Goal: Communication & Community: Answer question/provide support

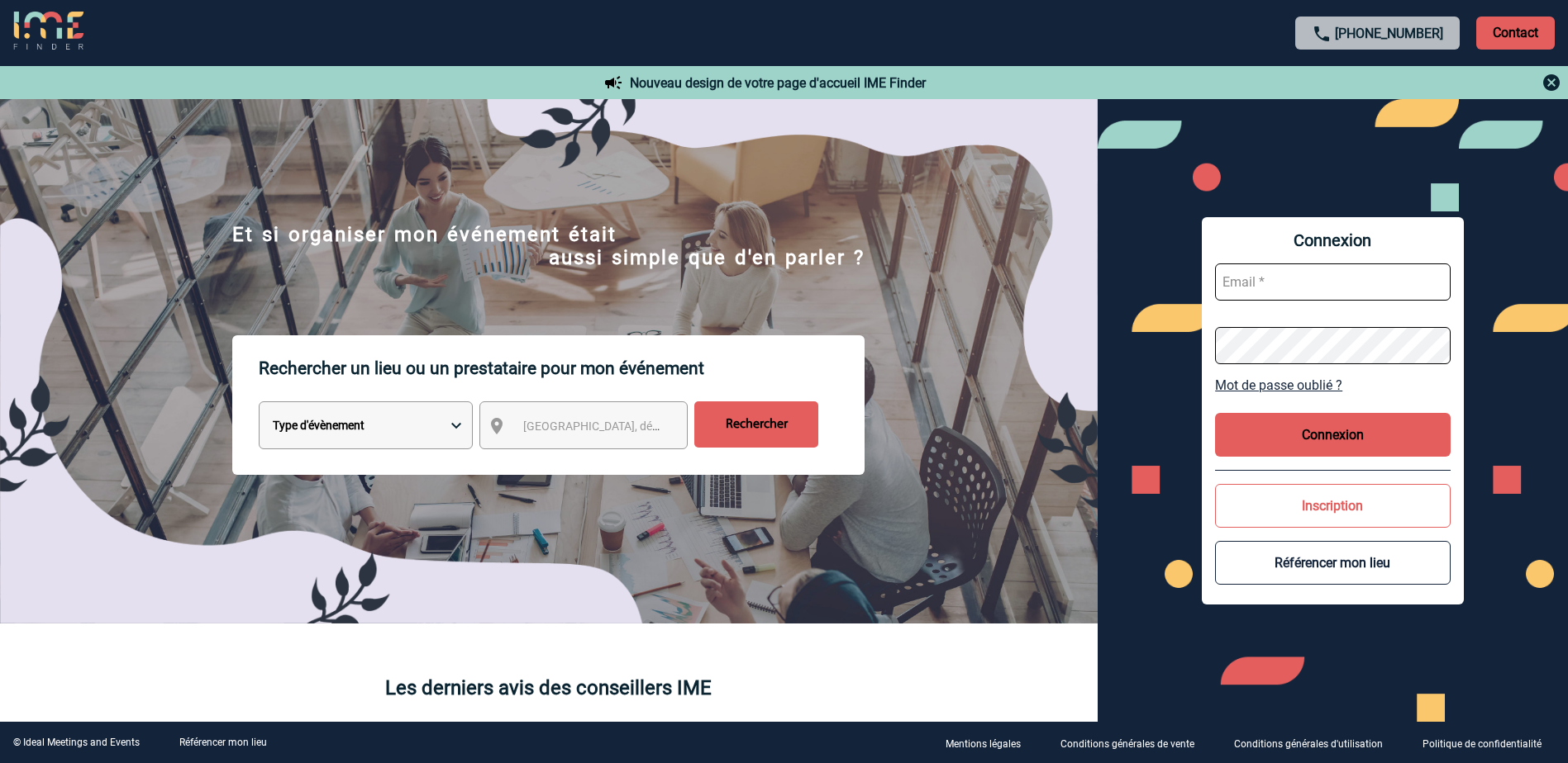
click at [1275, 287] on input "text" at bounding box center [1332, 282] width 236 height 37
type input "nadia.kada@abeille-assurances.fr"
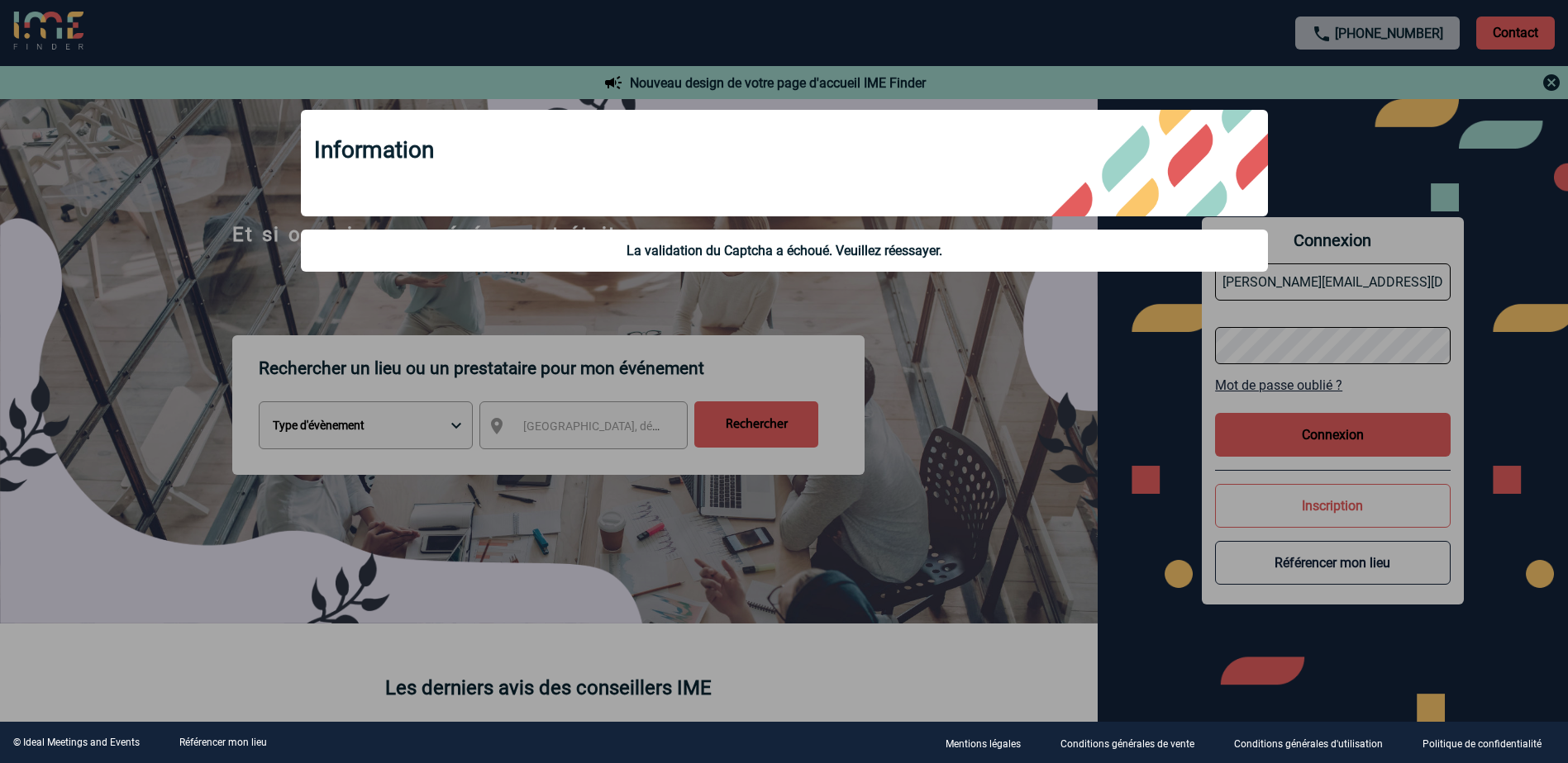
click at [1330, 349] on div at bounding box center [784, 382] width 1568 height 763
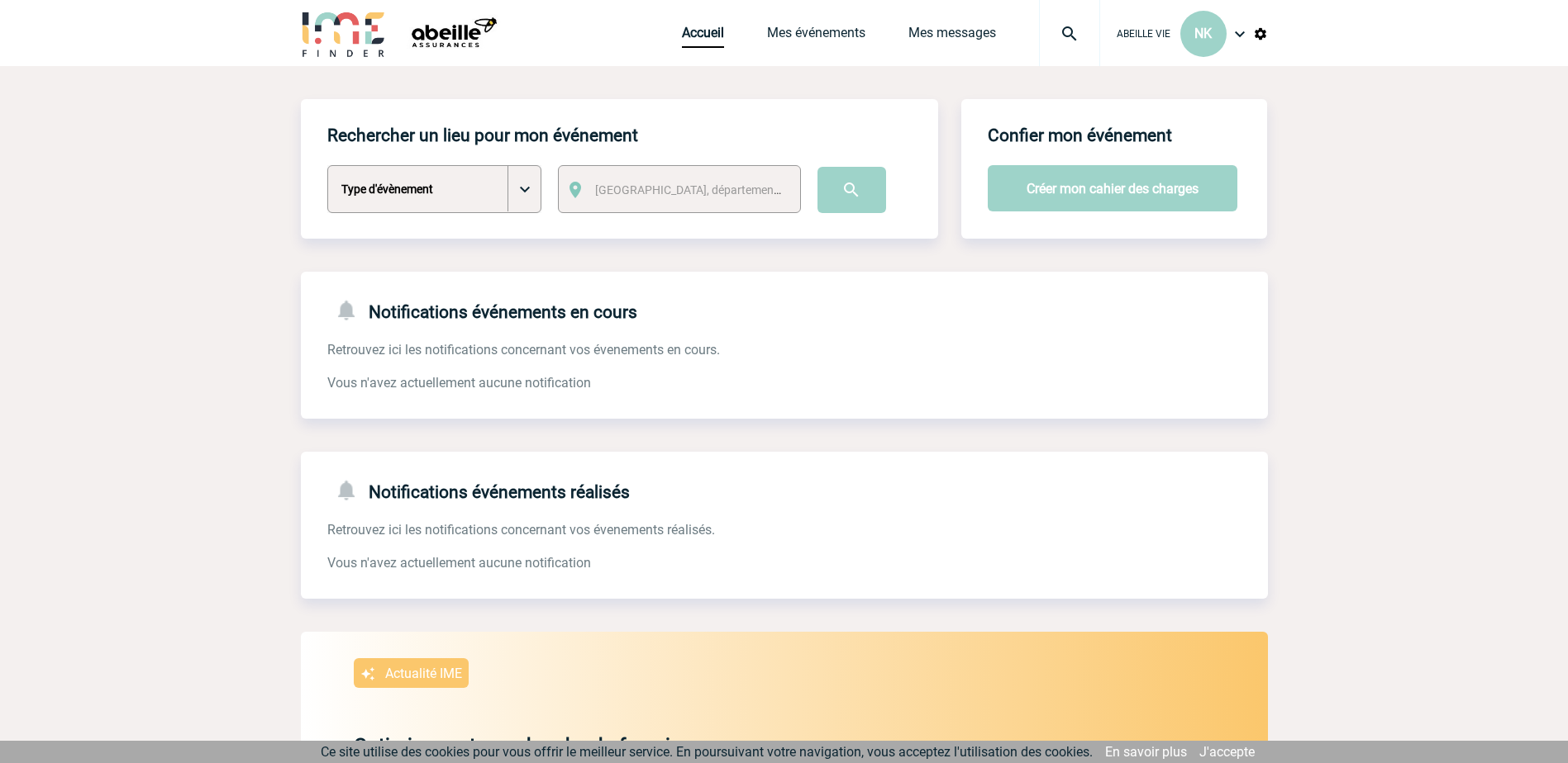
click at [1240, 35] on img at bounding box center [1239, 33] width 20 height 20
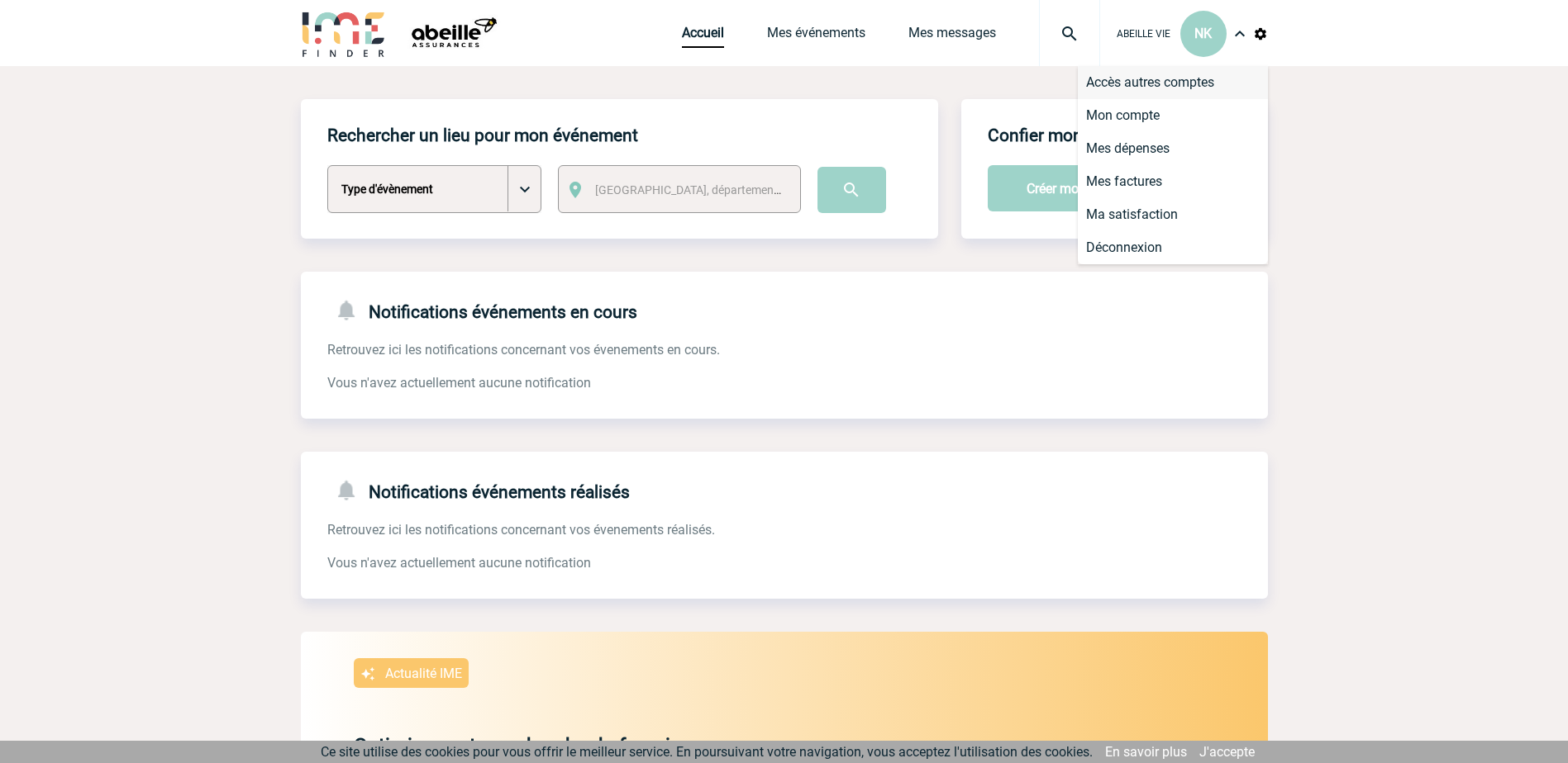
click at [1216, 77] on li "Accès autres comptes" at bounding box center [1173, 82] width 190 height 33
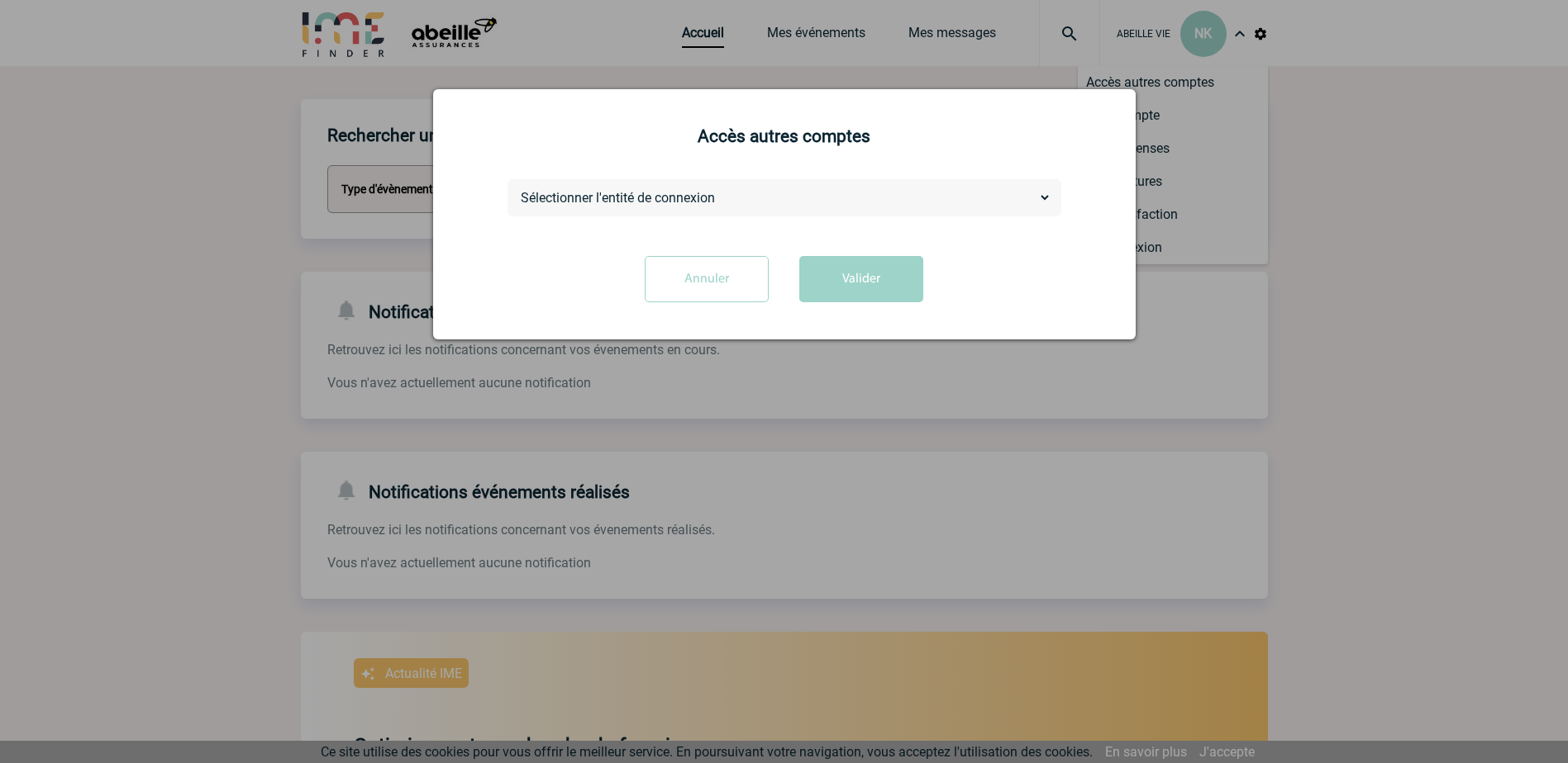
click at [1040, 197] on select "Sélectionner l'entité de connexion ABEILLE ASSURANCES HOLDING ABEILLE IARD & SA…" at bounding box center [784, 198] width 534 height 17
select select "105390"
click at [517, 190] on select "Sélectionner l'entité de connexion ABEILLE ASSURANCES HOLDING ABEILLE IARD & SA…" at bounding box center [784, 198] width 534 height 17
click at [830, 287] on button "Valider" at bounding box center [861, 279] width 124 height 46
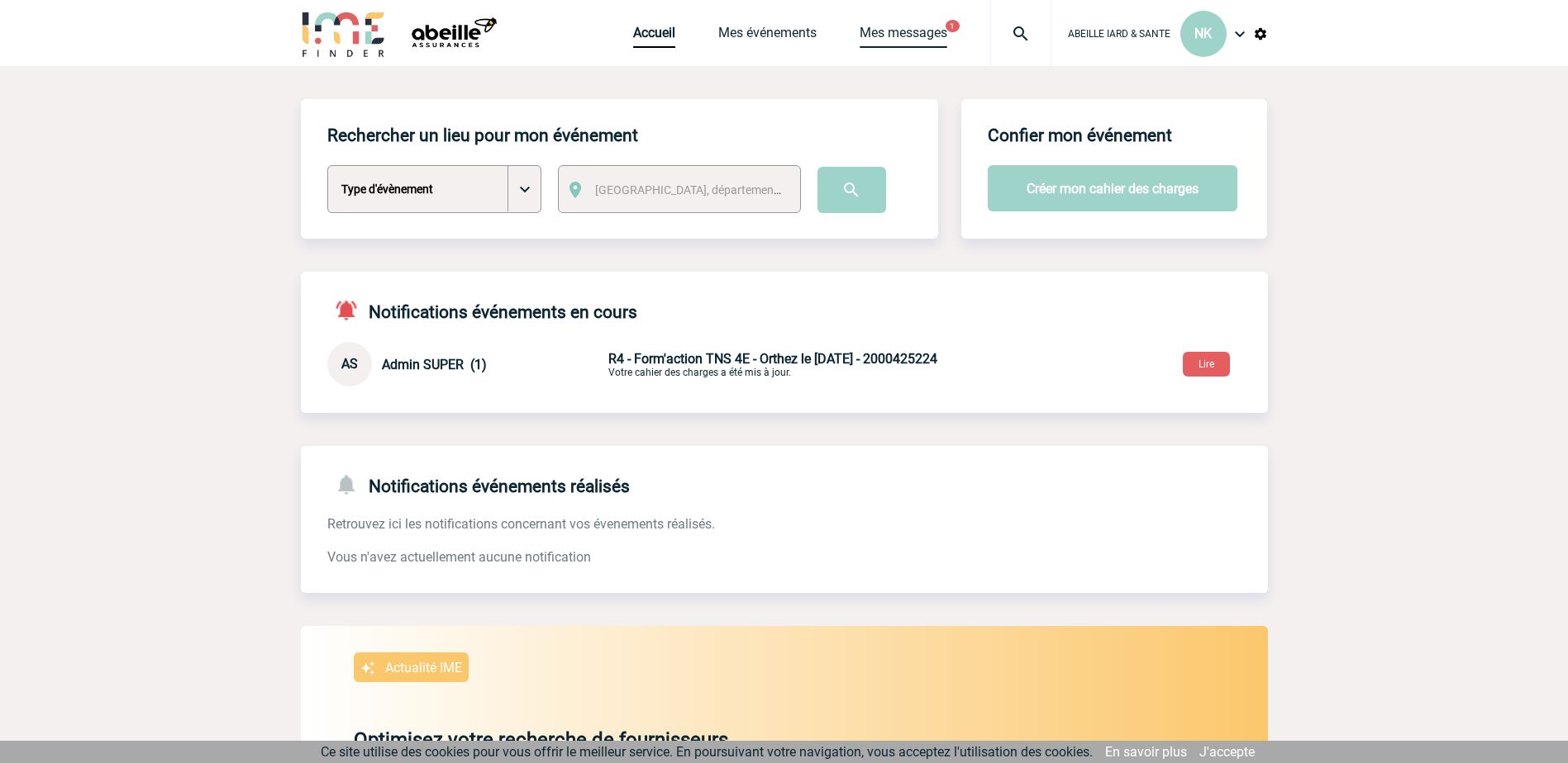
click at [924, 31] on link "Mes messages" at bounding box center [903, 36] width 88 height 24
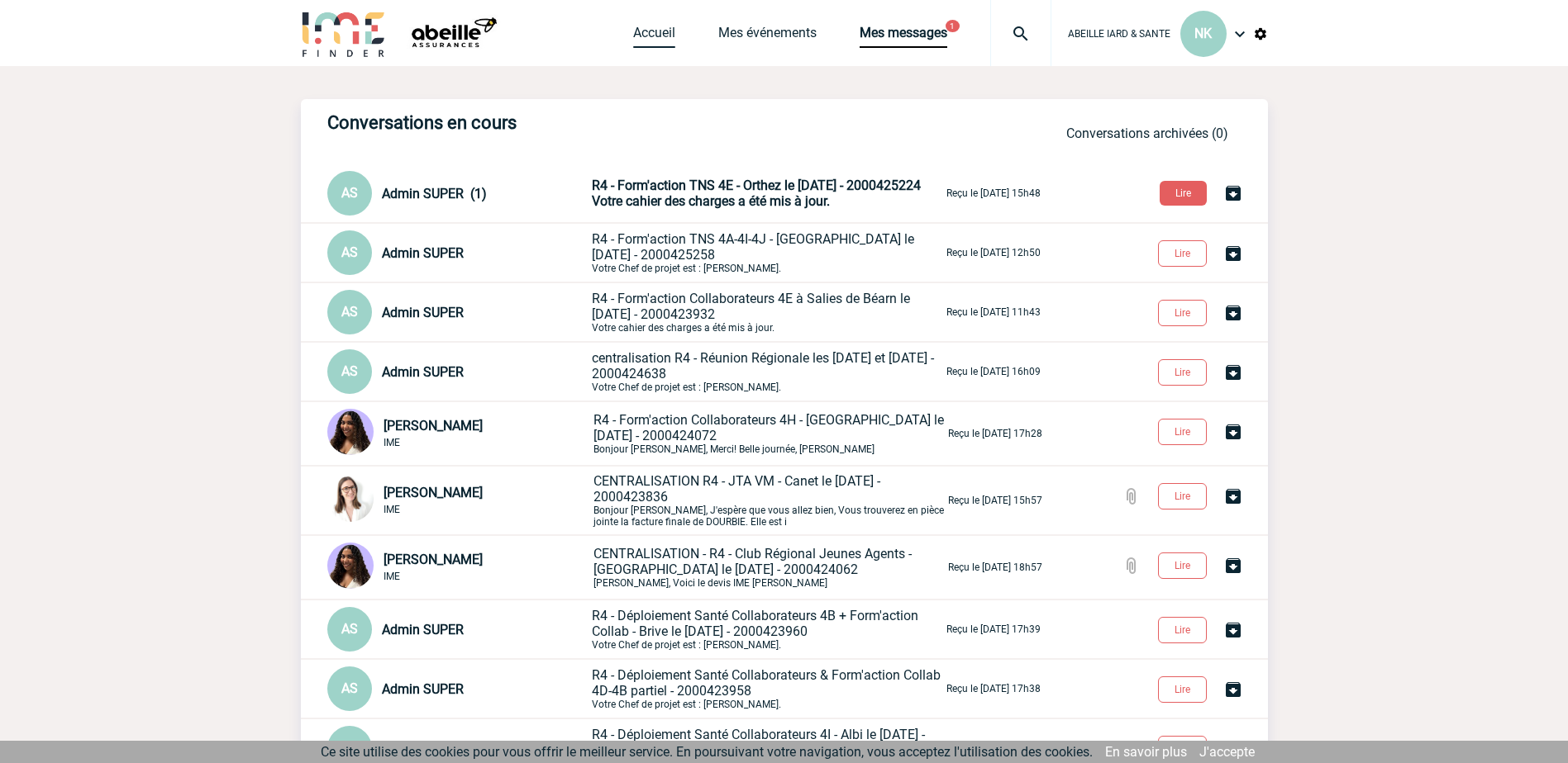
click at [653, 33] on link "Accueil" at bounding box center [654, 36] width 42 height 24
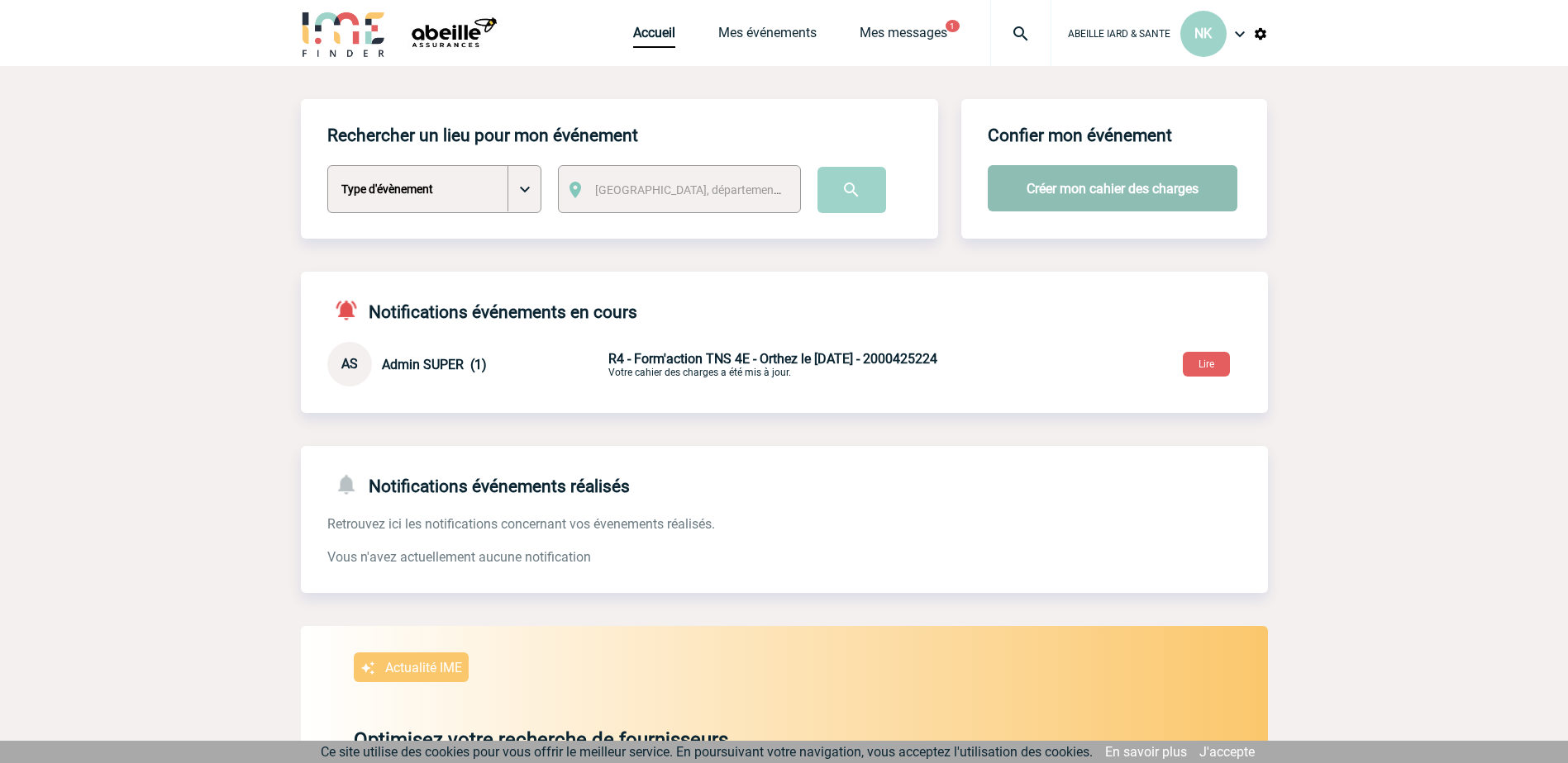
click at [1088, 194] on button "Créer mon cahier des charges" at bounding box center [1112, 187] width 250 height 46
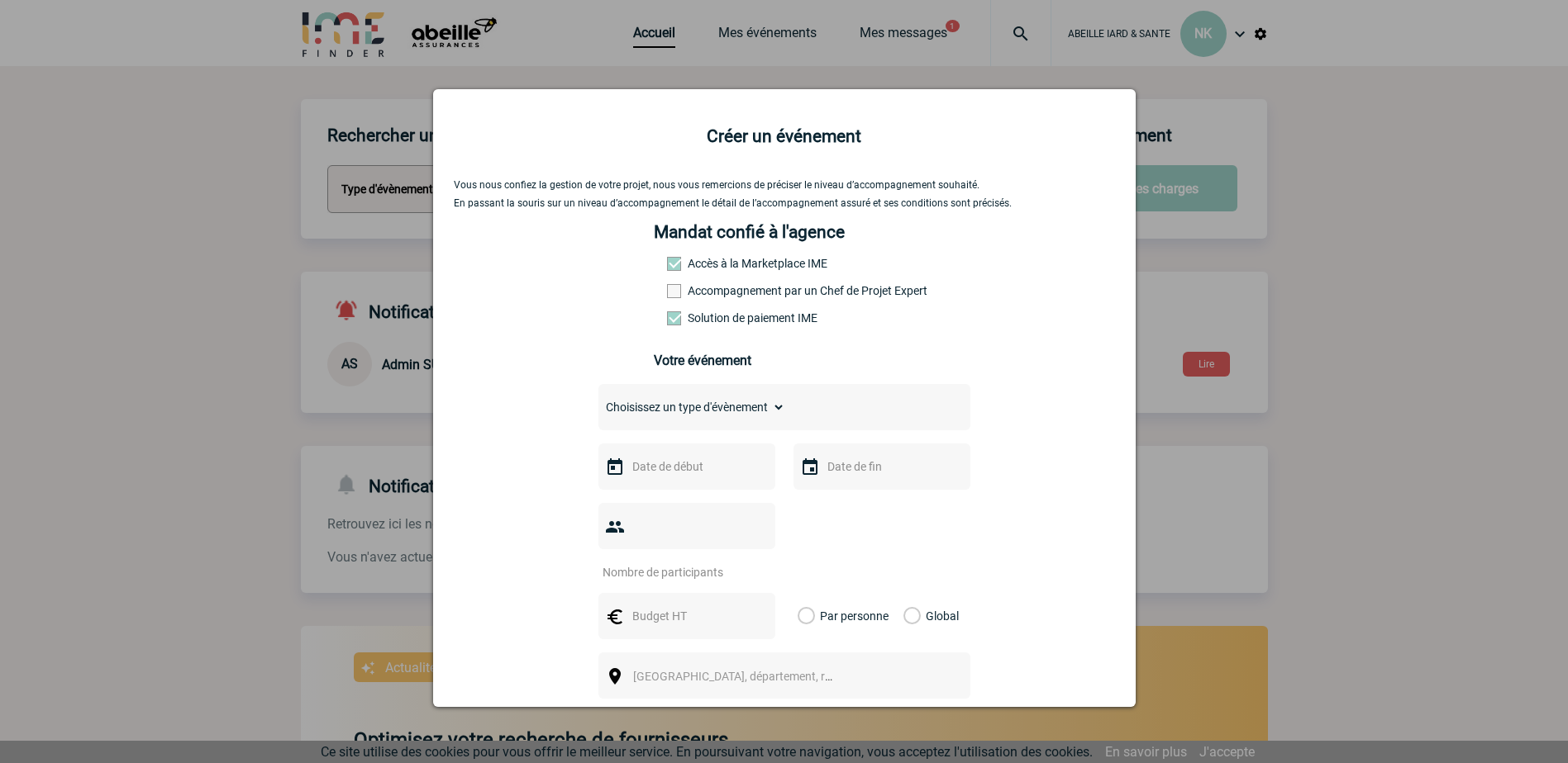
click at [1479, 144] on div at bounding box center [784, 382] width 1568 height 763
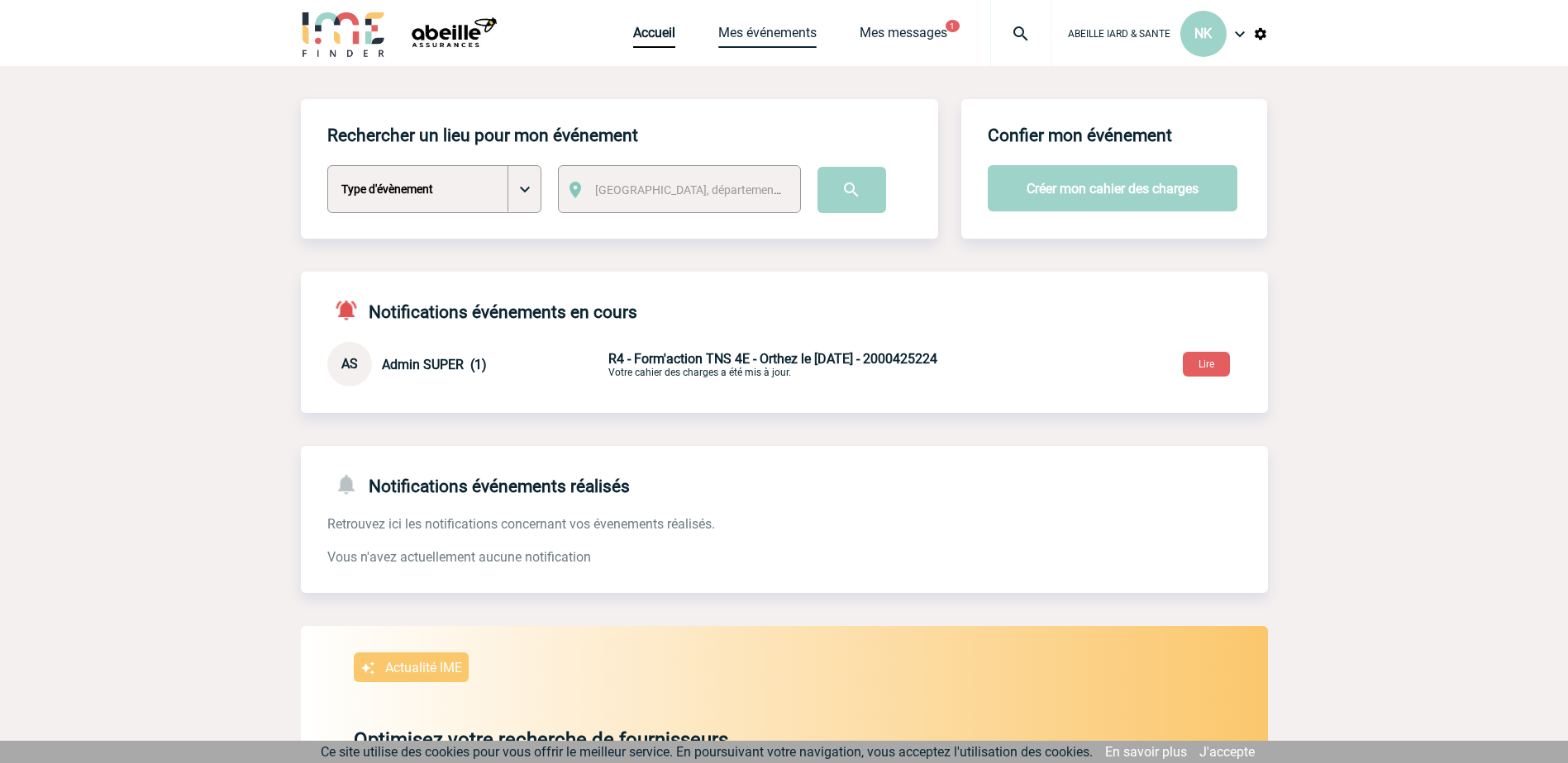
click at [762, 34] on link "Mes événements" at bounding box center [767, 36] width 98 height 24
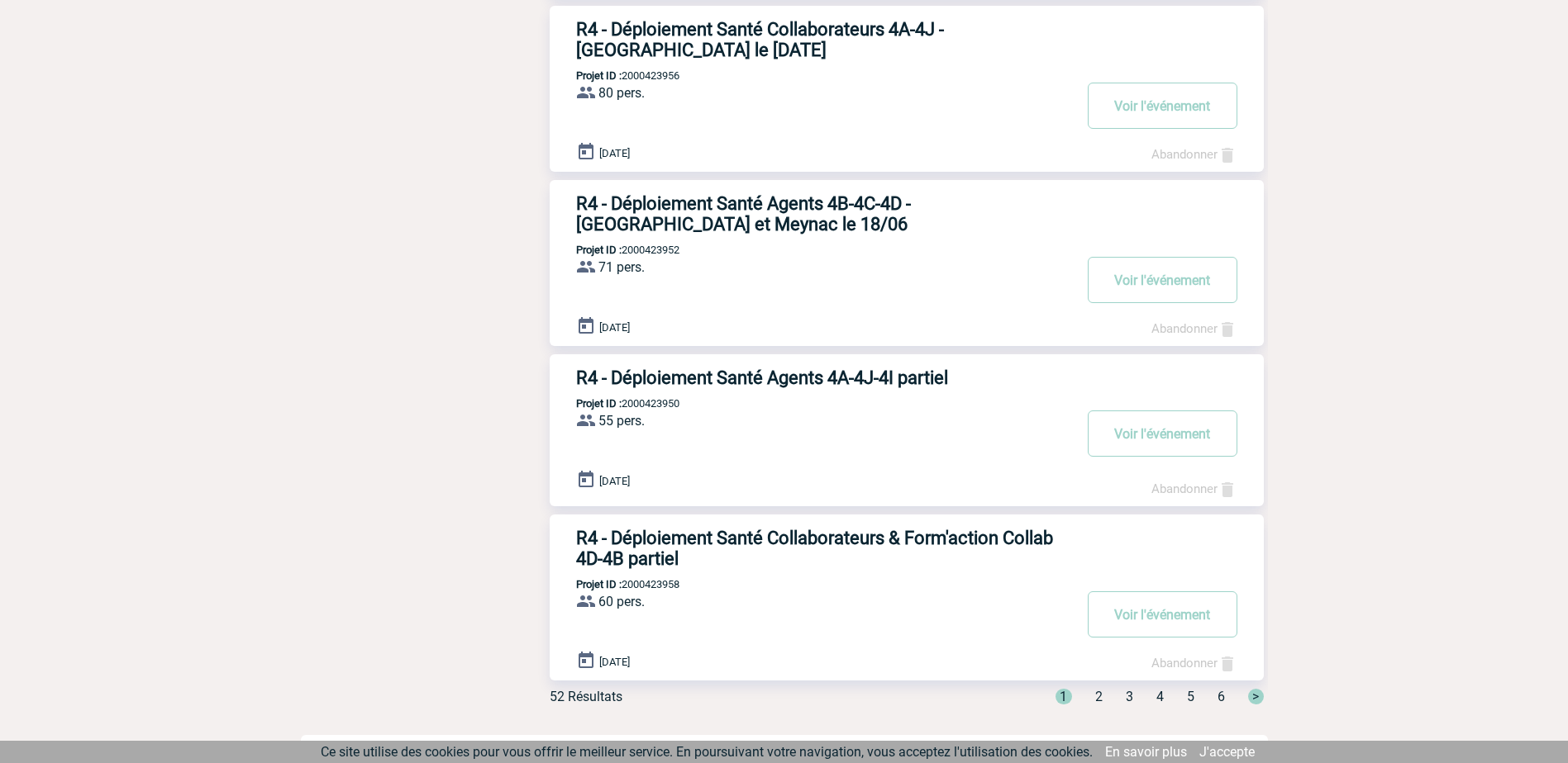
scroll to position [1187, 0]
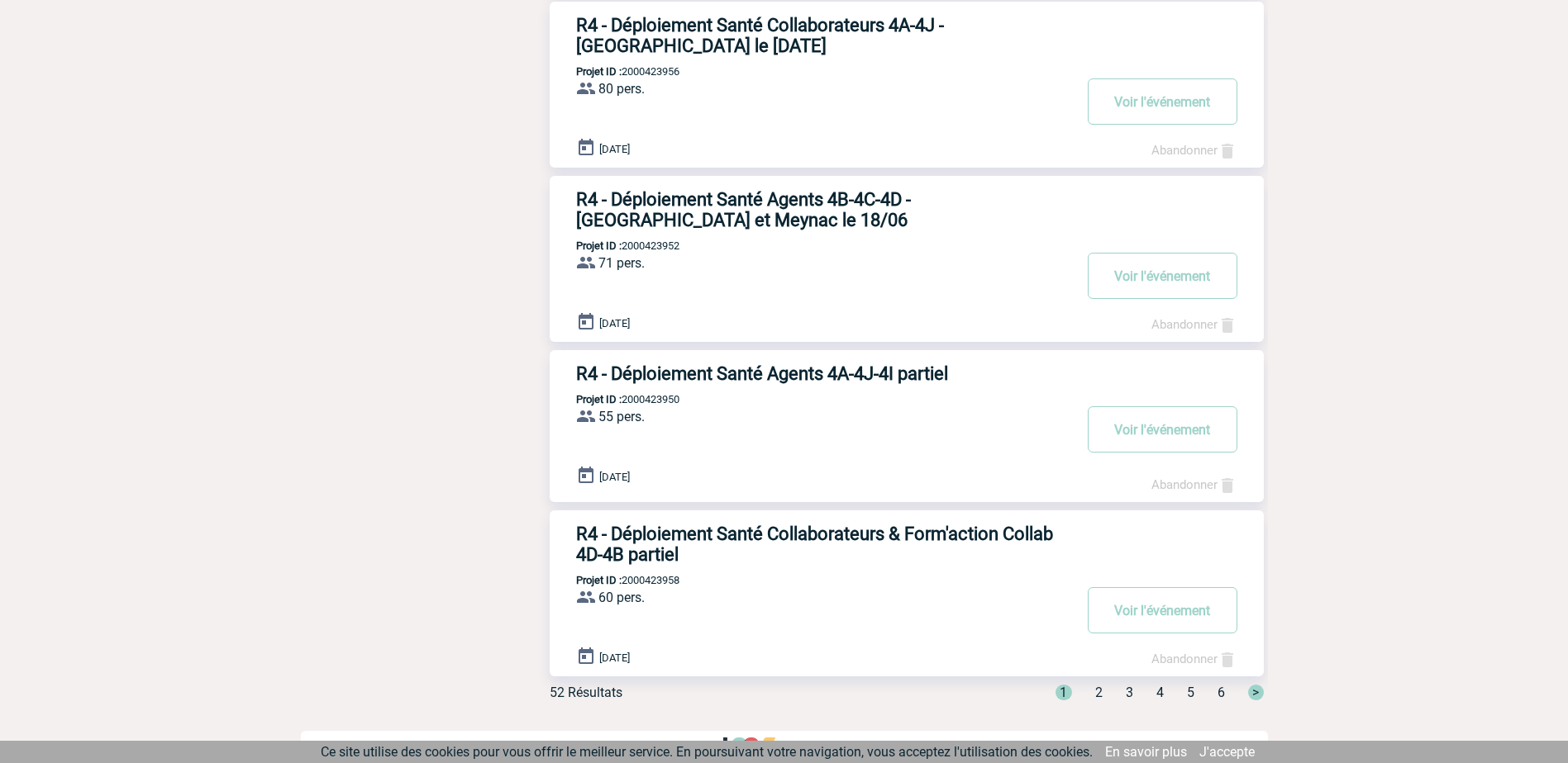
click at [1100, 685] on span "2" at bounding box center [1099, 692] width 8 height 16
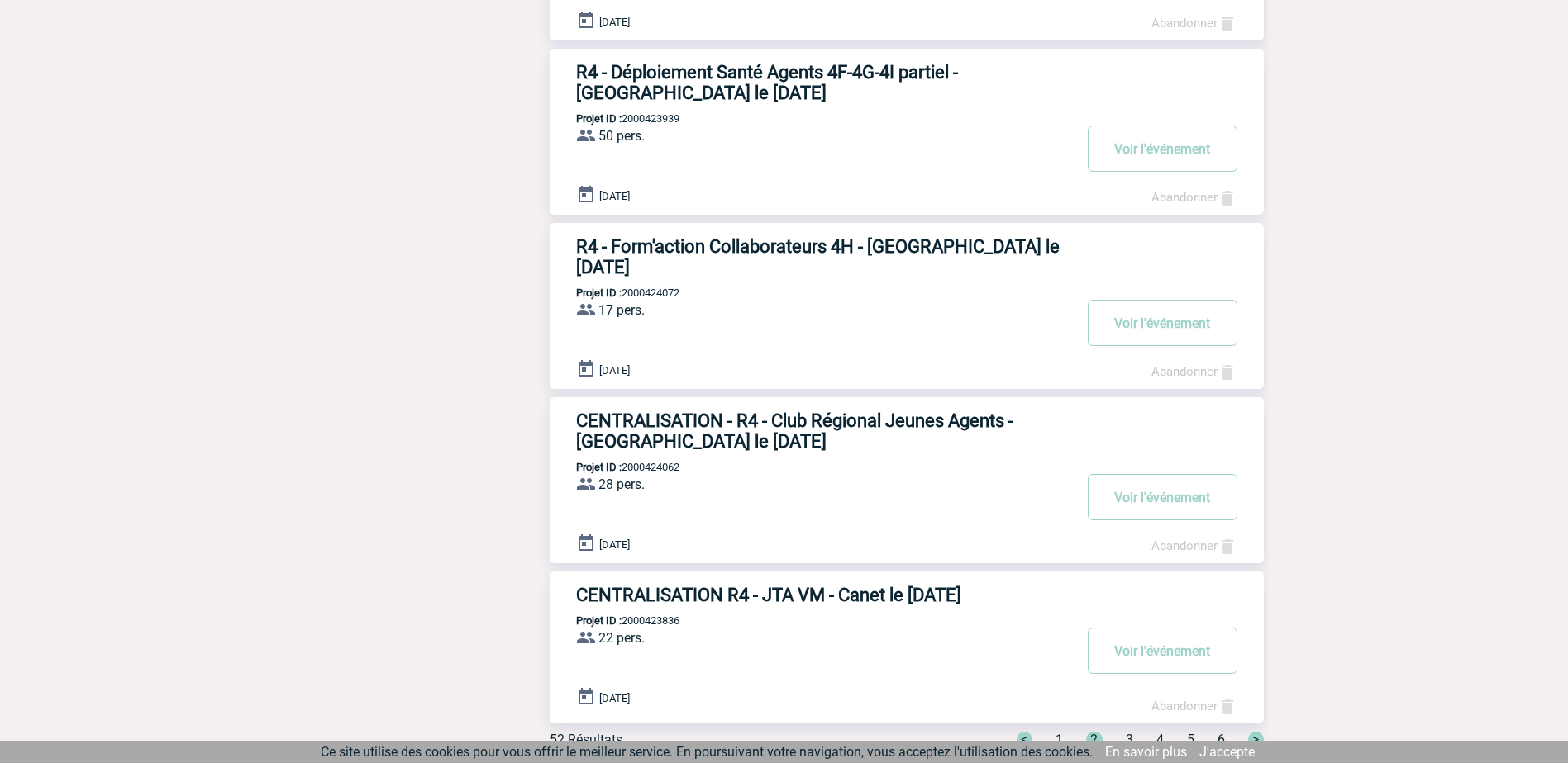
scroll to position [1222, 0]
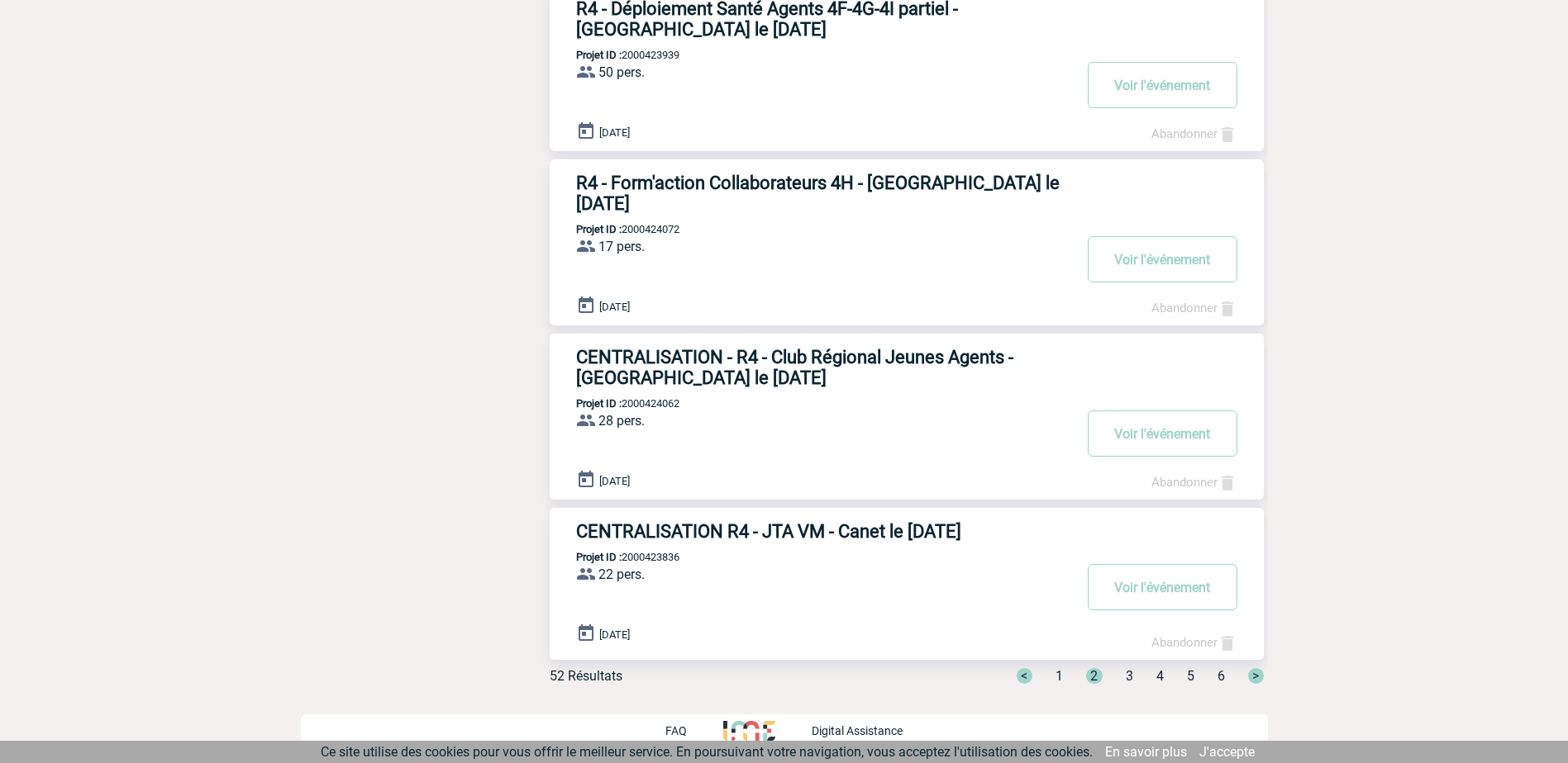
click at [1126, 681] on span "3" at bounding box center [1130, 676] width 8 height 16
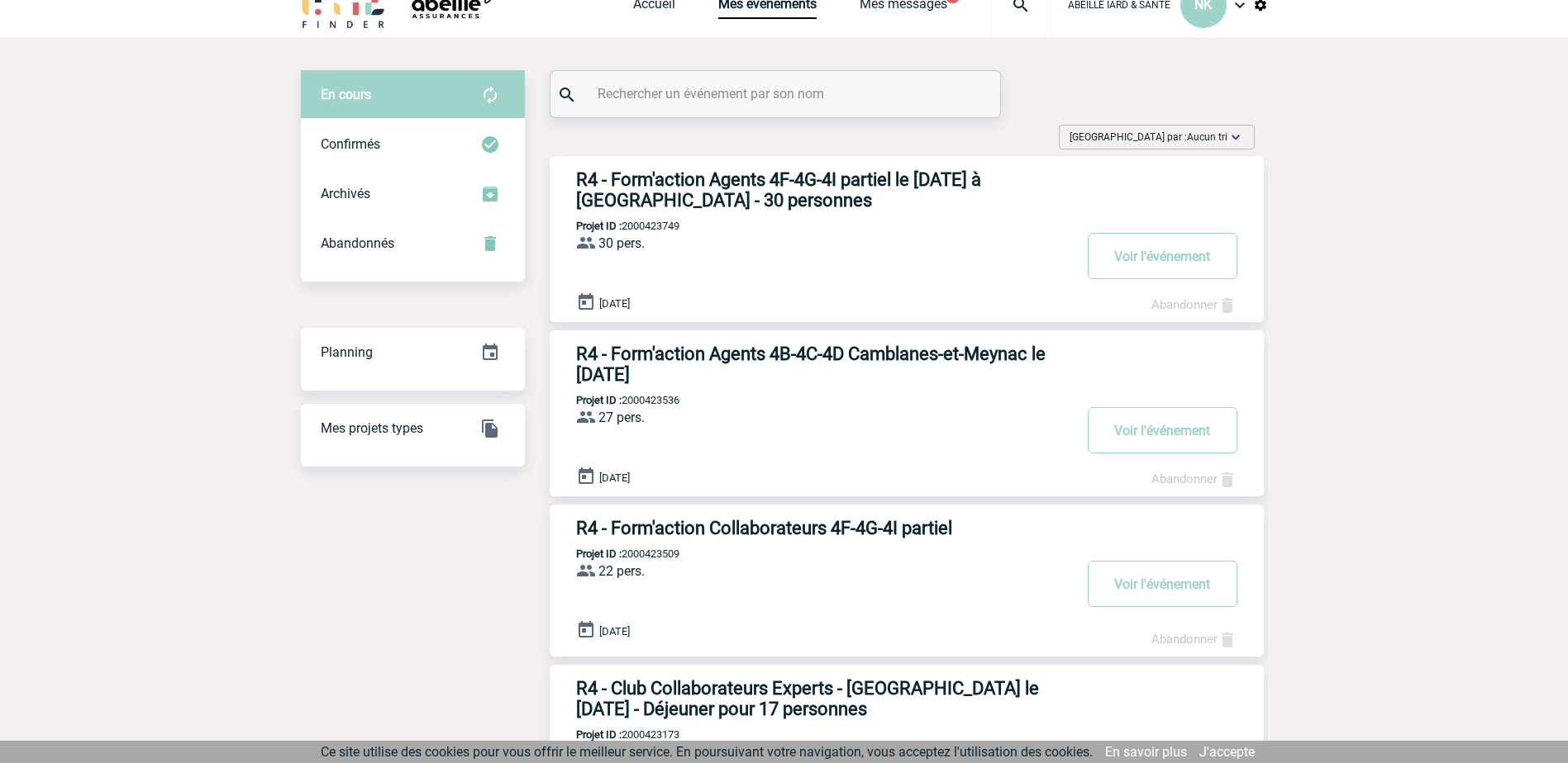
scroll to position [0, 0]
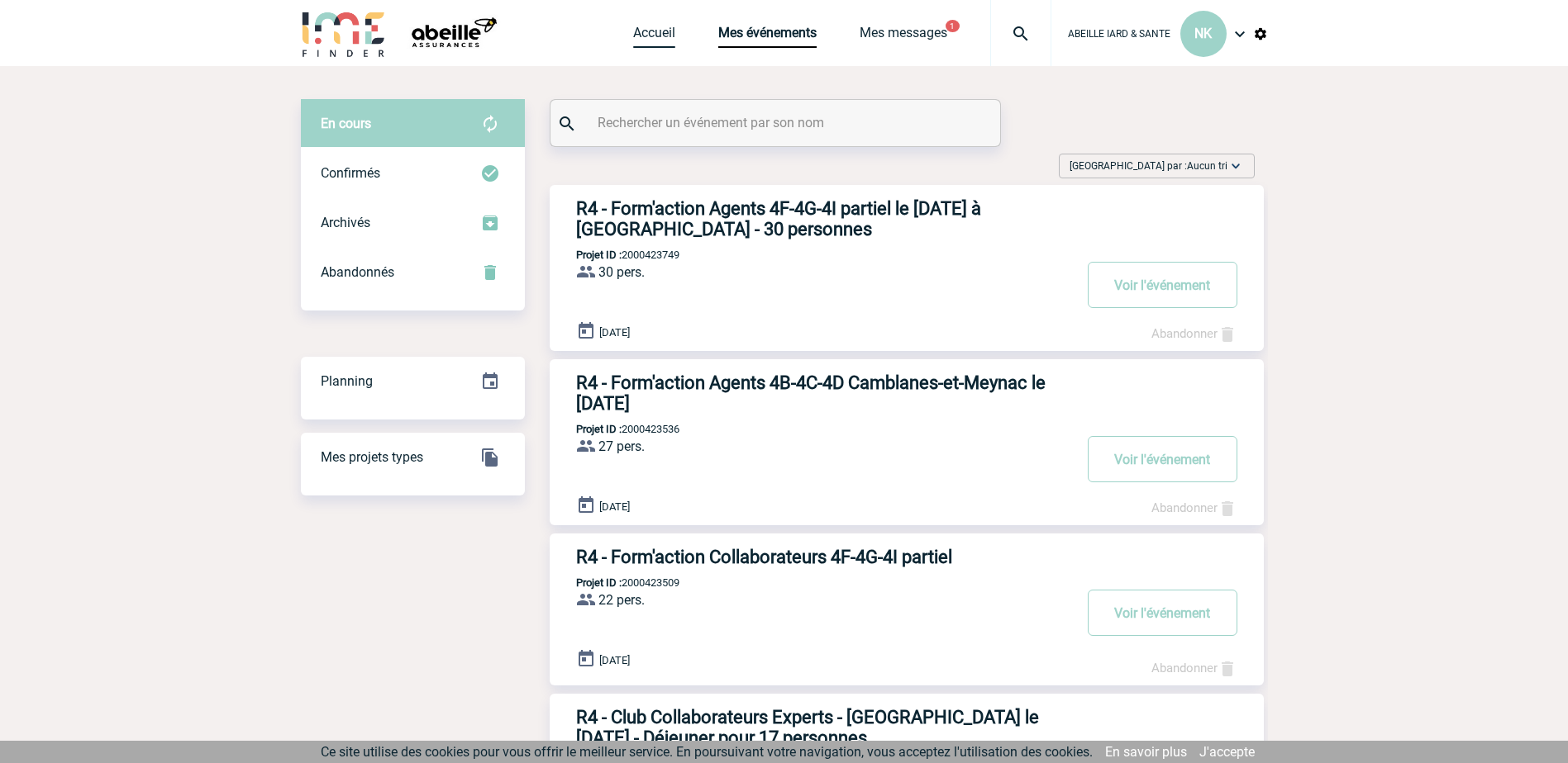
click at [662, 30] on link "Accueil" at bounding box center [654, 36] width 42 height 24
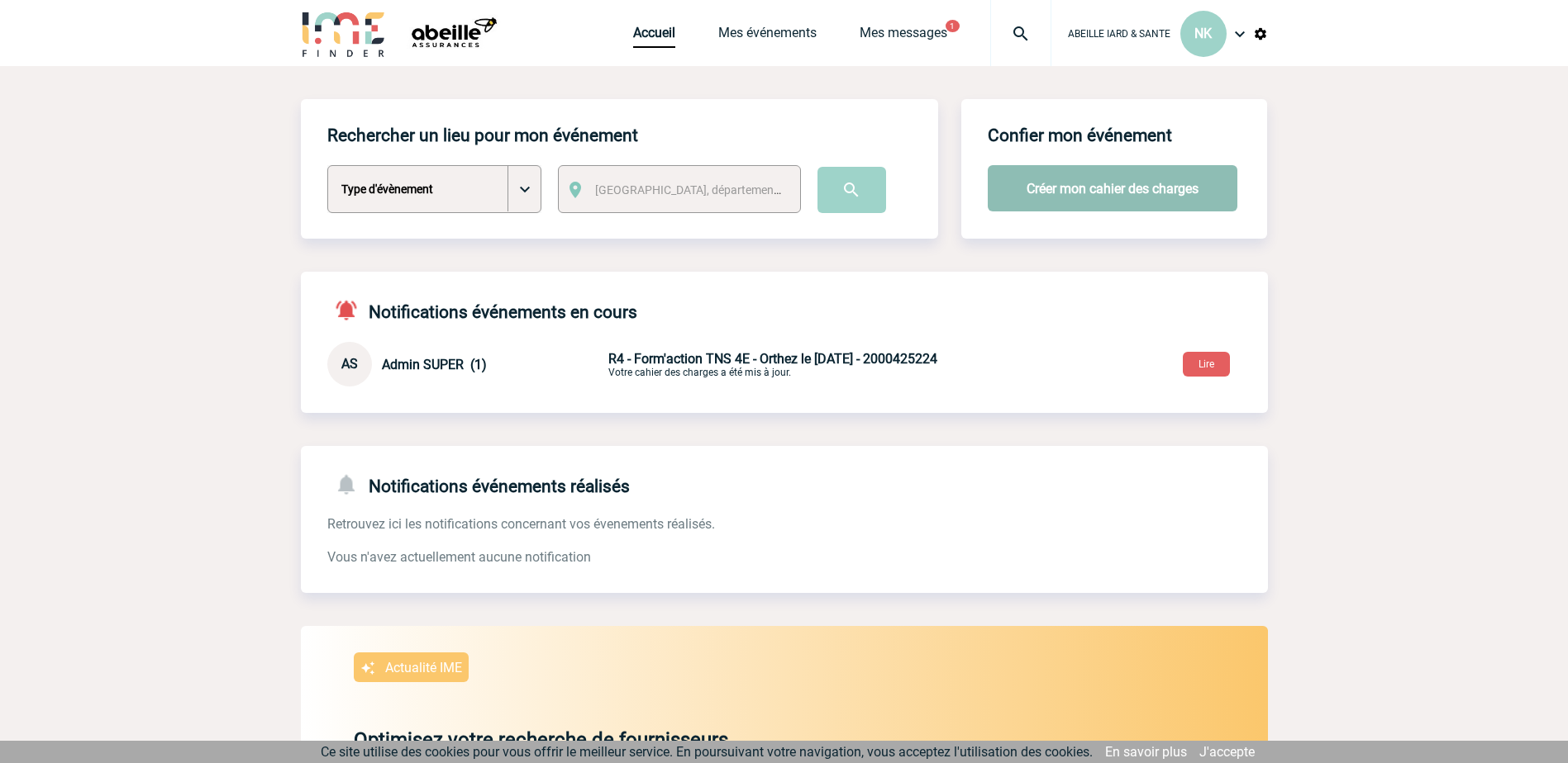
click at [1081, 195] on button "Créer mon cahier des charges" at bounding box center [1112, 187] width 250 height 46
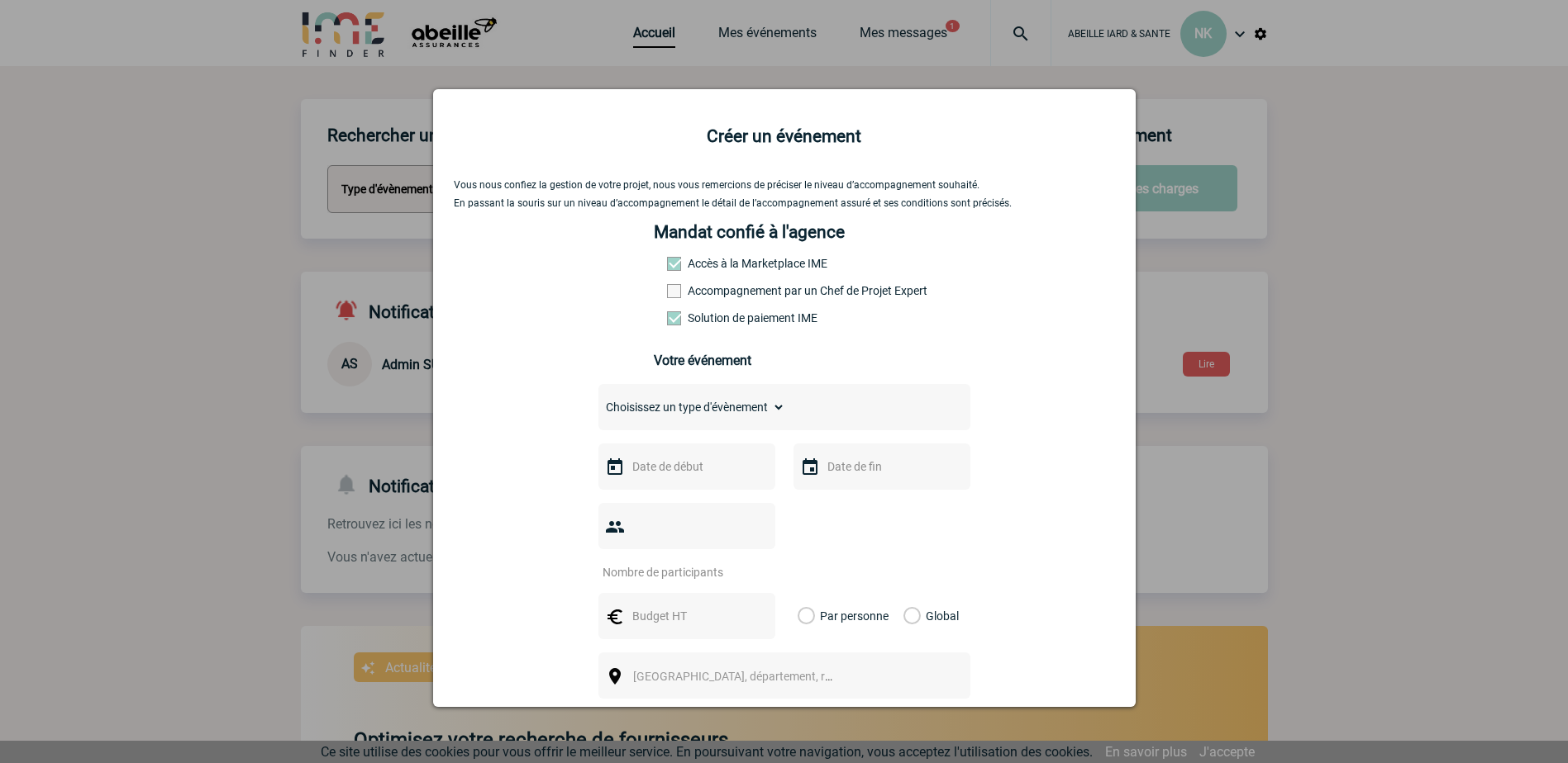
click at [690, 291] on label "Accompagnement par un Chef de Projet Expert" at bounding box center [703, 291] width 73 height 13
click at [0, 0] on input "Accompagnement par un Chef de Projet Expert" at bounding box center [0, 0] width 0 height 0
click at [769, 407] on select "Choisissez un type d'évènement Séminaire avec nuitée Séminaire sans nuitée Repa…" at bounding box center [692, 407] width 187 height 24
click at [598, 400] on select "Choisissez un type d'évènement Séminaire avec nuitée Séminaire sans nuitée Repa…" at bounding box center [692, 407] width 187 height 24
click at [770, 412] on select "Choisissez un type d'évènement Séminaire avec nuitée Séminaire sans nuitée Repa…" at bounding box center [692, 407] width 187 height 24
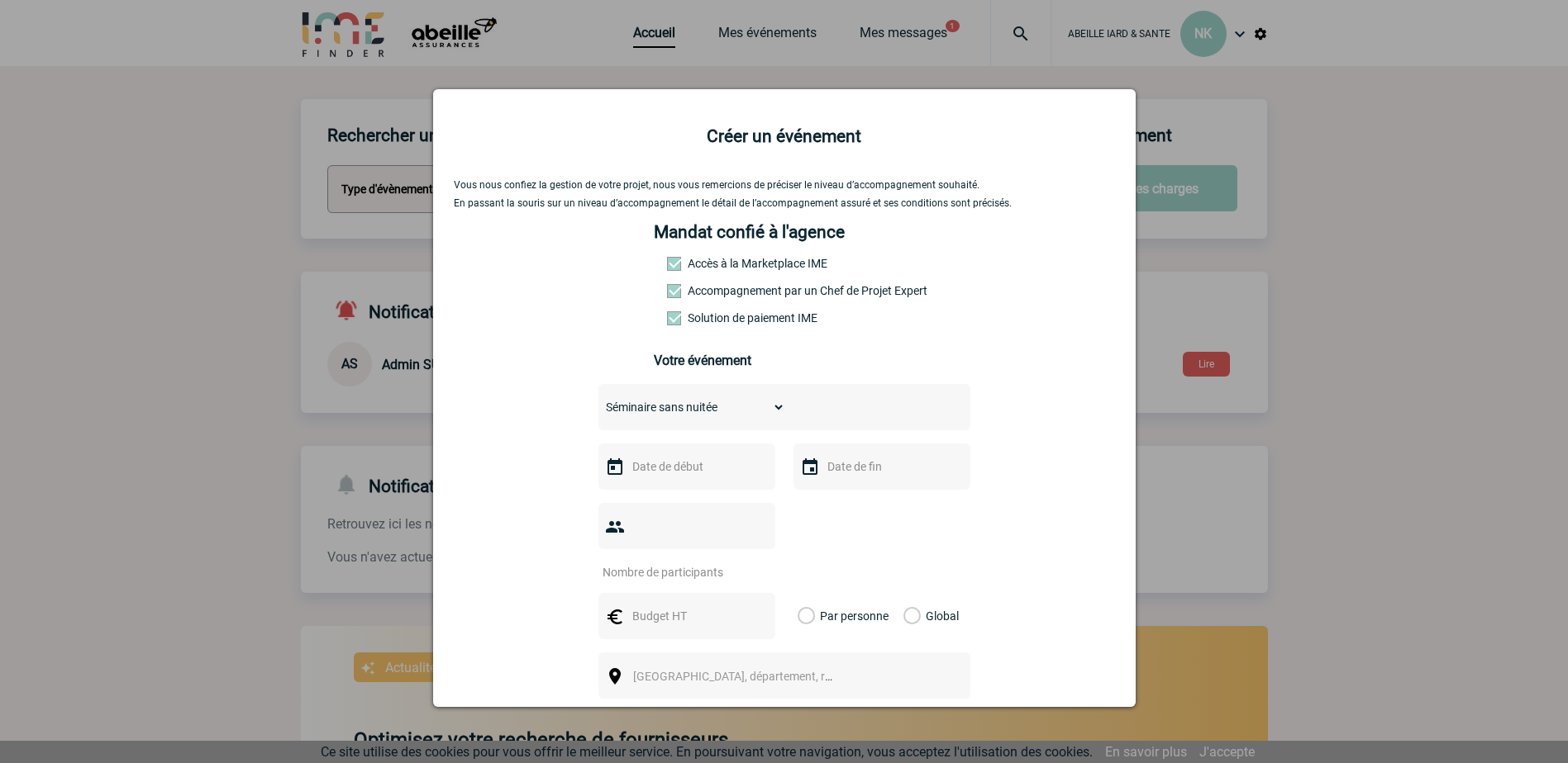
select select "3"
click at [598, 400] on select "Choisissez un type d'évènement Séminaire avec nuitée Séminaire sans nuitée Repa…" at bounding box center [692, 407] width 187 height 24
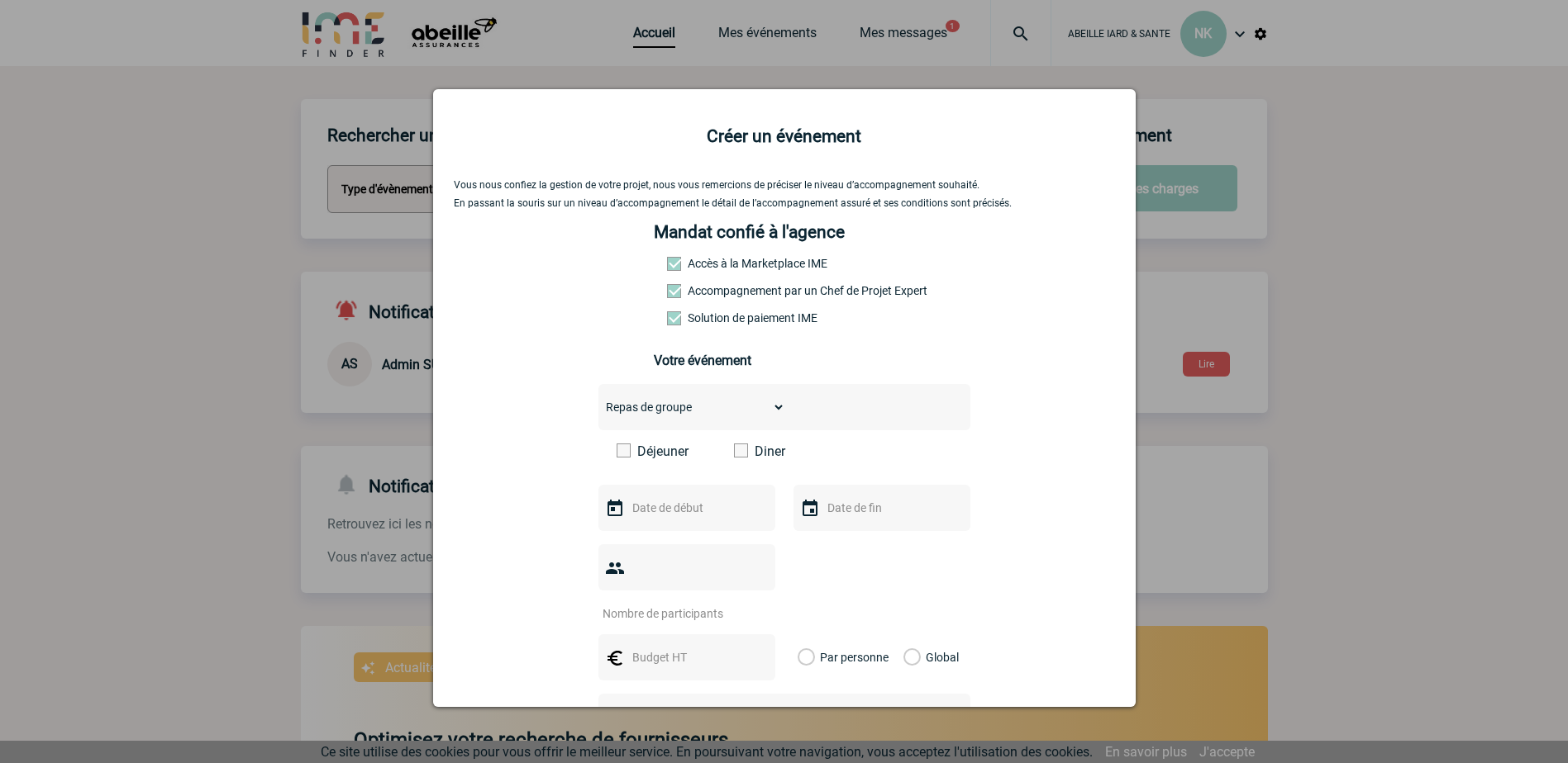
click at [664, 456] on label "Déjeuner" at bounding box center [663, 451] width 95 height 16
click at [0, 0] on input "Déjeuner" at bounding box center [0, 0] width 0 height 0
click at [662, 517] on input "text" at bounding box center [685, 508] width 114 height 22
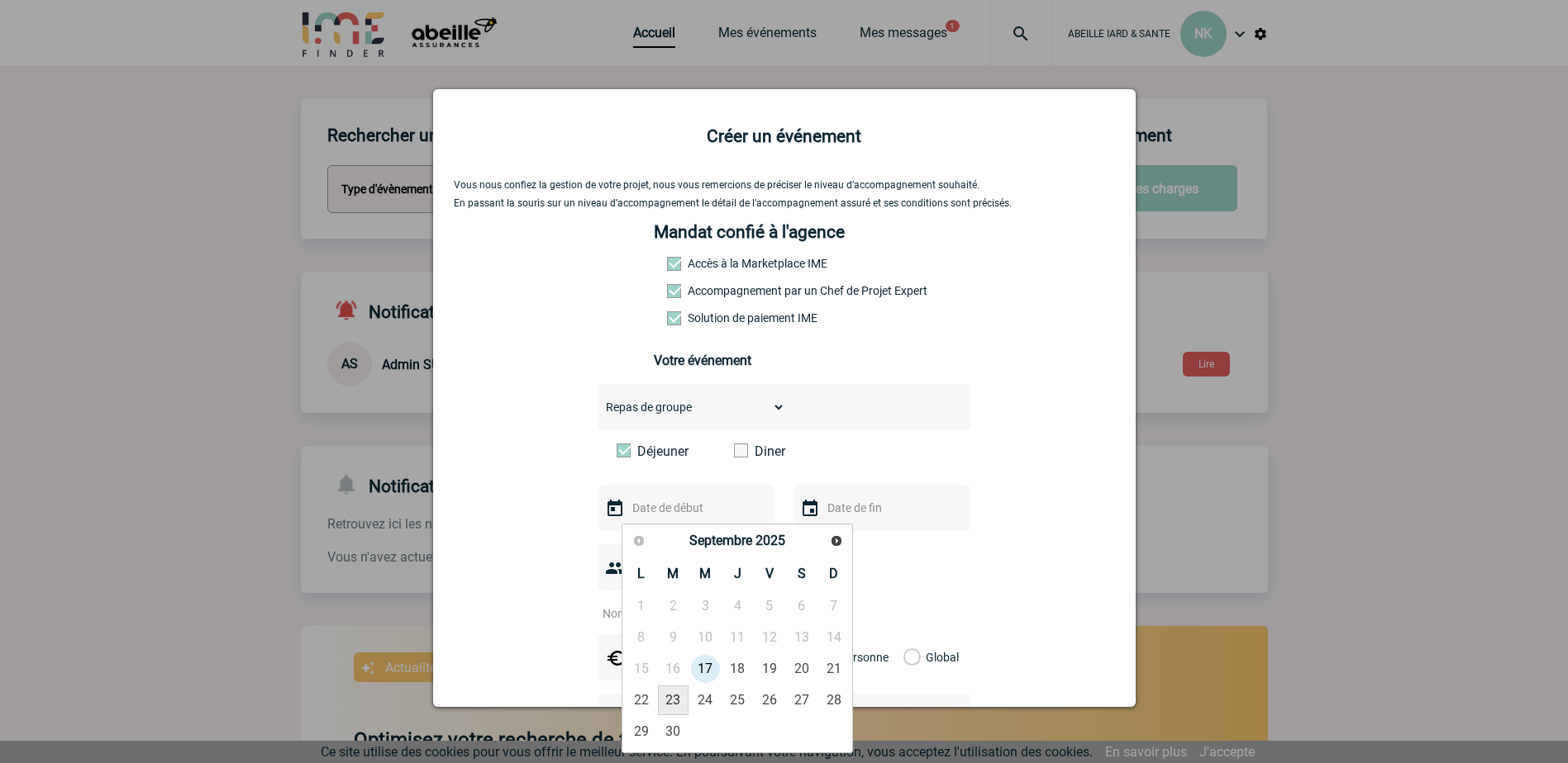
click at [672, 693] on link "23" at bounding box center [673, 701] width 30 height 30
type input "23-09-2025"
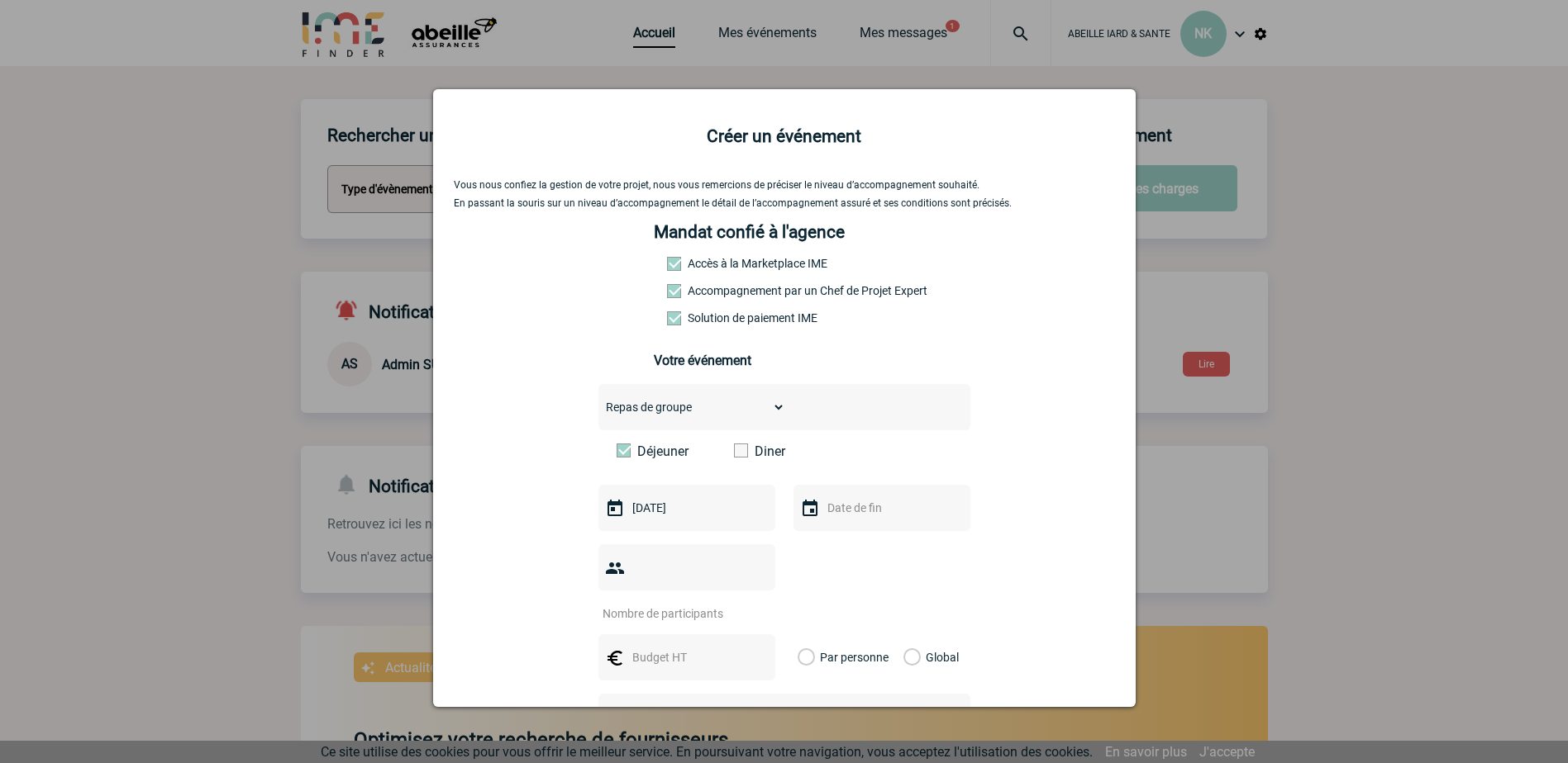
click at [828, 513] on input "text" at bounding box center [880, 508] width 114 height 22
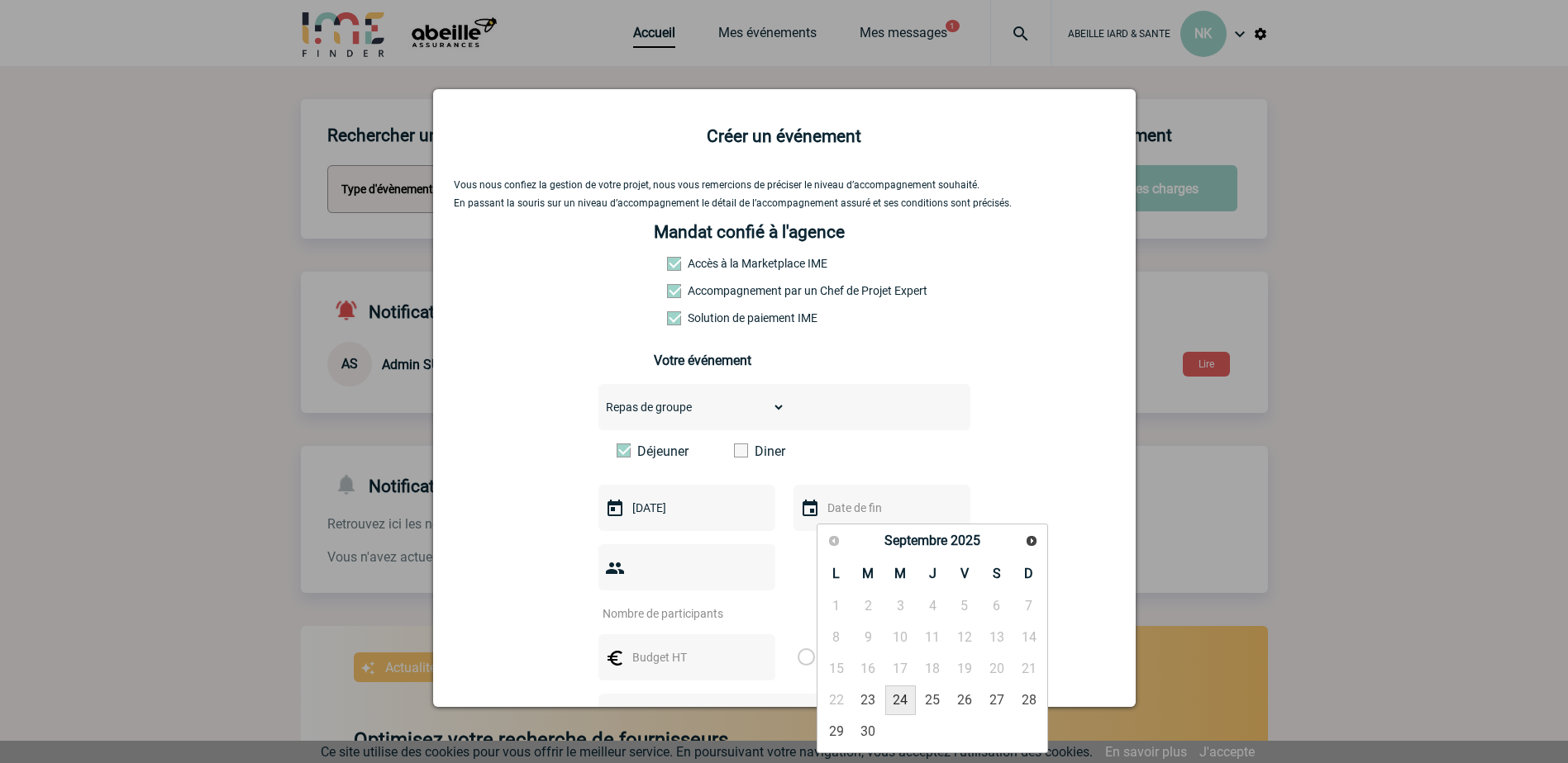
click at [899, 697] on link "24" at bounding box center [900, 701] width 30 height 30
type input "24-09-2025"
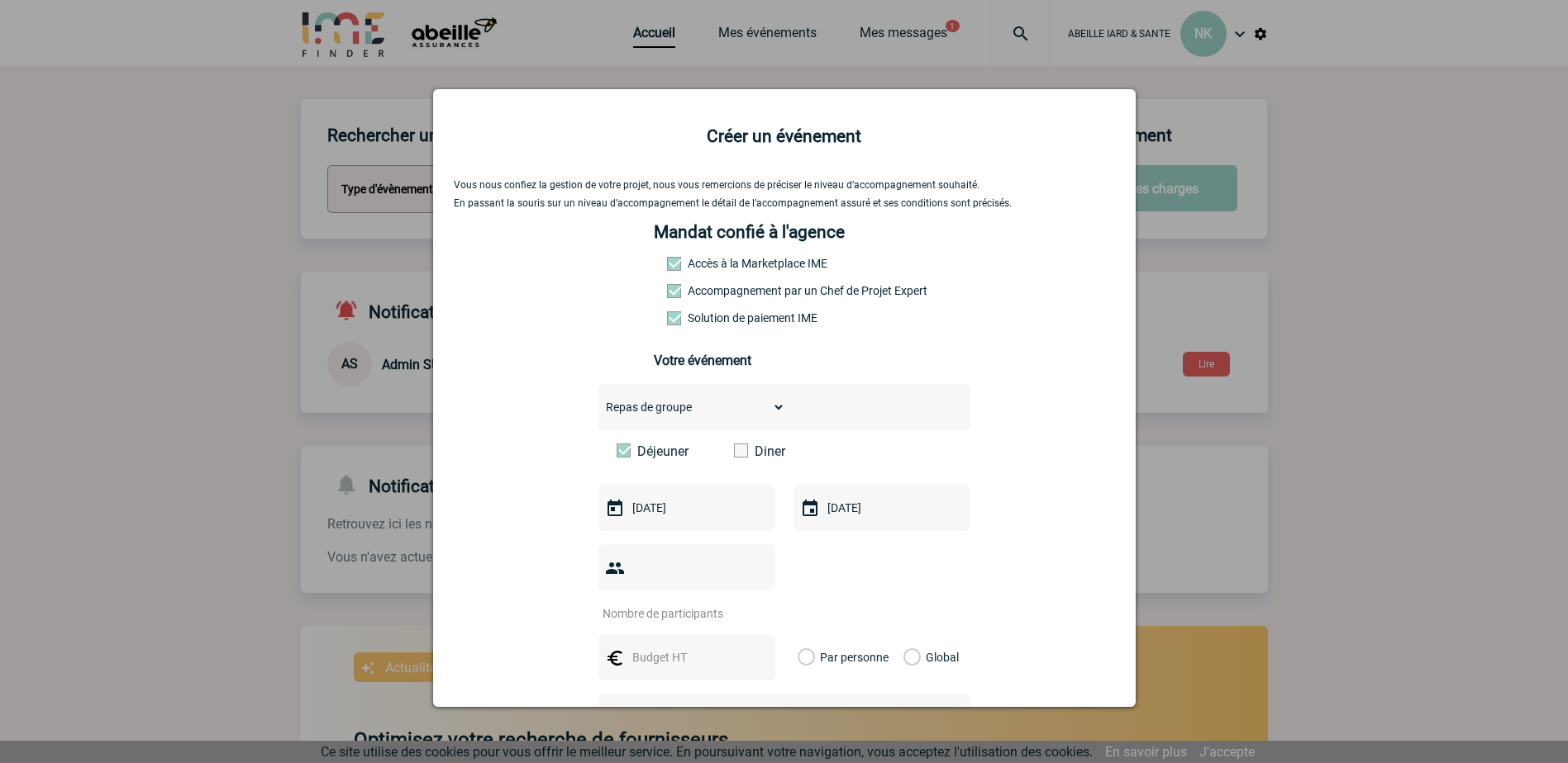
click at [709, 603] on input "number" at bounding box center [676, 613] width 155 height 22
type input "20"
click at [662, 647] on input "text" at bounding box center [685, 657] width 114 height 22
type input "25"
click at [797, 635] on label "Par personne" at bounding box center [806, 657] width 18 height 46
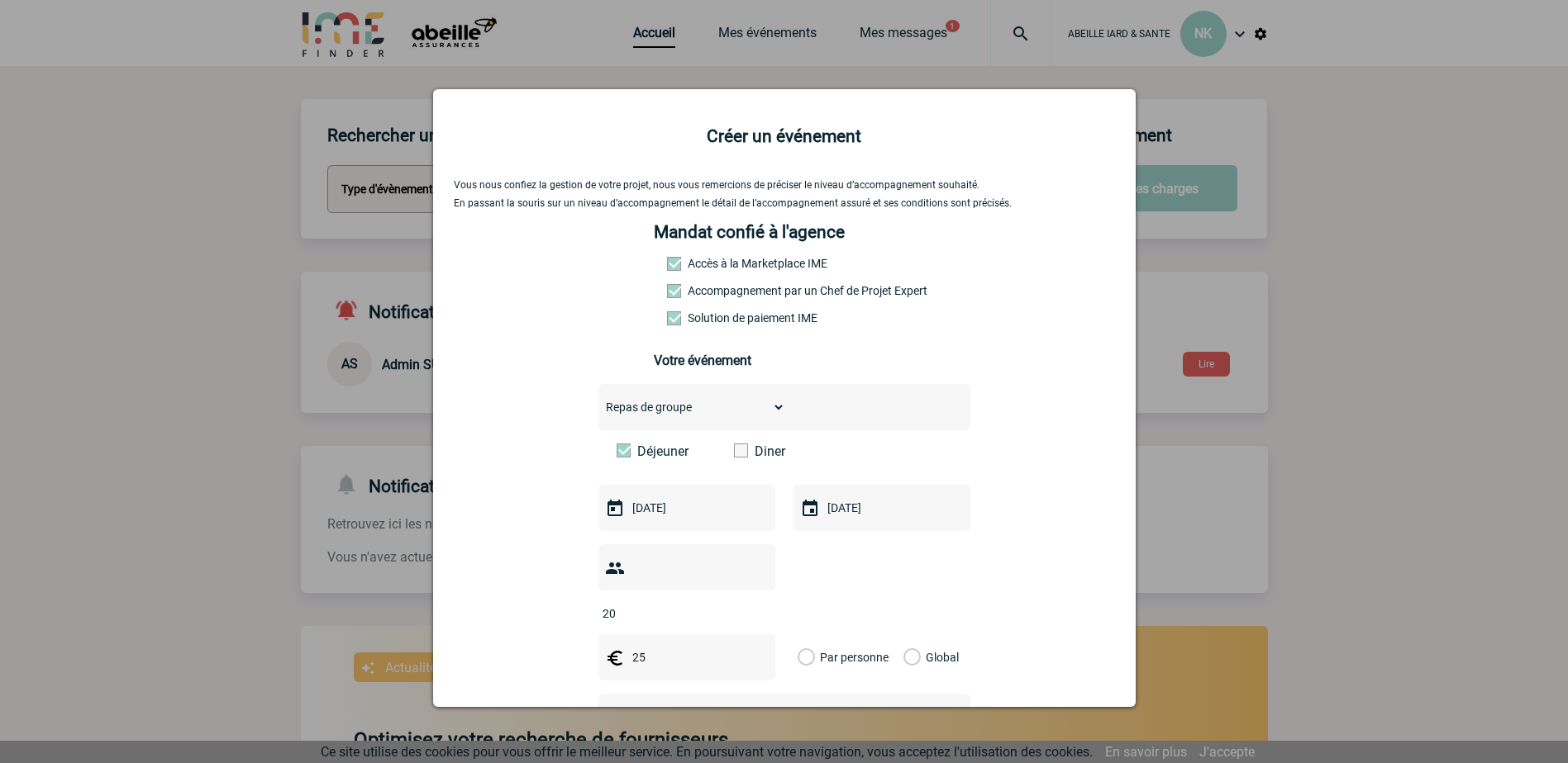
click at [0, 0] on input "Par personne" at bounding box center [0, 0] width 0 height 0
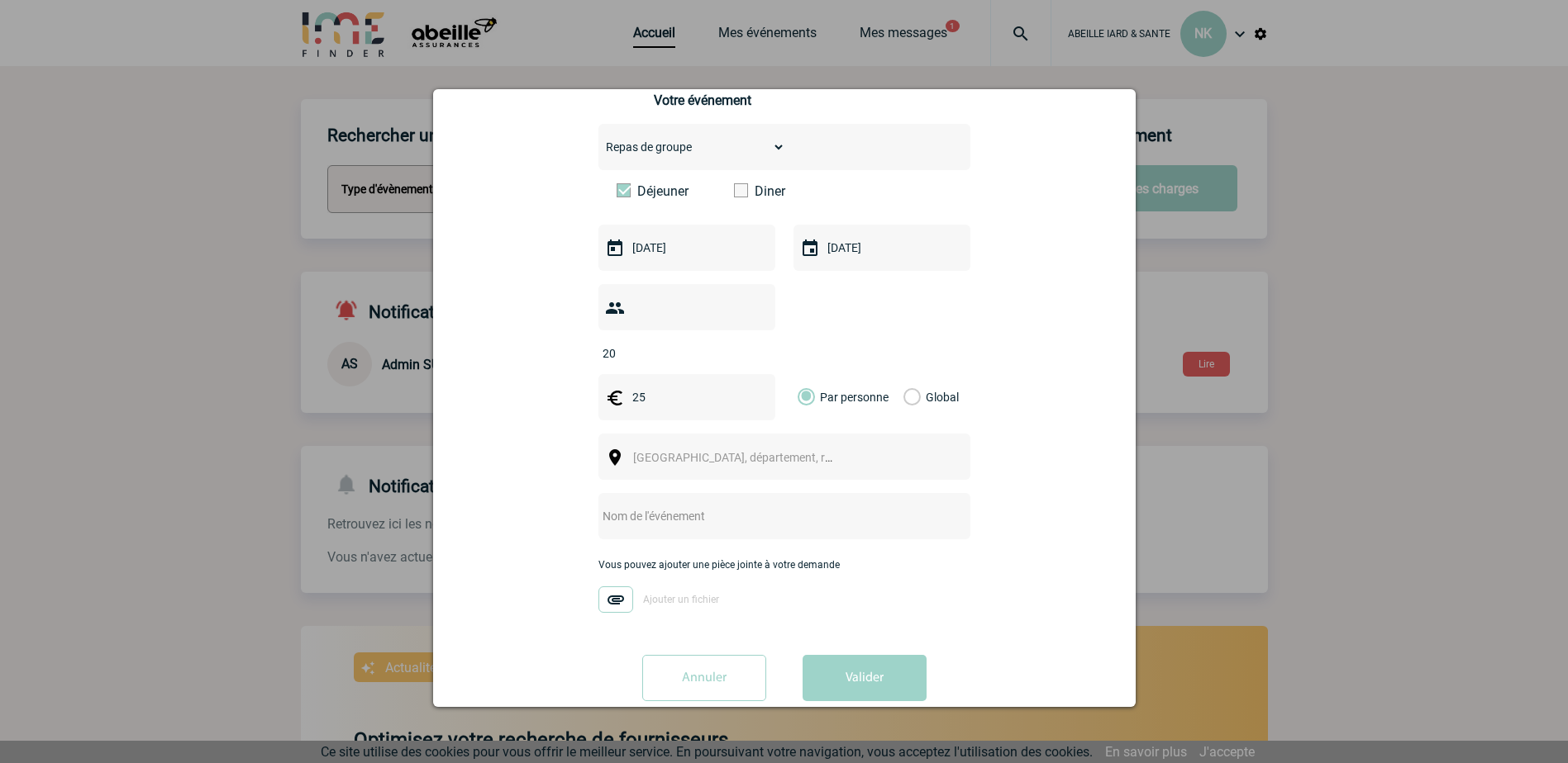
scroll to position [266, 0]
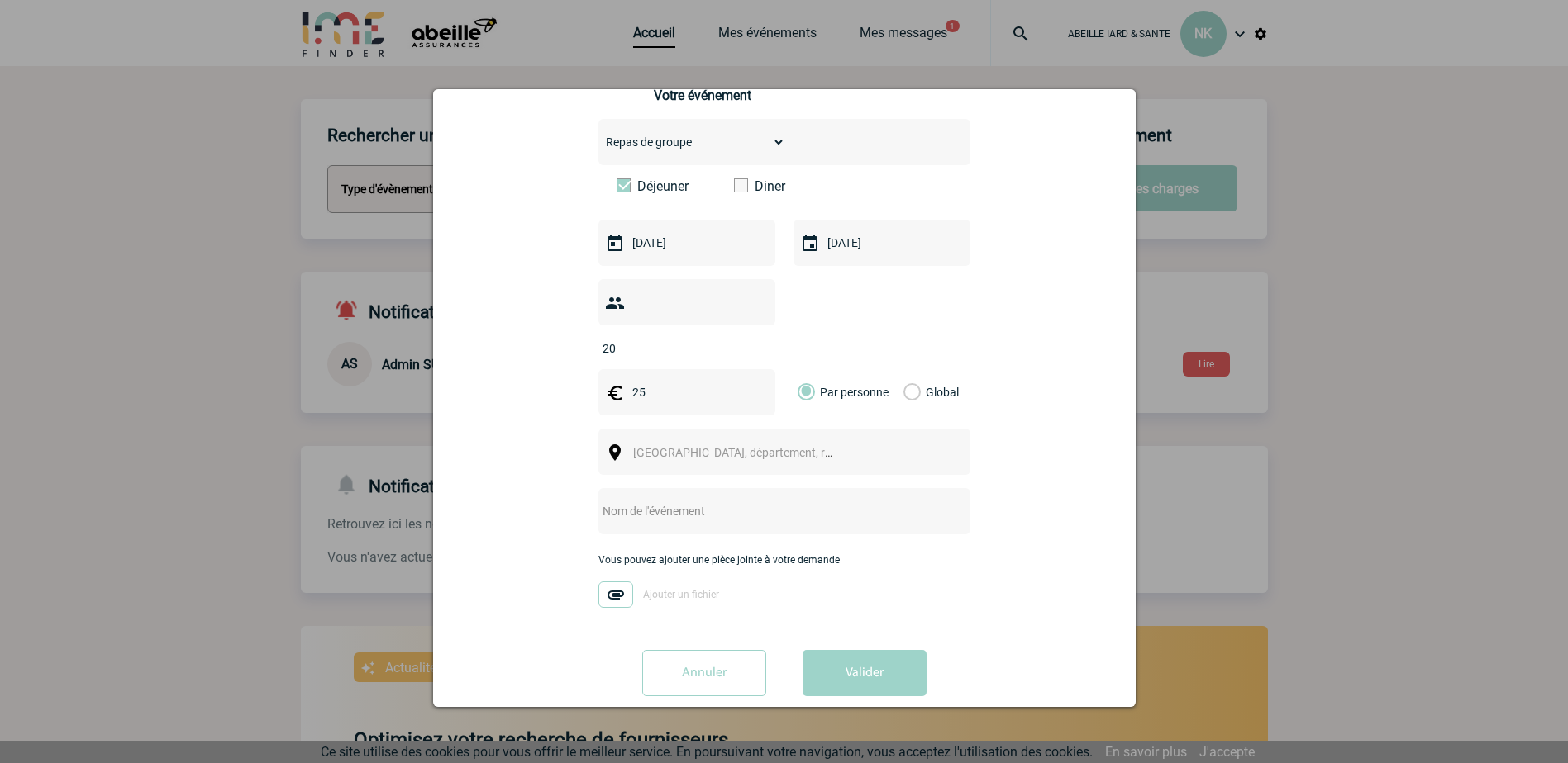
click at [669, 441] on span "[GEOGRAPHIC_DATA], département, région..." at bounding box center [740, 452] width 227 height 24
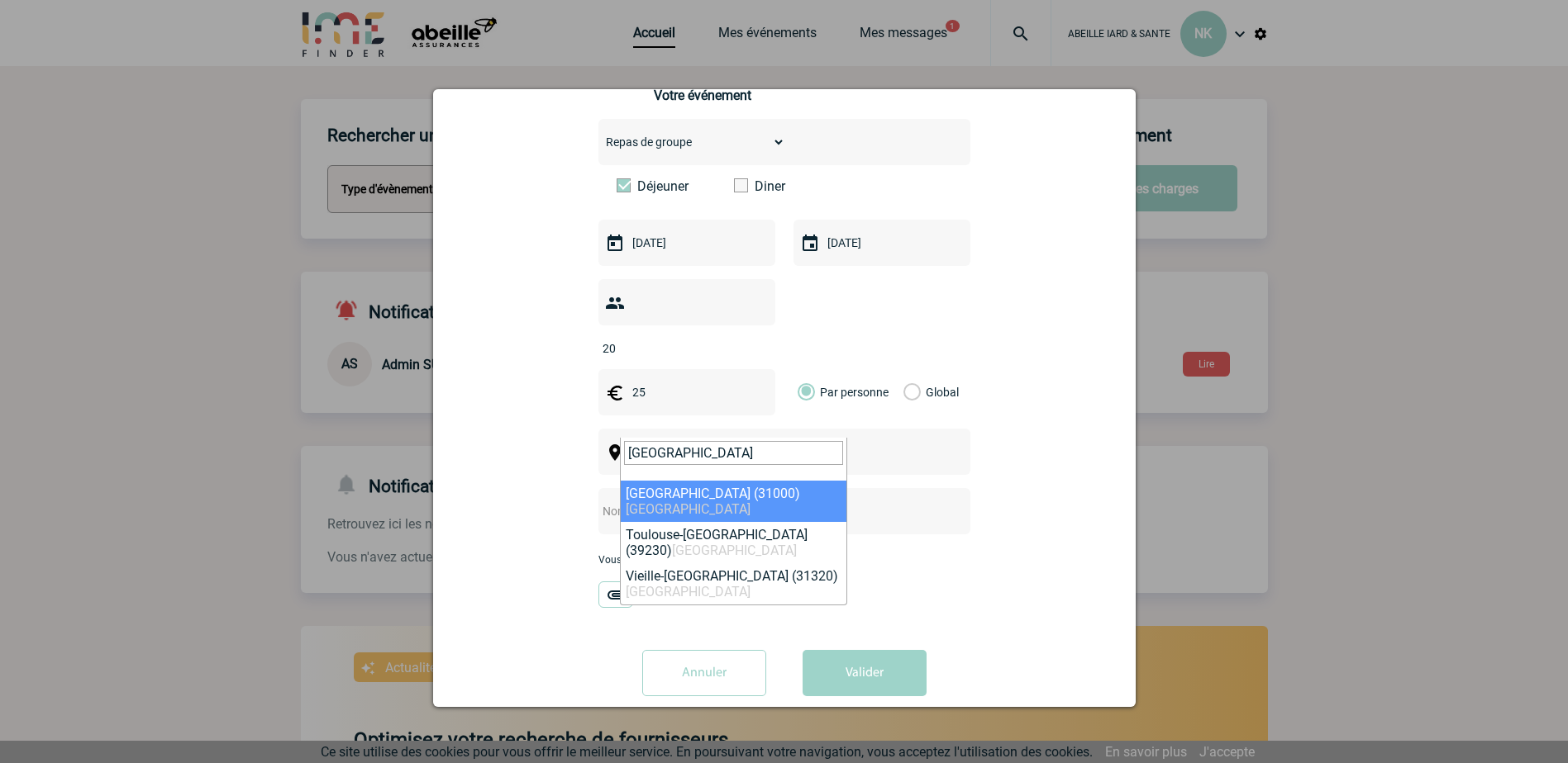
type input "Toulouse"
select select "31088"
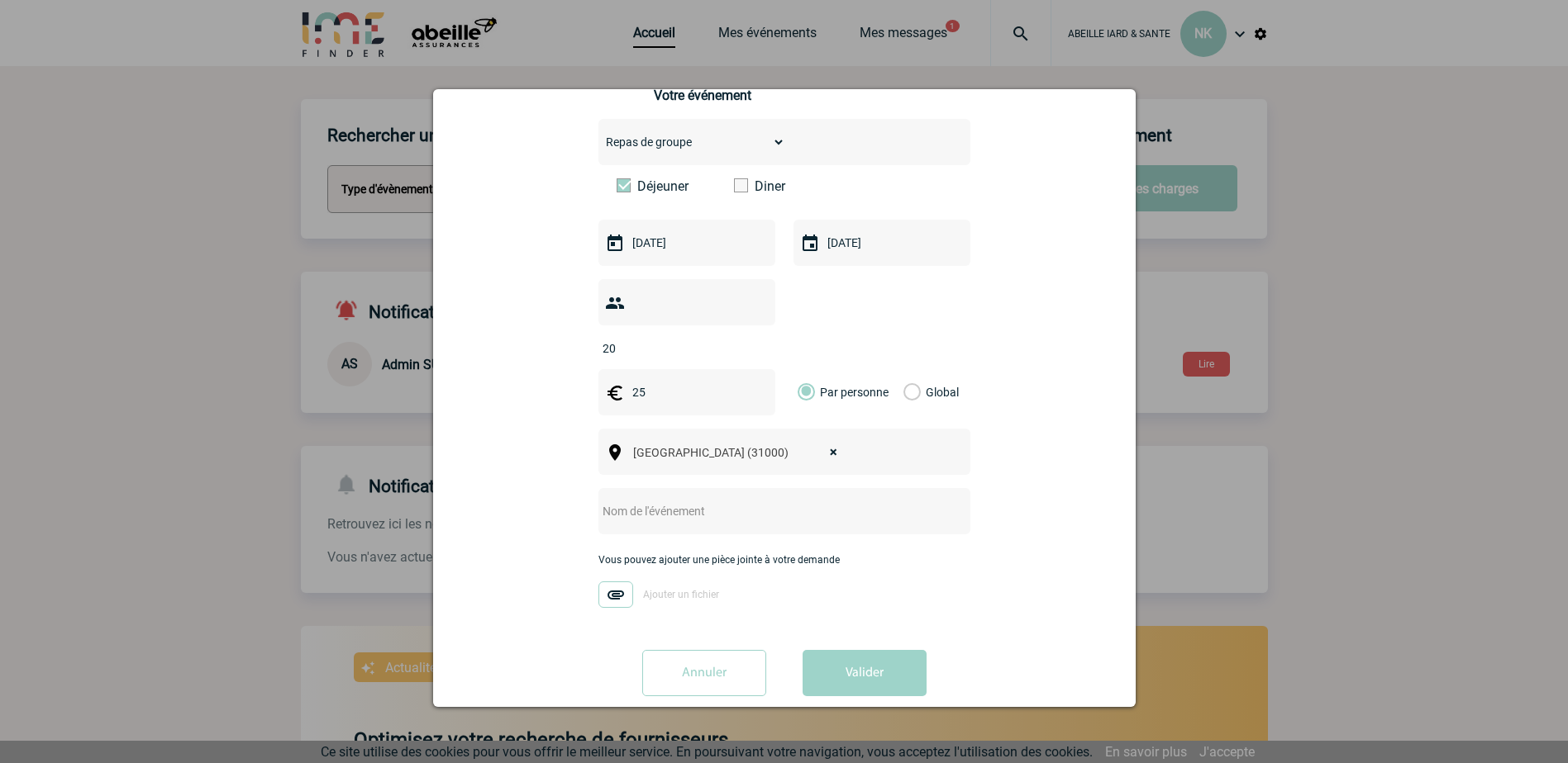
click at [660, 501] on input "text" at bounding box center [762, 511] width 328 height 22
drag, startPoint x: 760, startPoint y: 485, endPoint x: 824, endPoint y: 493, distance: 64.5
click at [761, 501] on input "R4 - Cursus Collaborateurs Toulousebles 23 & 24 septembre 2025 -" at bounding box center [762, 511] width 328 height 22
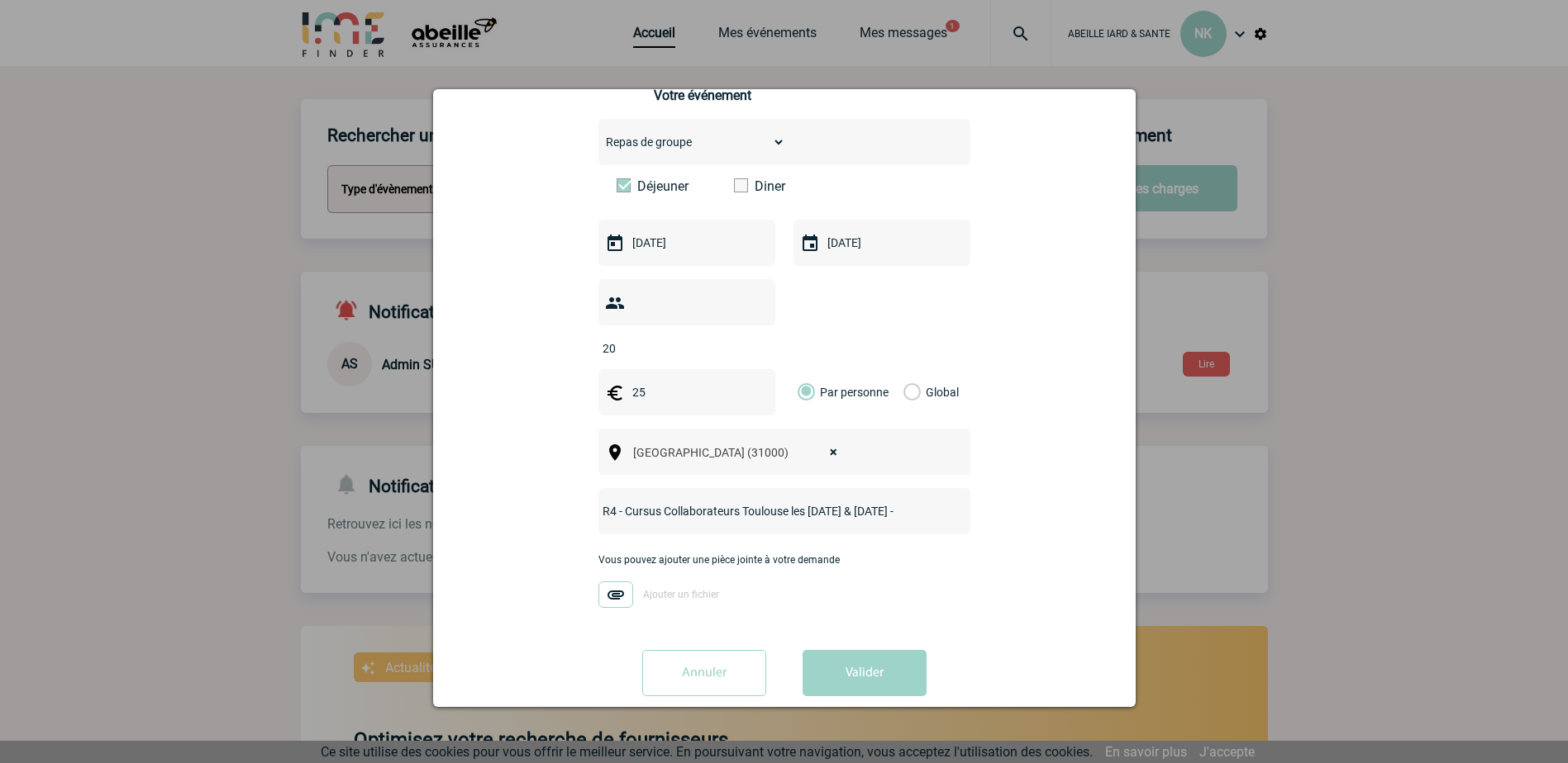
click at [712, 501] on input "R4 - Cursus Collaborateurs Toulouse les 23 & 24 septembre 2025 -" at bounding box center [762, 511] width 328 height 22
click at [924, 488] on div "R4 - Cursus Collaborateurs Toulouse les 23 & 24 septembre 2025 -" at bounding box center [784, 511] width 372 height 46
click at [738, 501] on input "R4 - Cursus Collaborateurs Toulouse les 23 & 24 septembre 2025 -" at bounding box center [762, 511] width 328 height 22
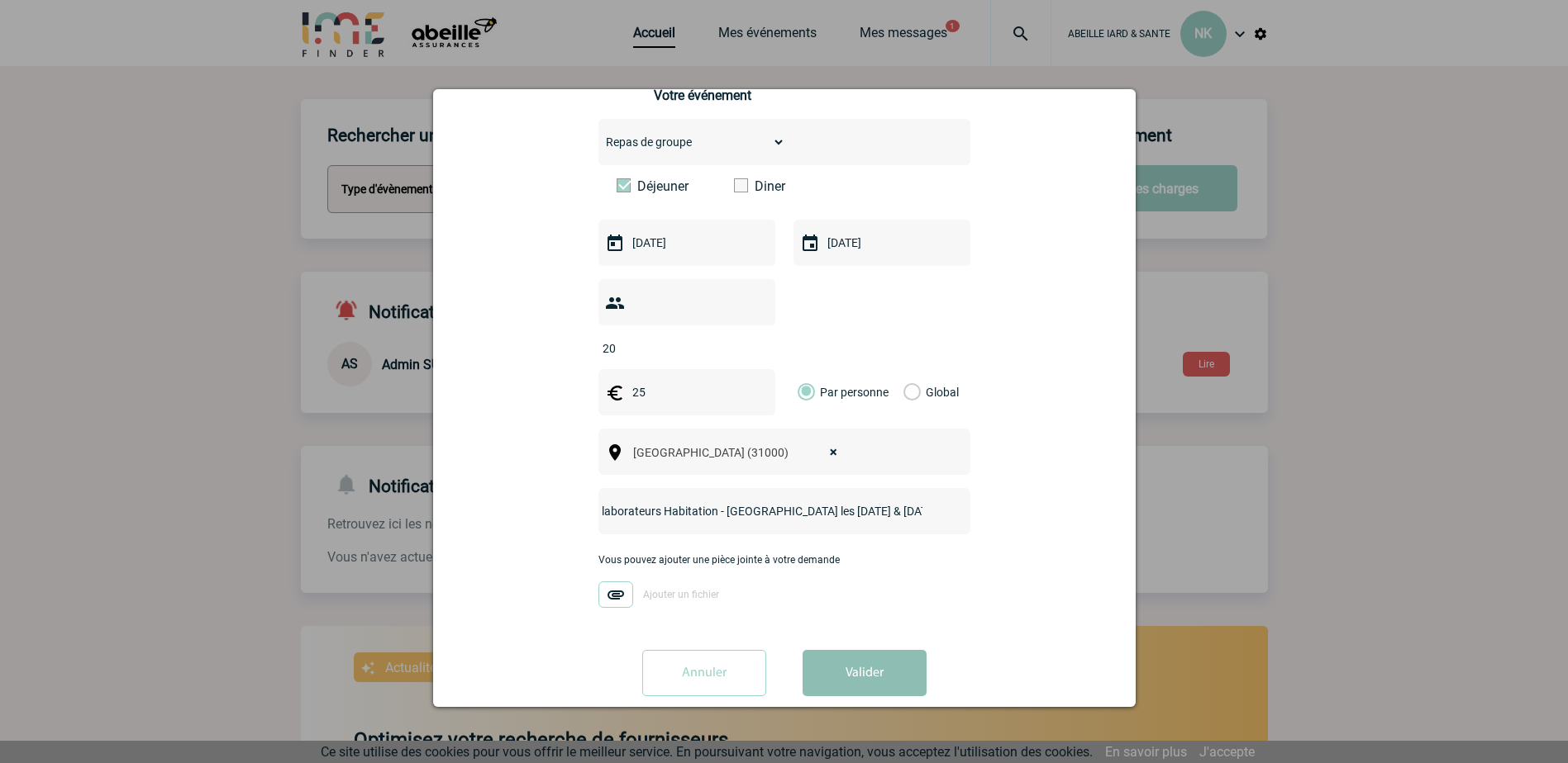
type input "R4 - Cursus Collaborateurs Habitation - [GEOGRAPHIC_DATA] les [DATE] & [DATE]"
click at [851, 650] on button "Valider" at bounding box center [865, 673] width 124 height 46
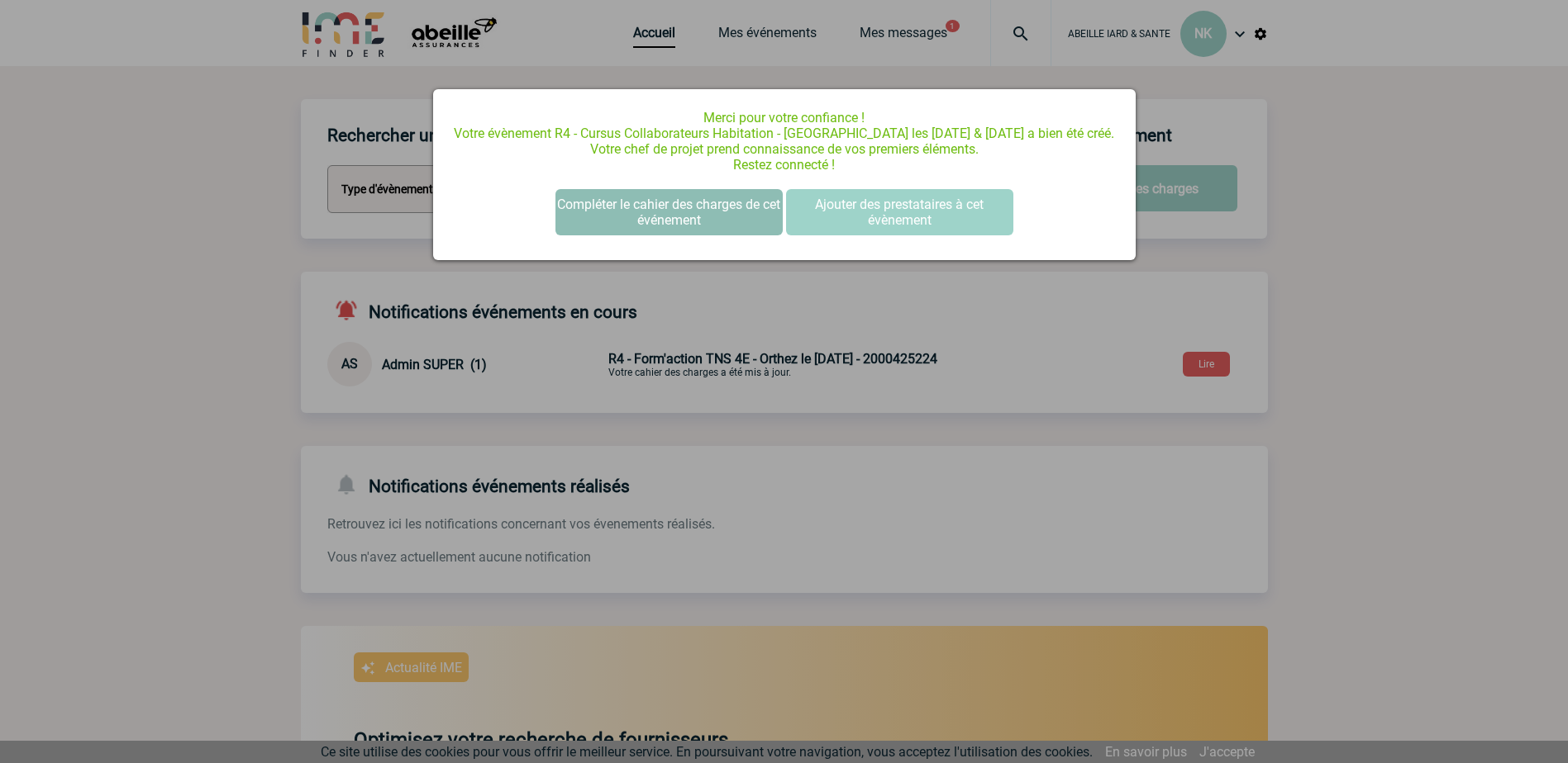
click at [667, 216] on button "Compléter le cahier des charges de cet événement" at bounding box center [668, 212] width 227 height 46
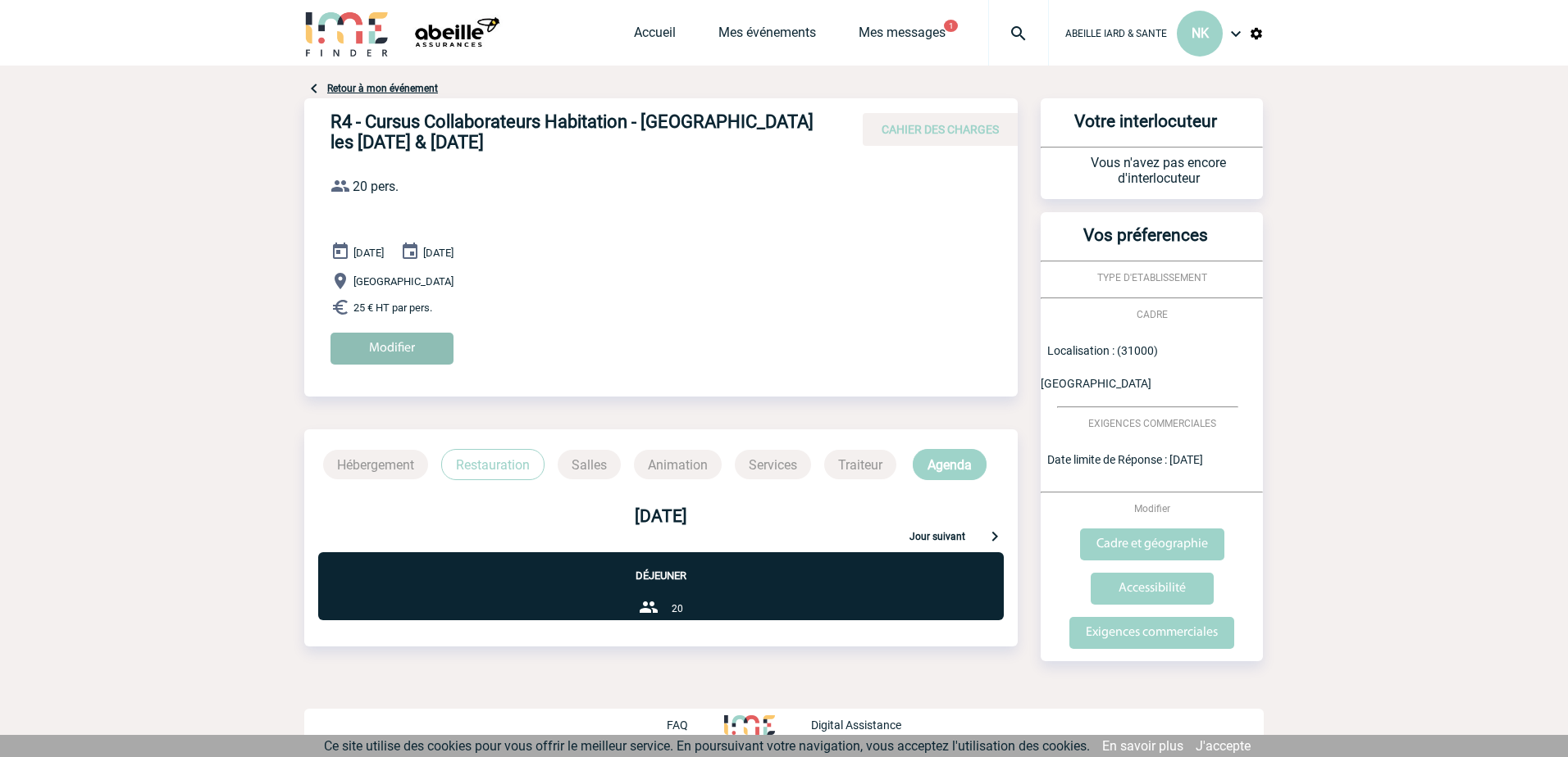
click at [403, 345] on input "Modifier" at bounding box center [392, 349] width 123 height 32
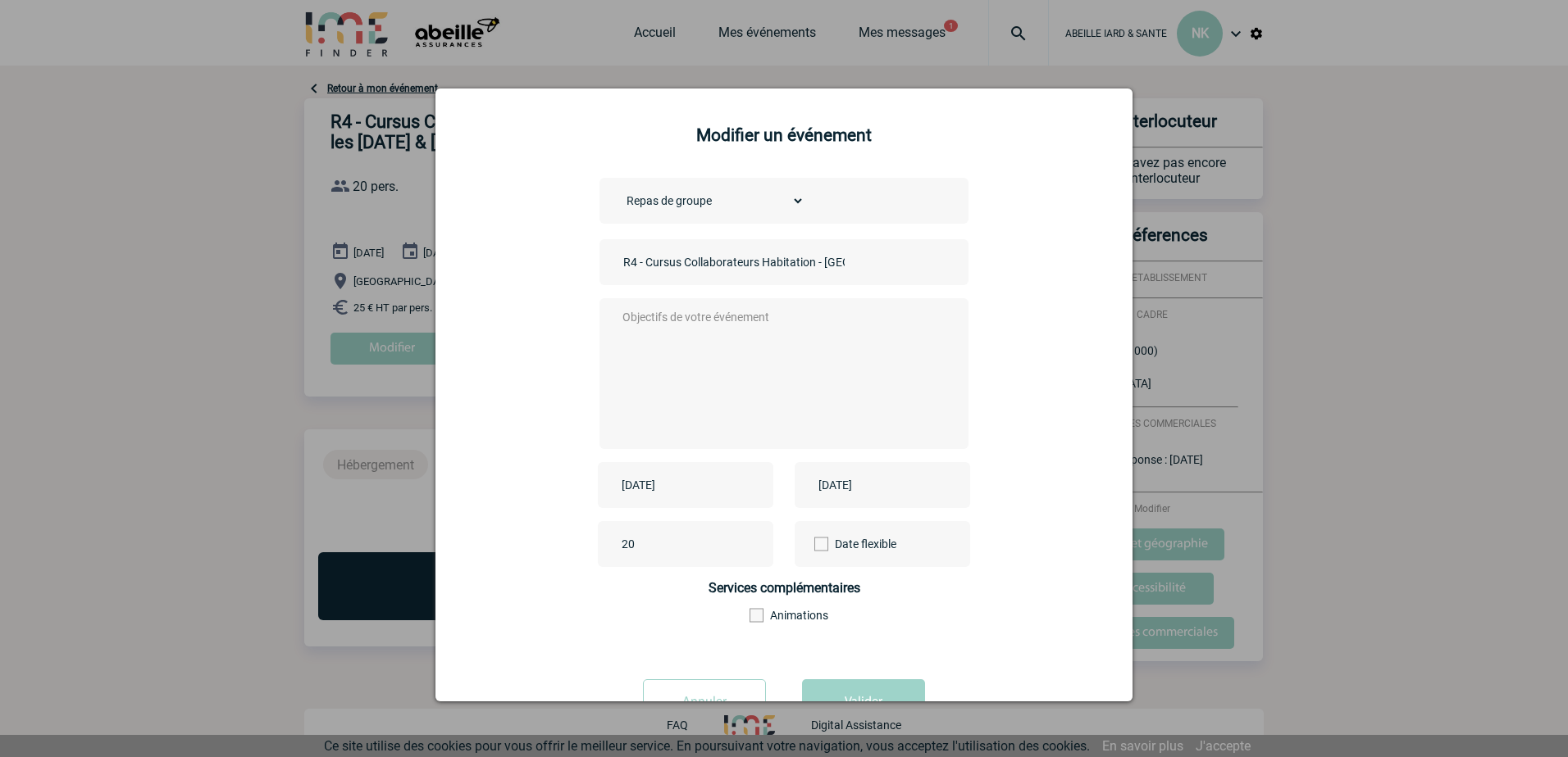
click at [618, 321] on textarea at bounding box center [780, 372] width 324 height 131
click at [878, 317] on textarea "Former des collaborateurs d'agence à l'habitation." at bounding box center [780, 372] width 324 height 131
type textarea "Former des collaborateurs d'agence à l'habitation. La formation se déroule à la…"
drag, startPoint x: 998, startPoint y: 107, endPoint x: 824, endPoint y: 216, distance: 205.3
click at [824, 216] on div "Modifier un événement Choisissez un type d'évènement Séminaire avec nuitée Sémi…" at bounding box center [784, 395] width 698 height 613
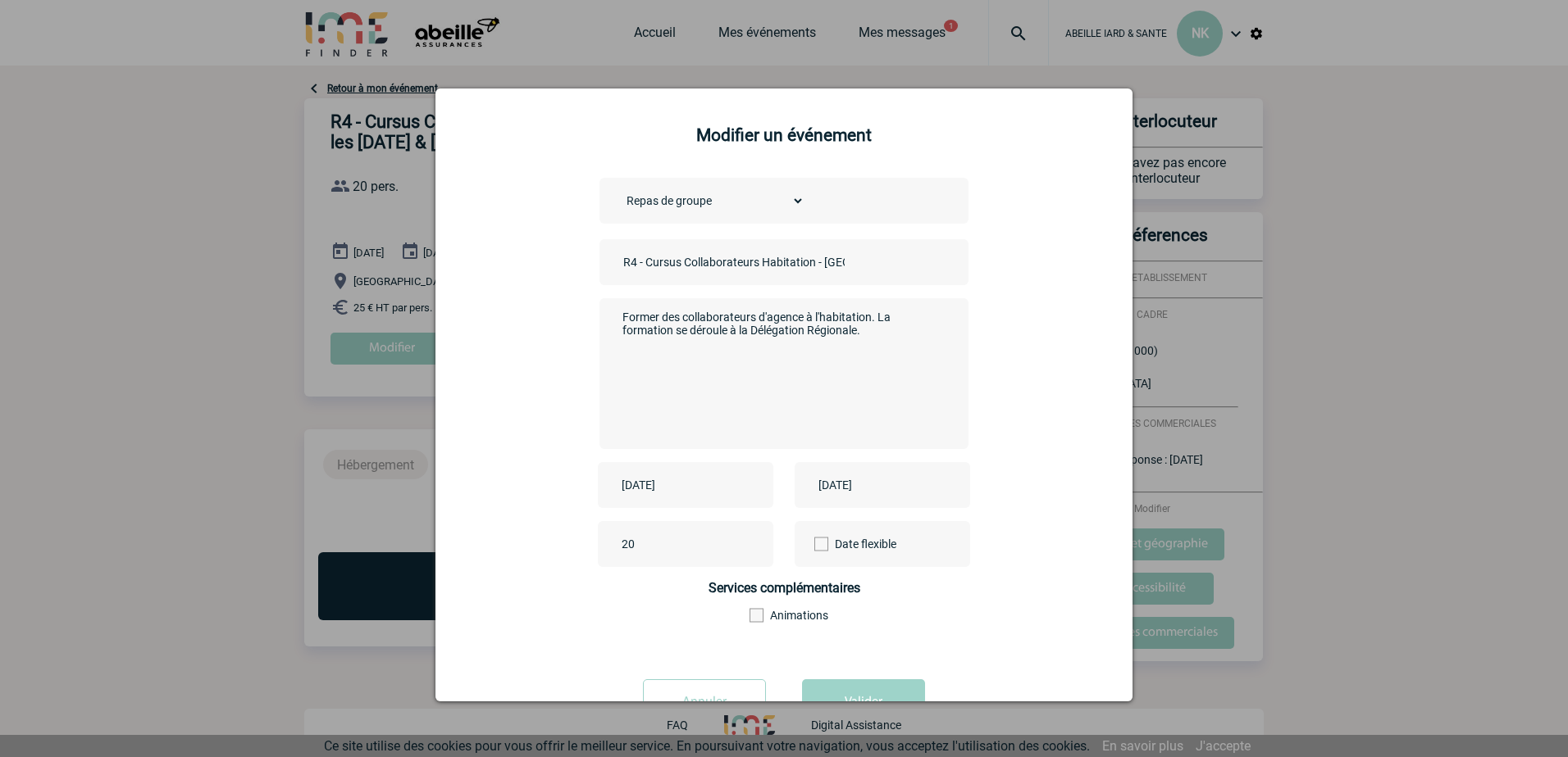
drag, startPoint x: 824, startPoint y: 216, endPoint x: 1007, endPoint y: 238, distance: 184.3
click at [1007, 238] on div "Choisissez un type d'évènement Séminaire avec nuitée Séminaire sans nuitée Repa…" at bounding box center [784, 420] width 656 height 485
click at [757, 30] on div at bounding box center [784, 378] width 1568 height 757
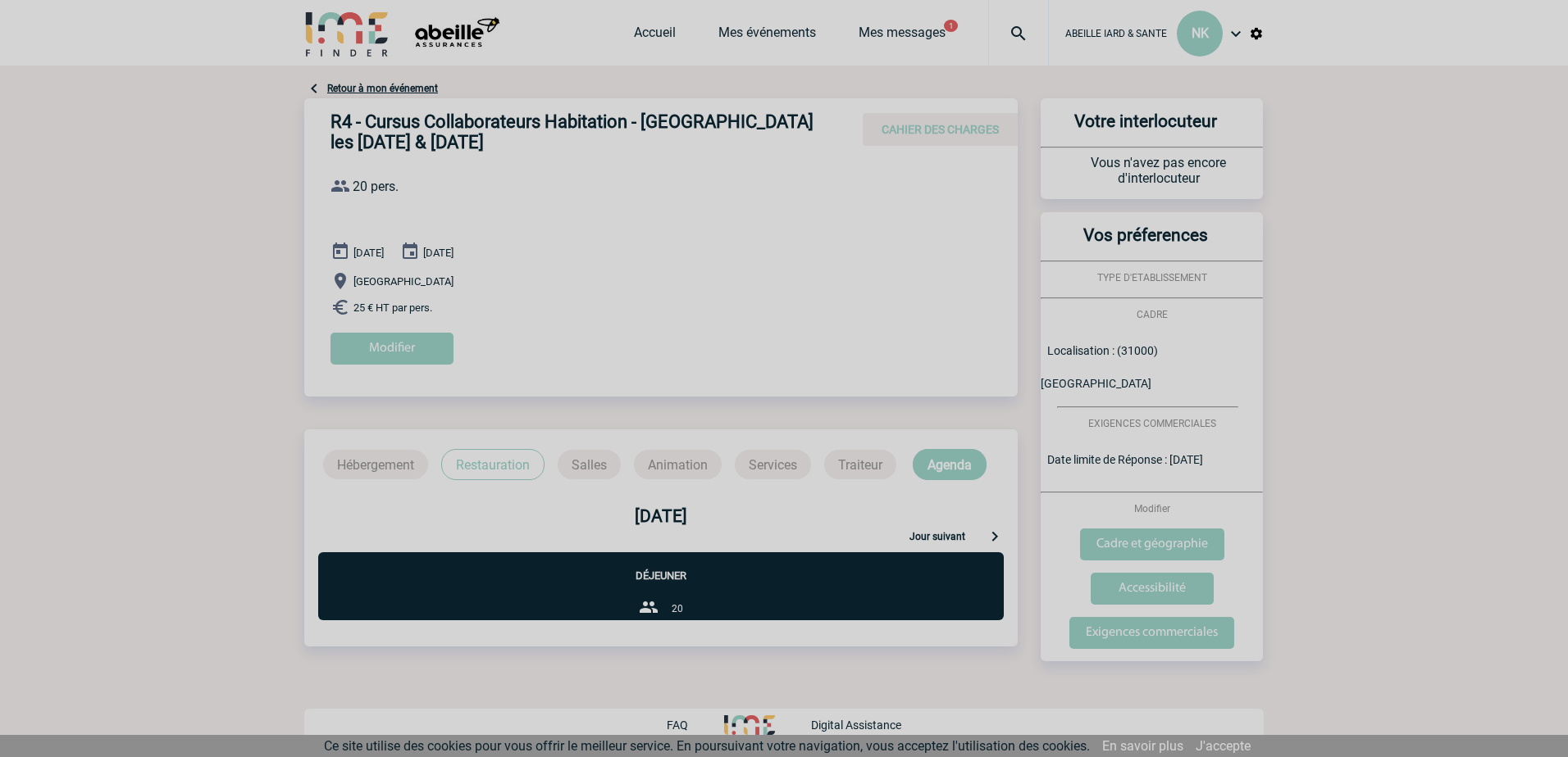
click at [757, 30] on body "ABEILLE IARD & SANTE NK Accueil Mes événements" at bounding box center [784, 378] width 1568 height 757
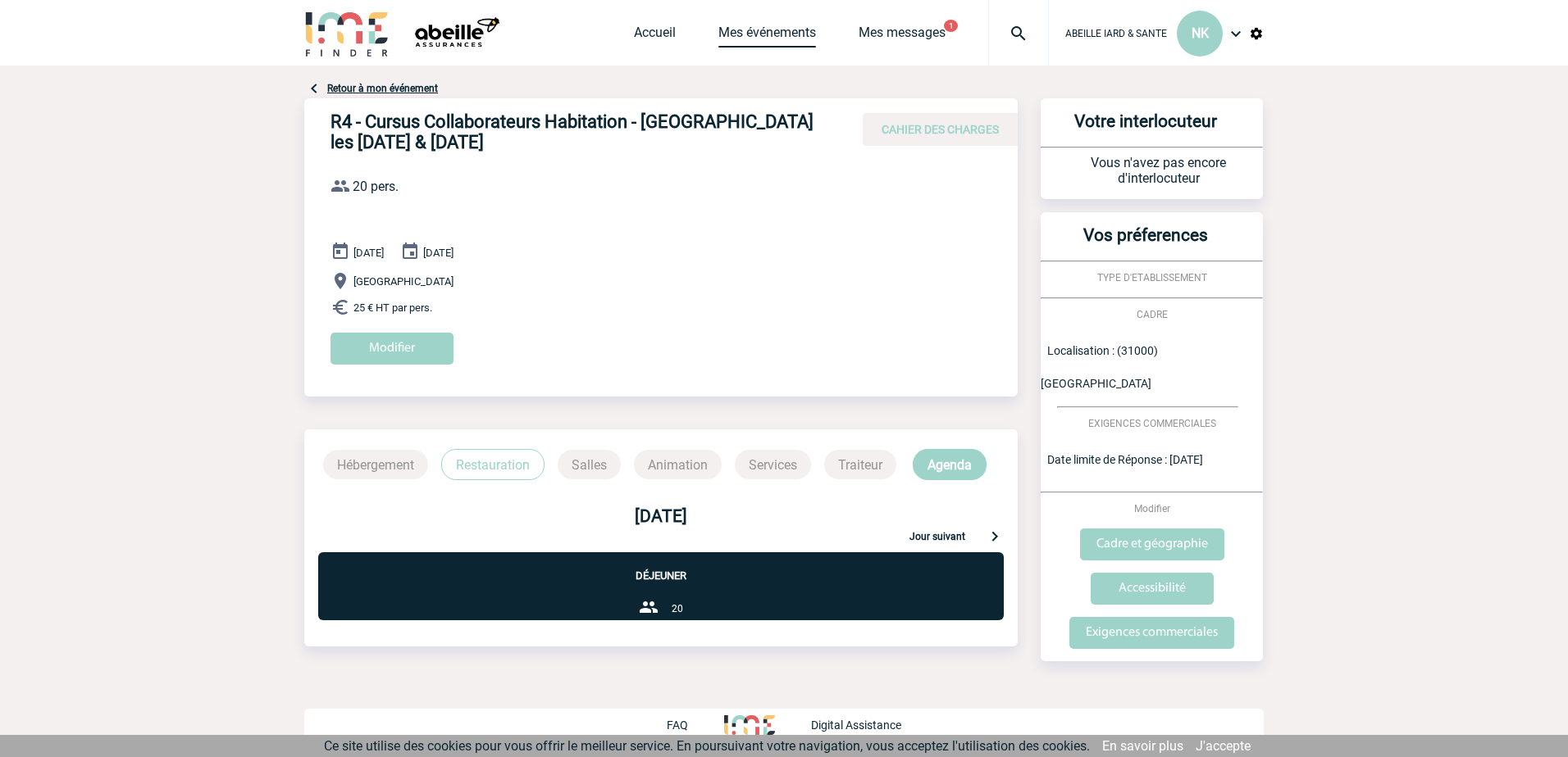
click at [757, 29] on link "Mes événements" at bounding box center [767, 36] width 97 height 23
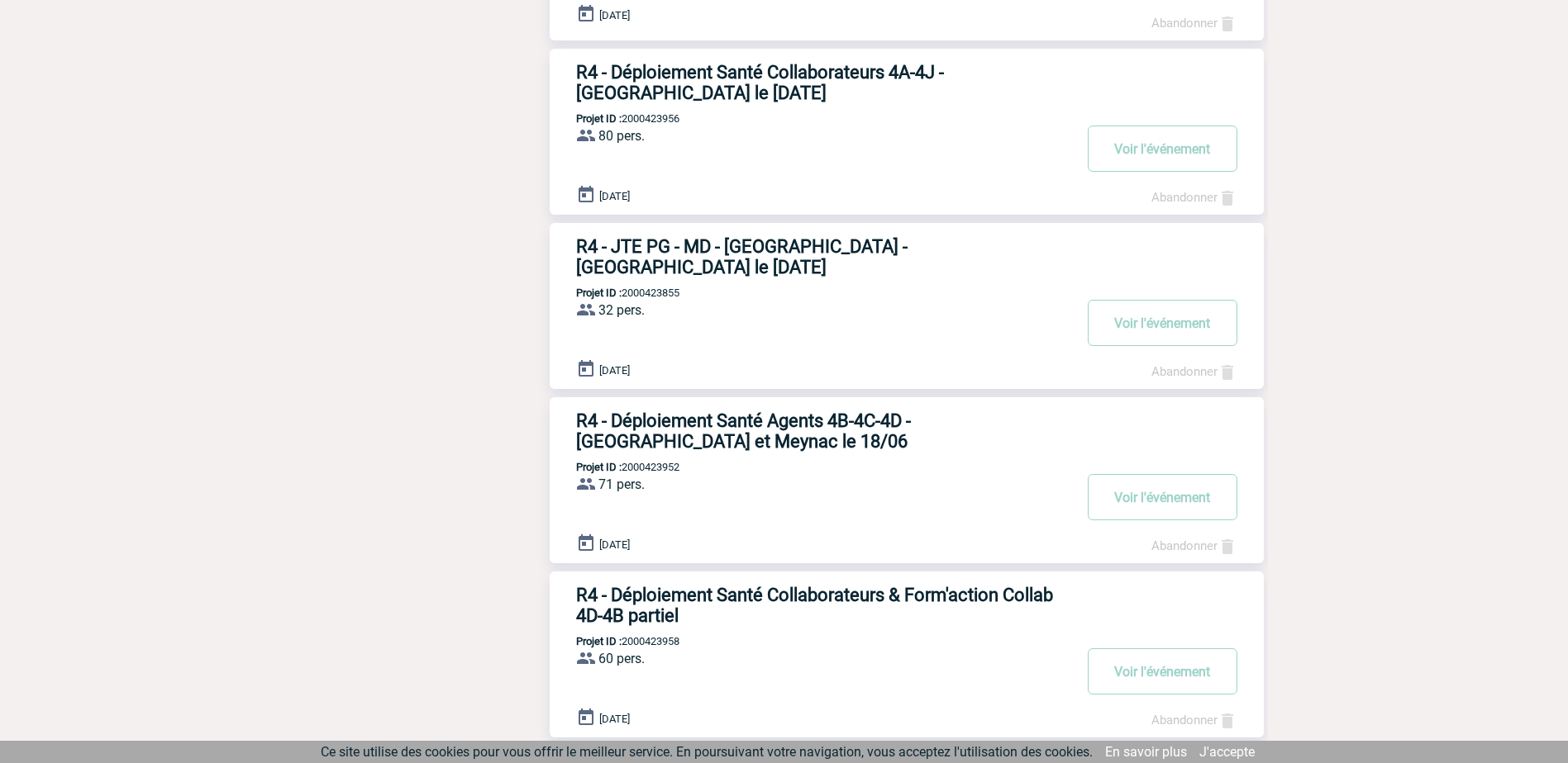
scroll to position [1205, 0]
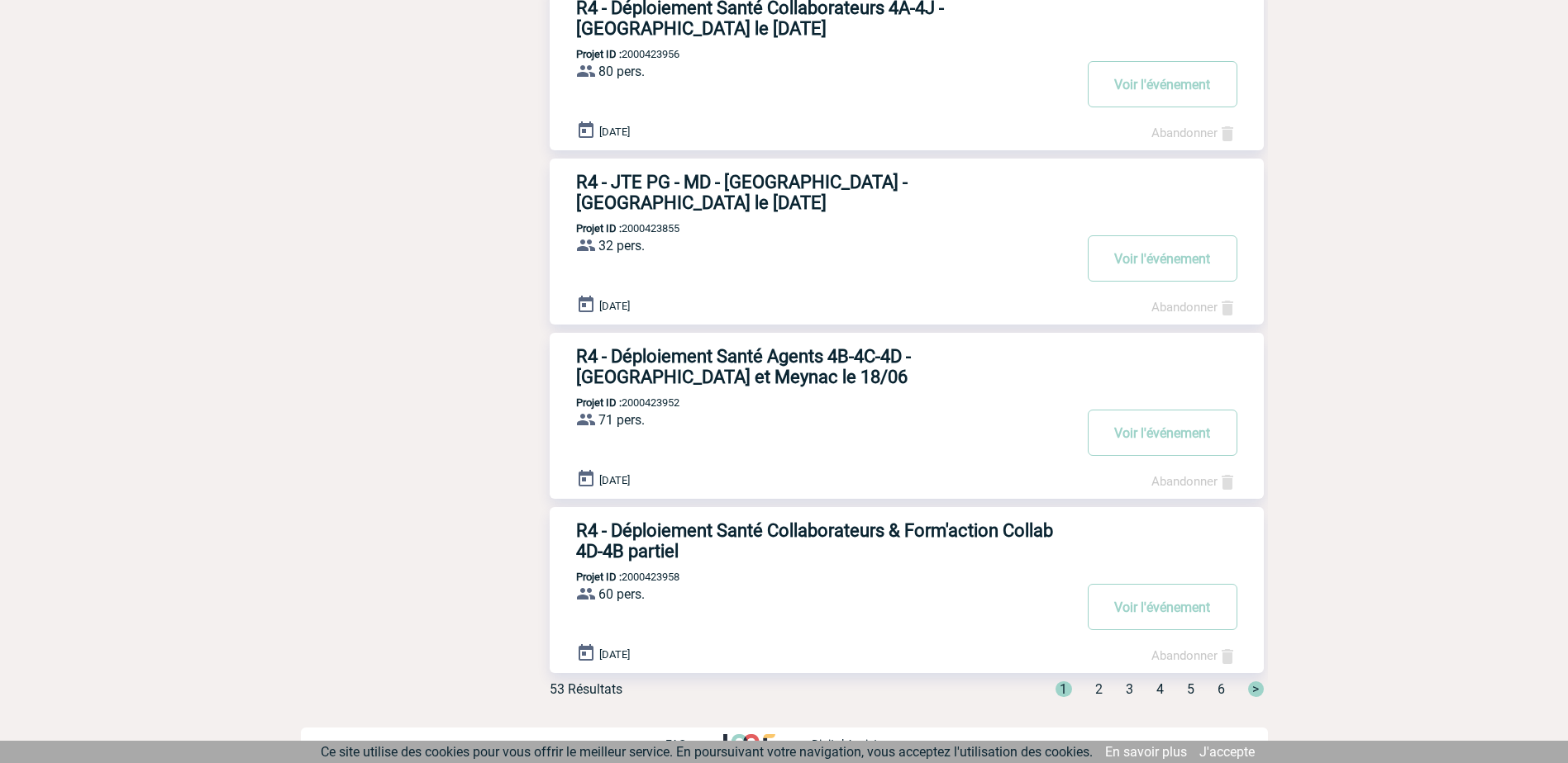
click at [1131, 682] on span "3" at bounding box center [1130, 690] width 8 height 16
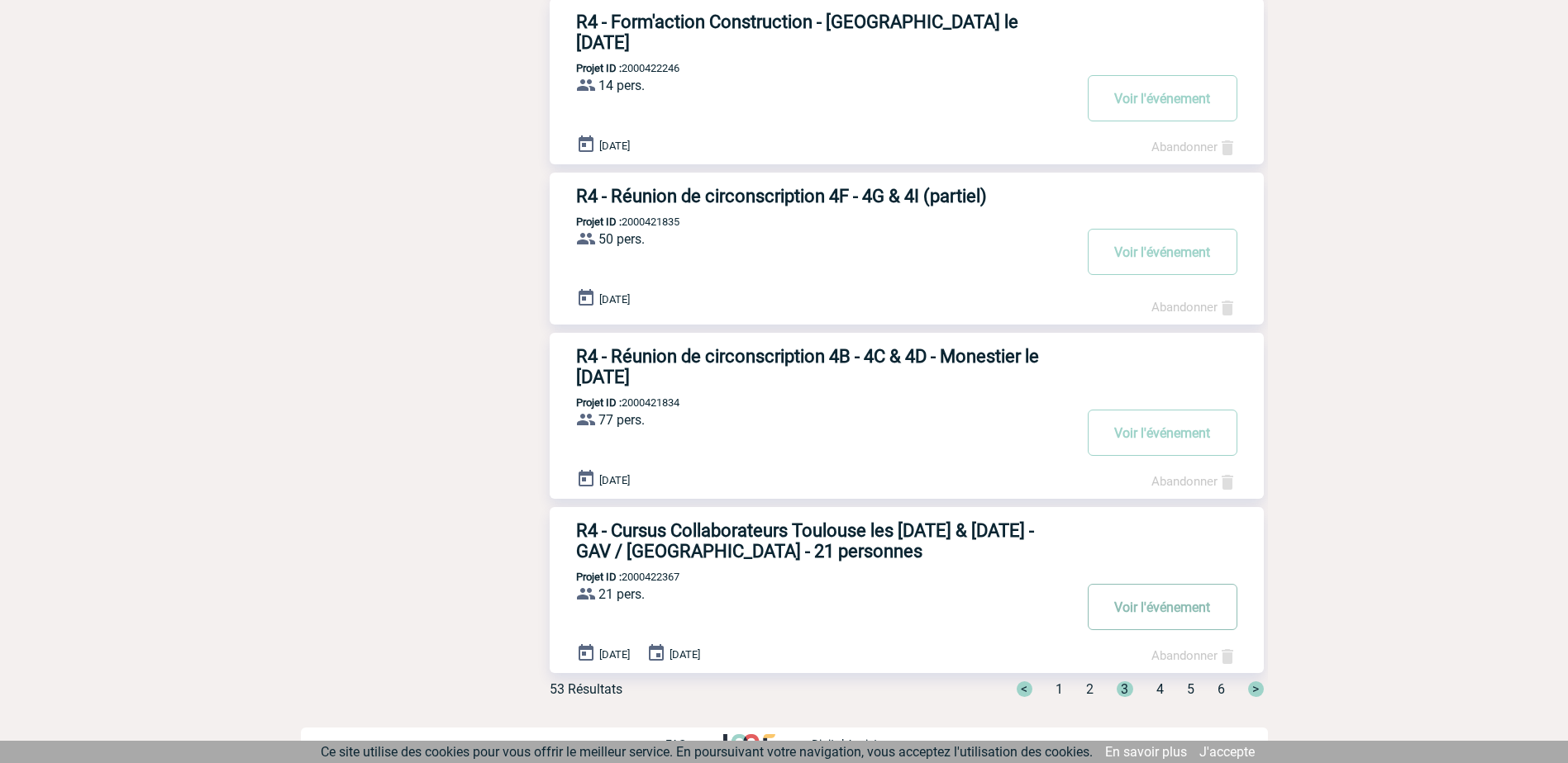
click at [1150, 609] on button "Voir l'événement" at bounding box center [1162, 607] width 150 height 46
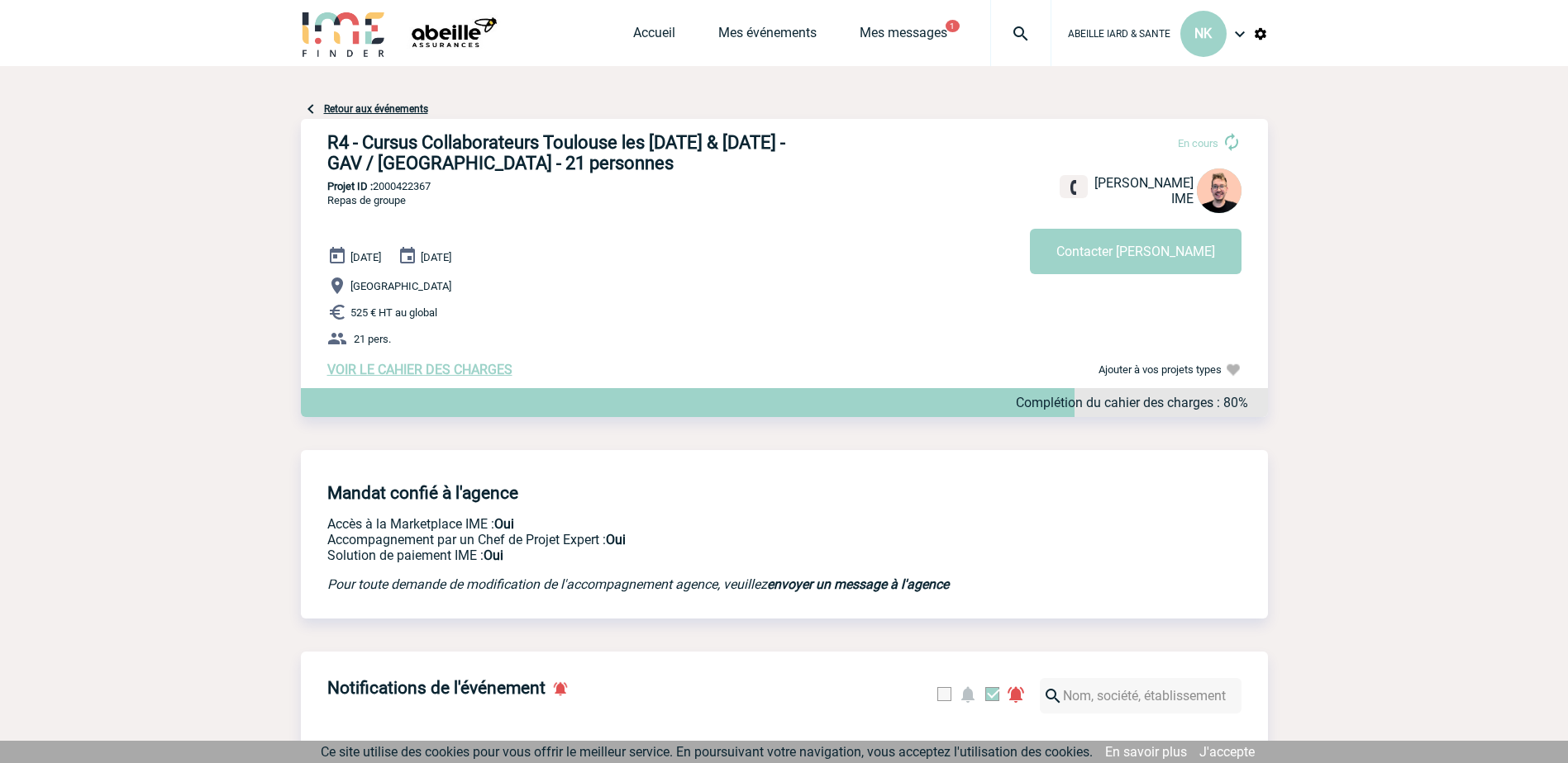
click at [408, 377] on span "VOIR LE CAHIER DES CHARGES" at bounding box center [419, 369] width 185 height 16
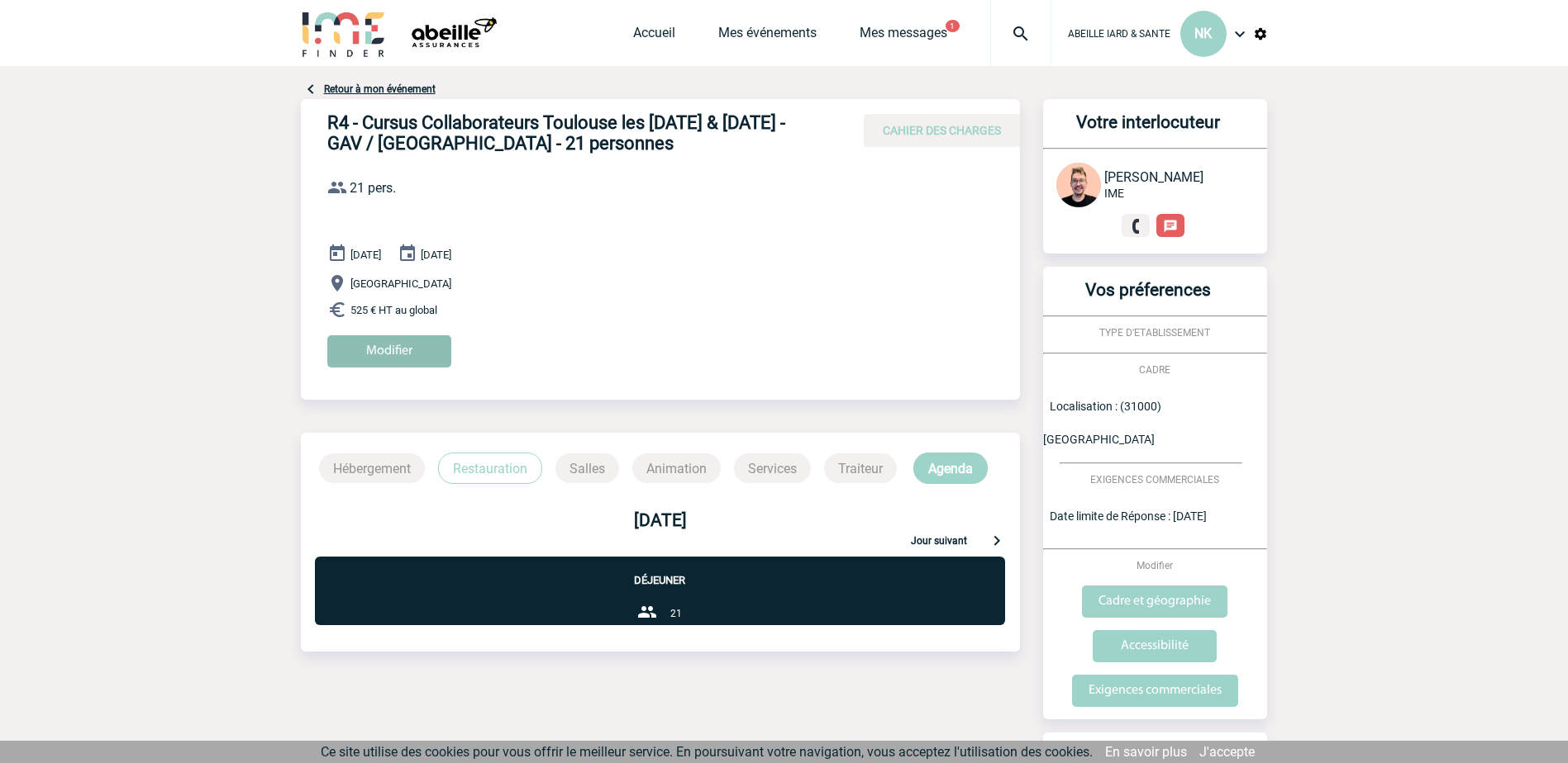
click at [392, 347] on input "Modifier" at bounding box center [389, 351] width 124 height 32
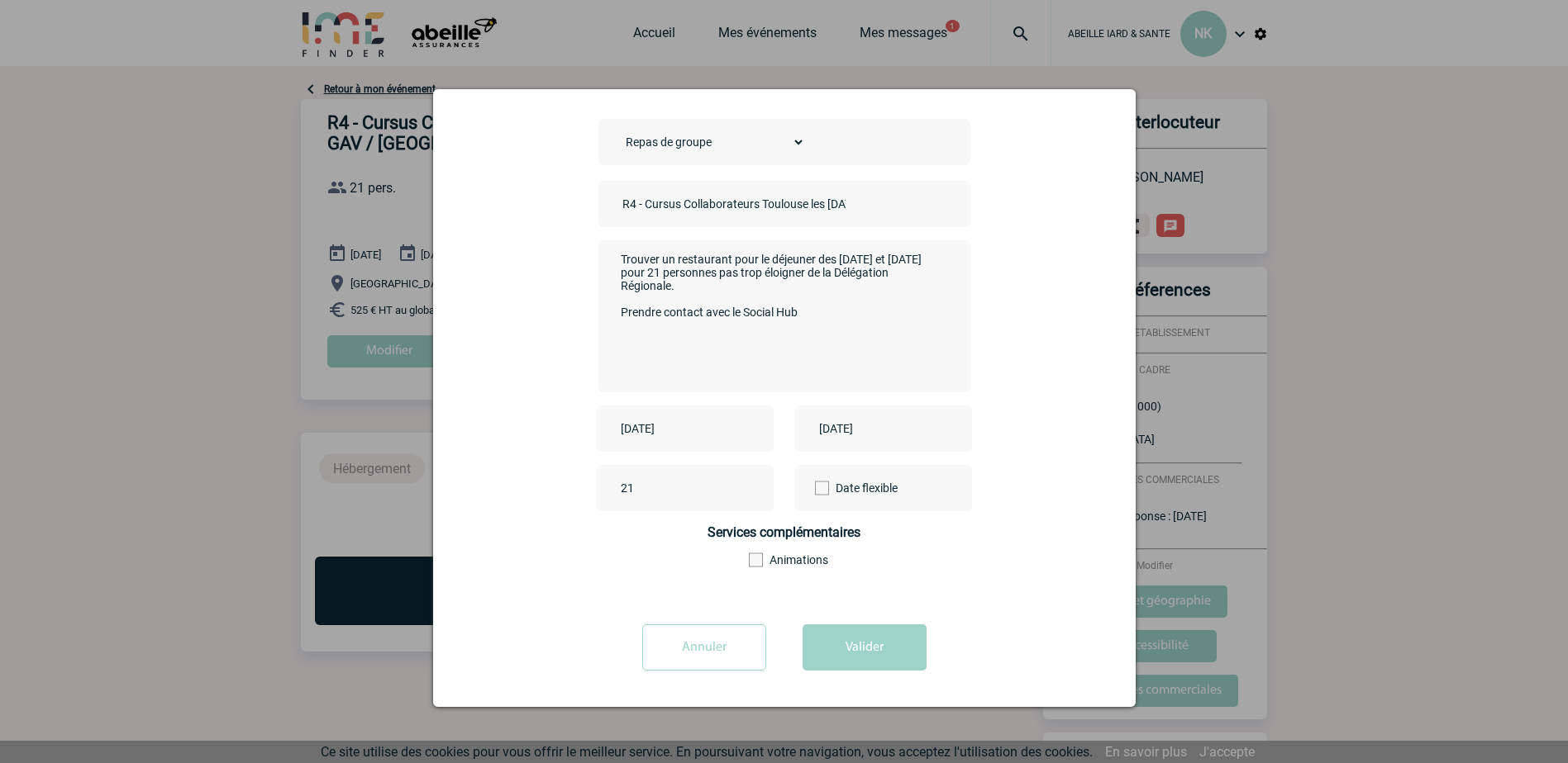
scroll to position [63, 0]
click at [706, 637] on input "Annuler" at bounding box center [705, 646] width 124 height 46
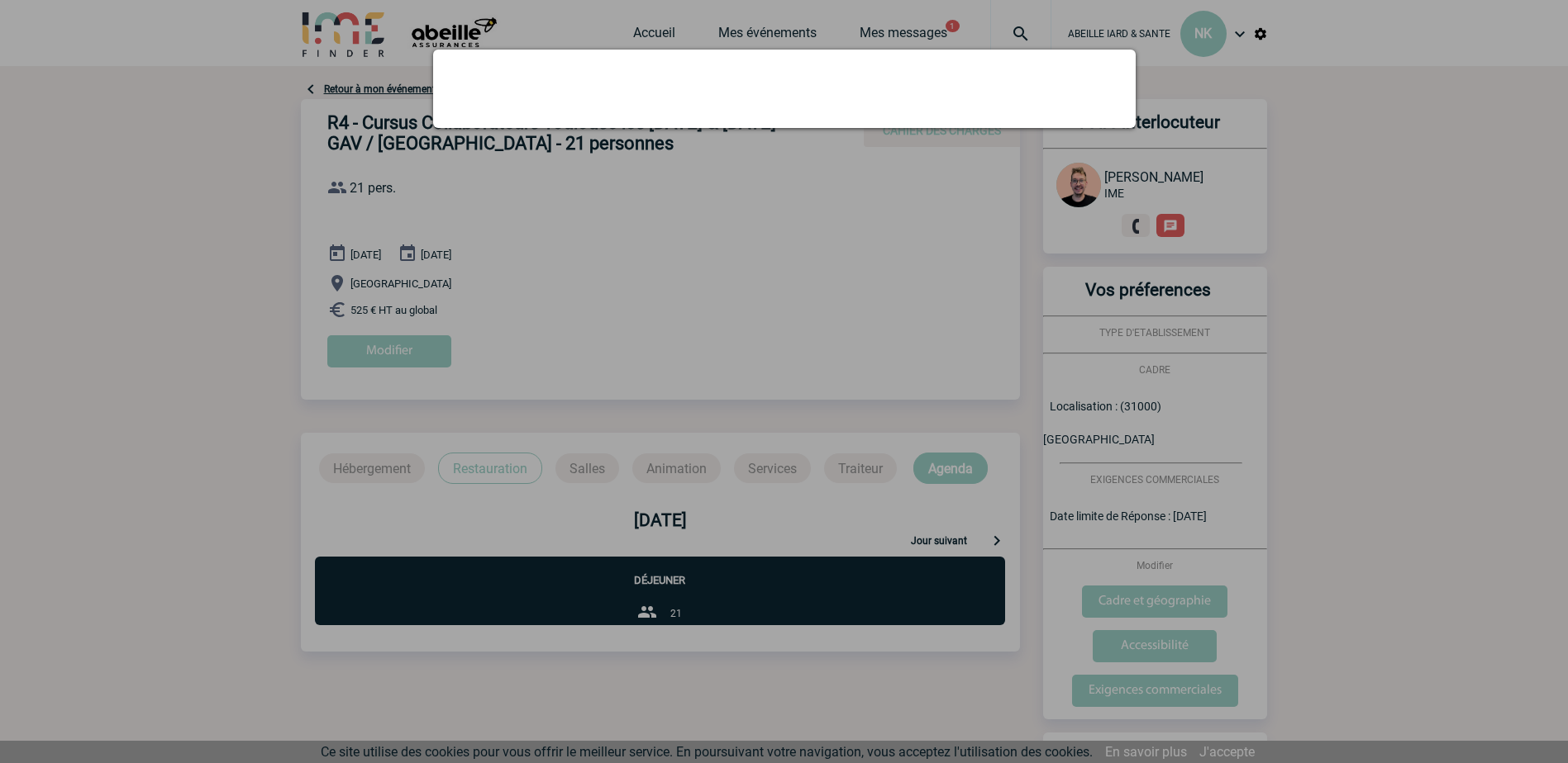
scroll to position [0, 0]
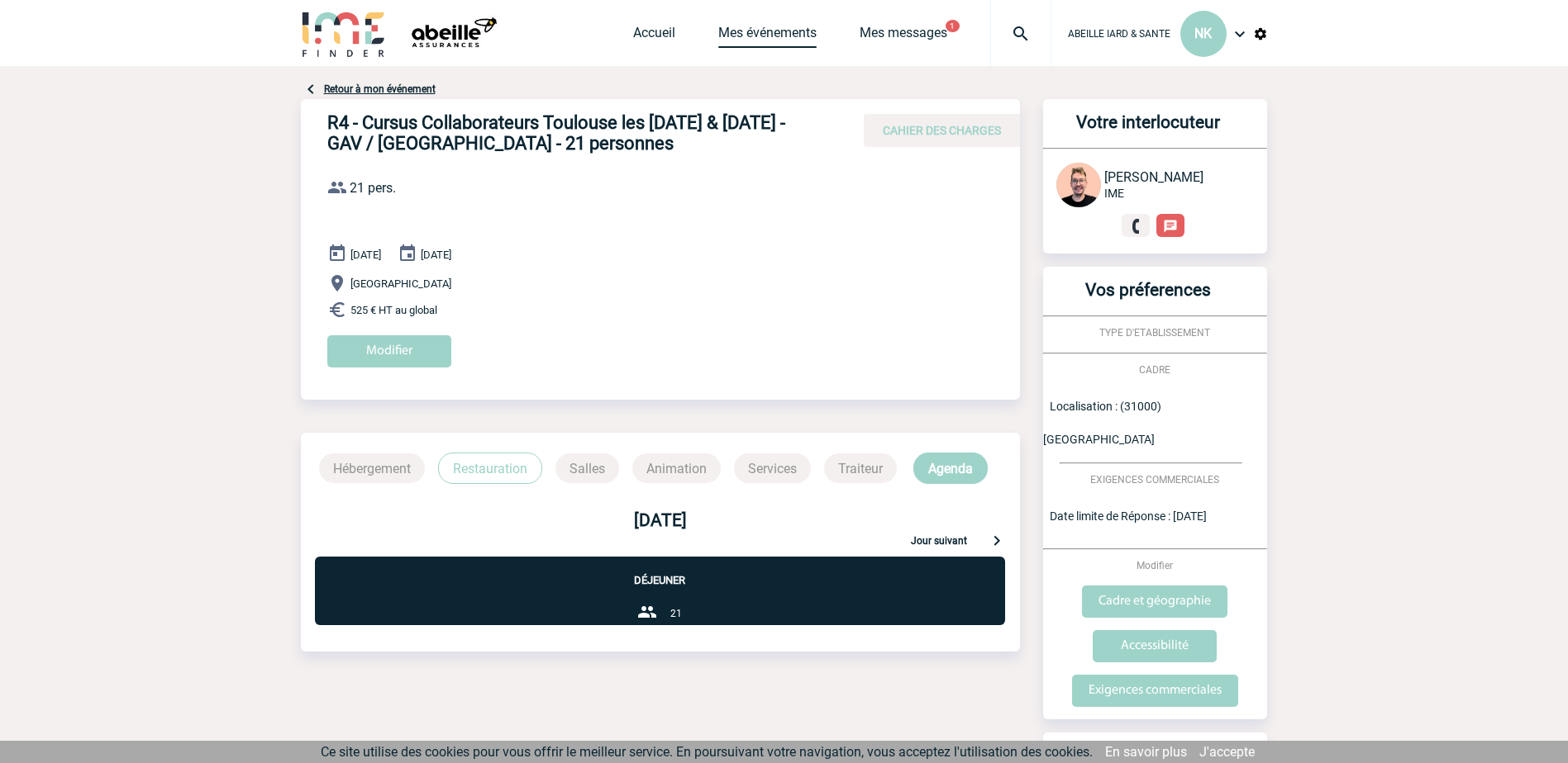
click at [781, 26] on link "Mes événements" at bounding box center [767, 36] width 98 height 24
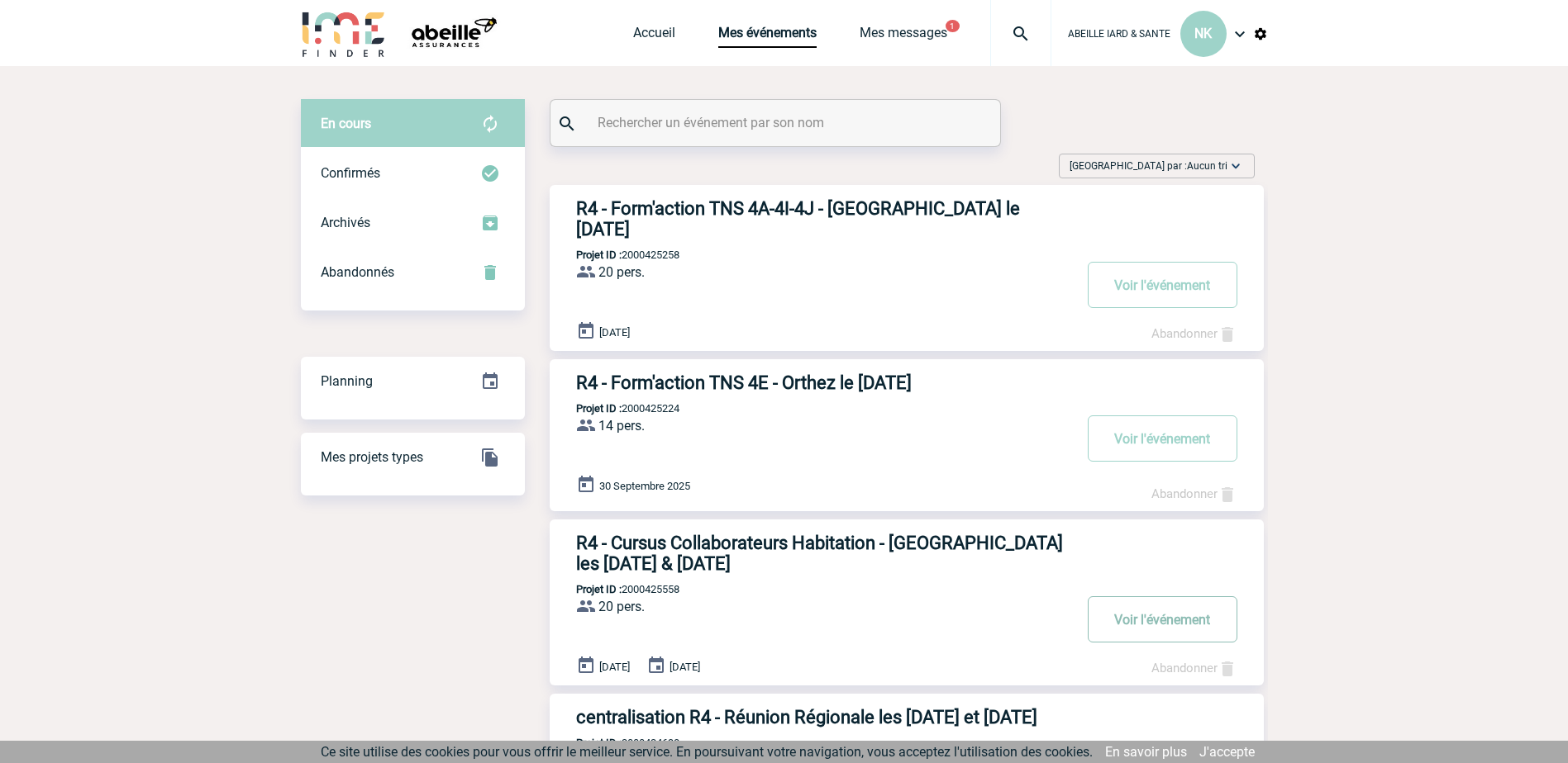
click at [1160, 611] on button "Voir l'événement" at bounding box center [1162, 619] width 150 height 46
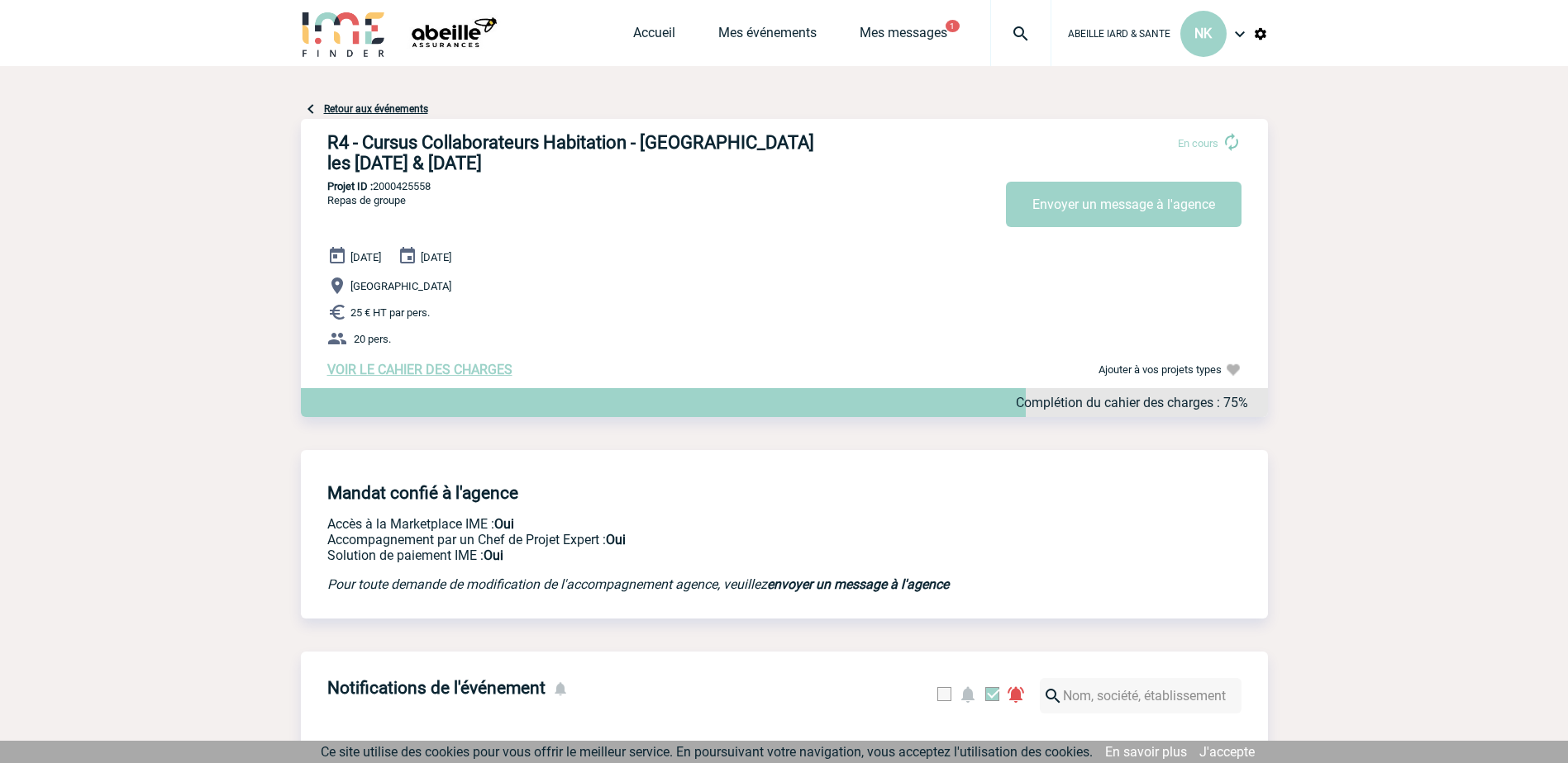
click at [385, 372] on span "VOIR LE CAHIER DES CHARGES" at bounding box center [419, 369] width 185 height 16
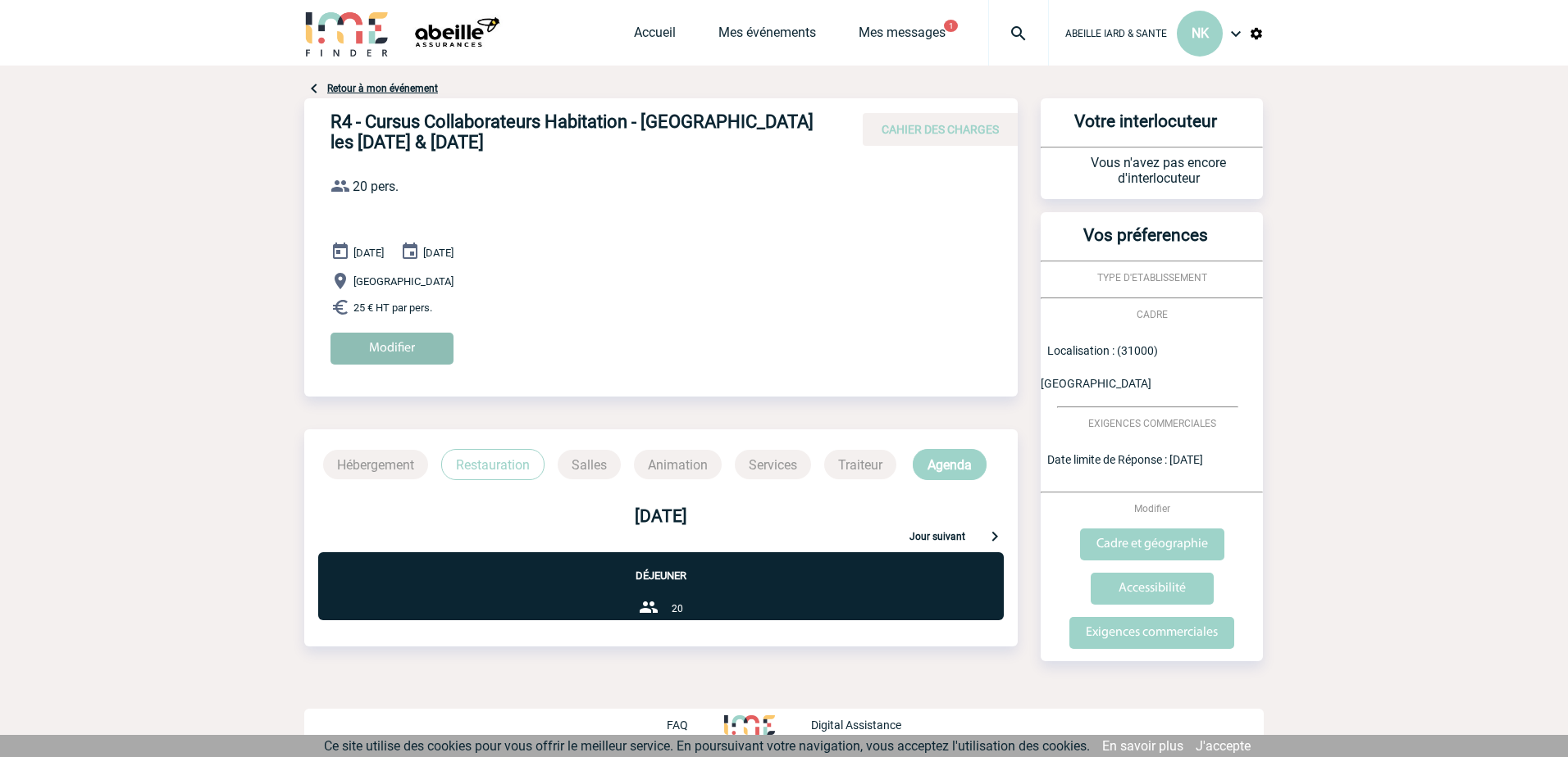
click at [383, 352] on input "Modifier" at bounding box center [392, 349] width 123 height 32
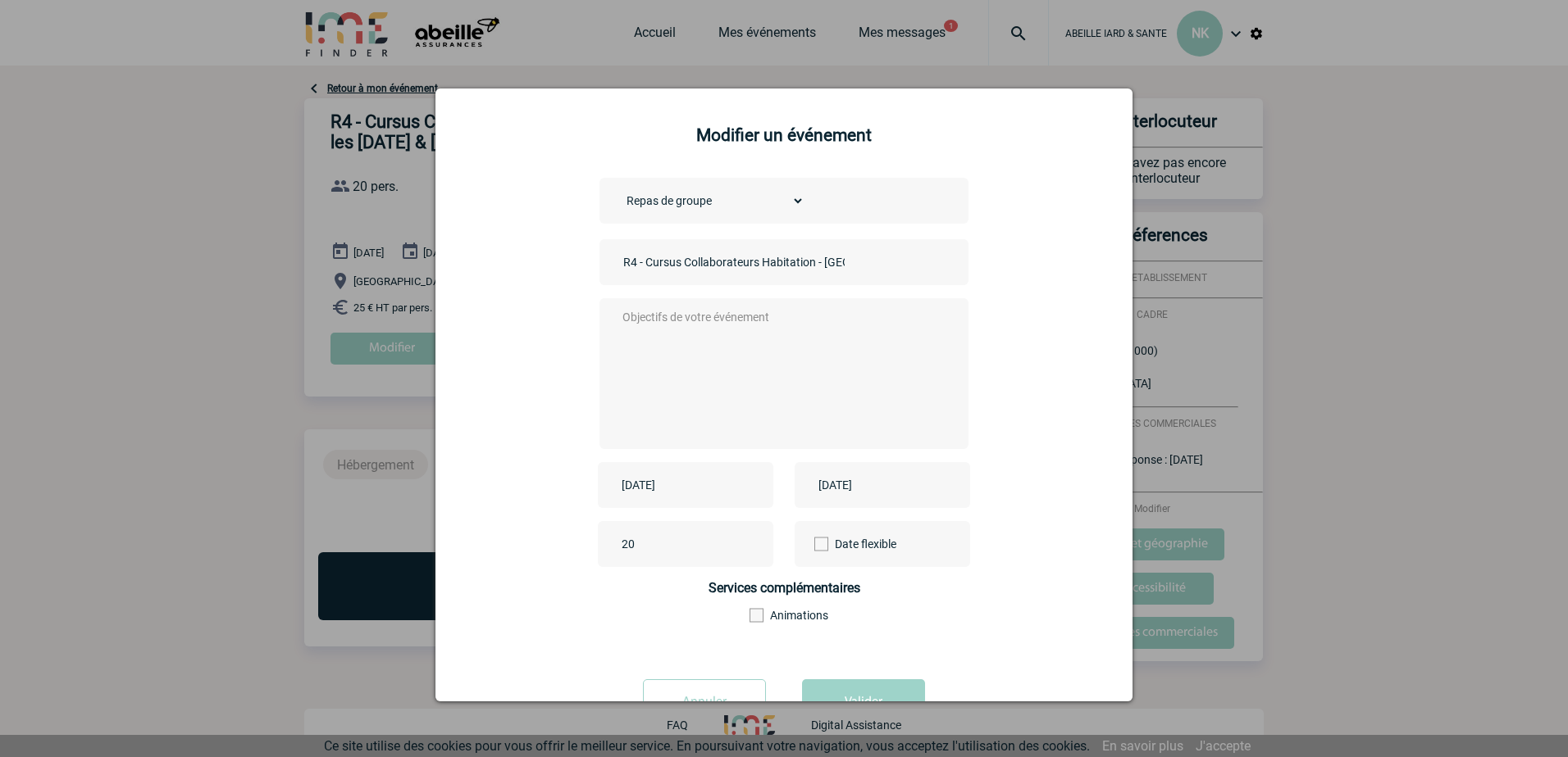
click at [624, 352] on textarea at bounding box center [780, 372] width 324 height 131
click at [619, 315] on textarea "Trouver un restaurant pour les déjeune" at bounding box center [780, 372] width 324 height 131
drag, startPoint x: 674, startPoint y: 349, endPoint x: 686, endPoint y: 342, distance: 13.9
click at [674, 348] on textarea "Dans le cadre d'une formation de collaborateurs à la délégation Régionale de To…" at bounding box center [780, 372] width 324 height 131
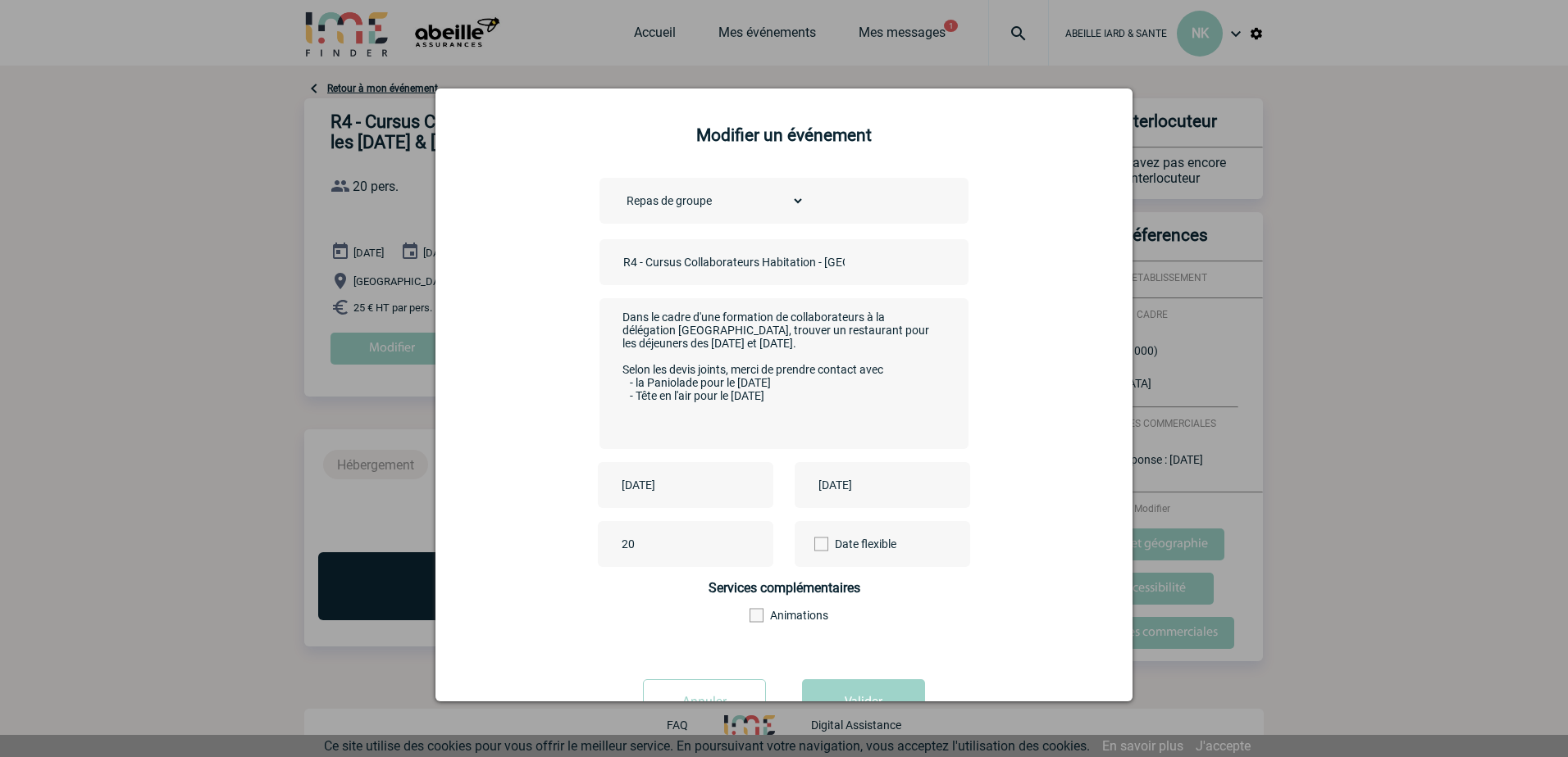
click at [813, 404] on textarea "Dans le cadre d'une formation de collaborateurs à la délégation Régionale de To…" at bounding box center [780, 372] width 324 height 131
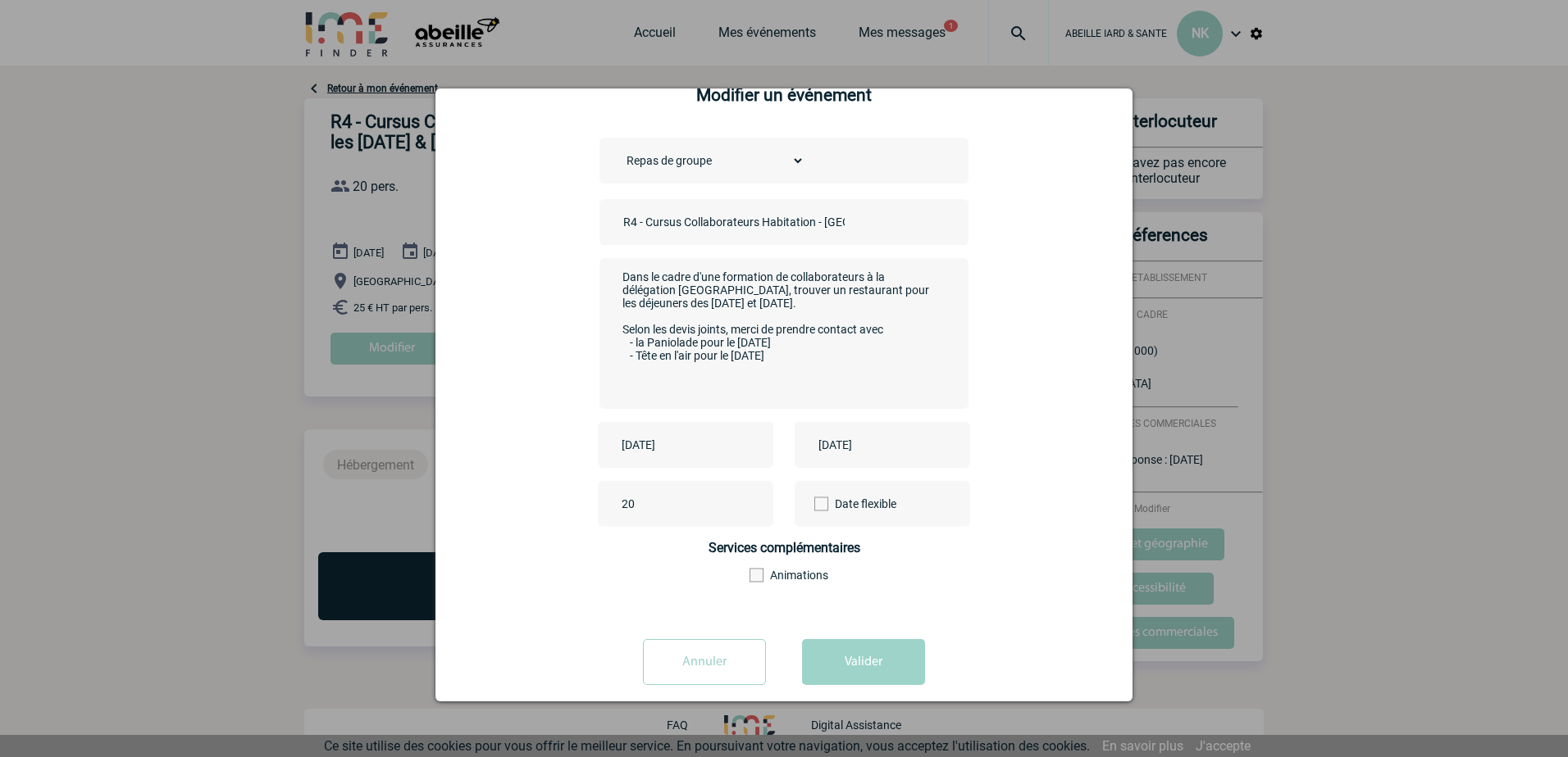
scroll to position [63, 0]
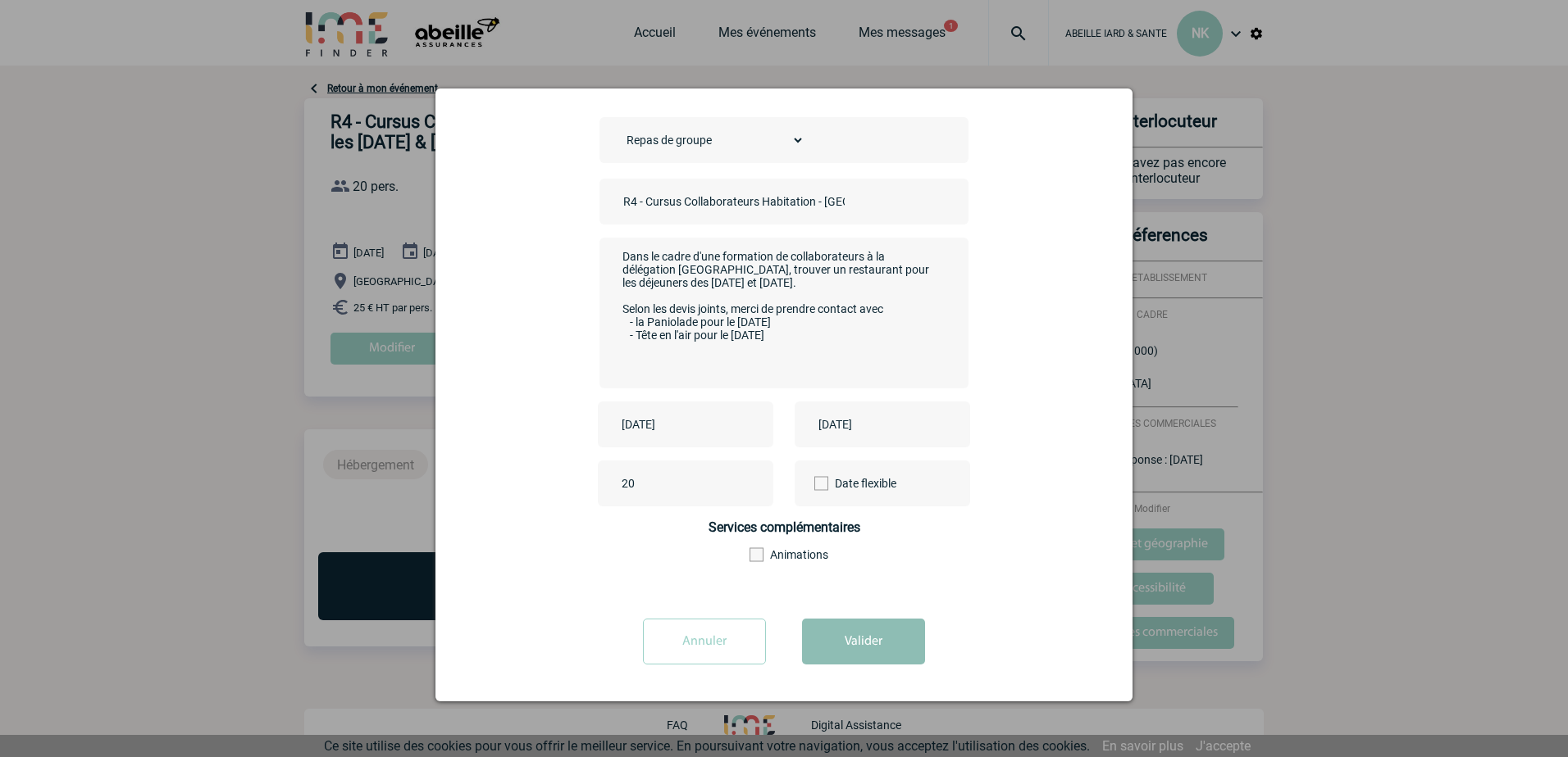
type textarea "Dans le cadre d'une formation de collaborateurs à la délégation Régionale de To…"
click at [853, 640] on button "Valider" at bounding box center [864, 641] width 123 height 46
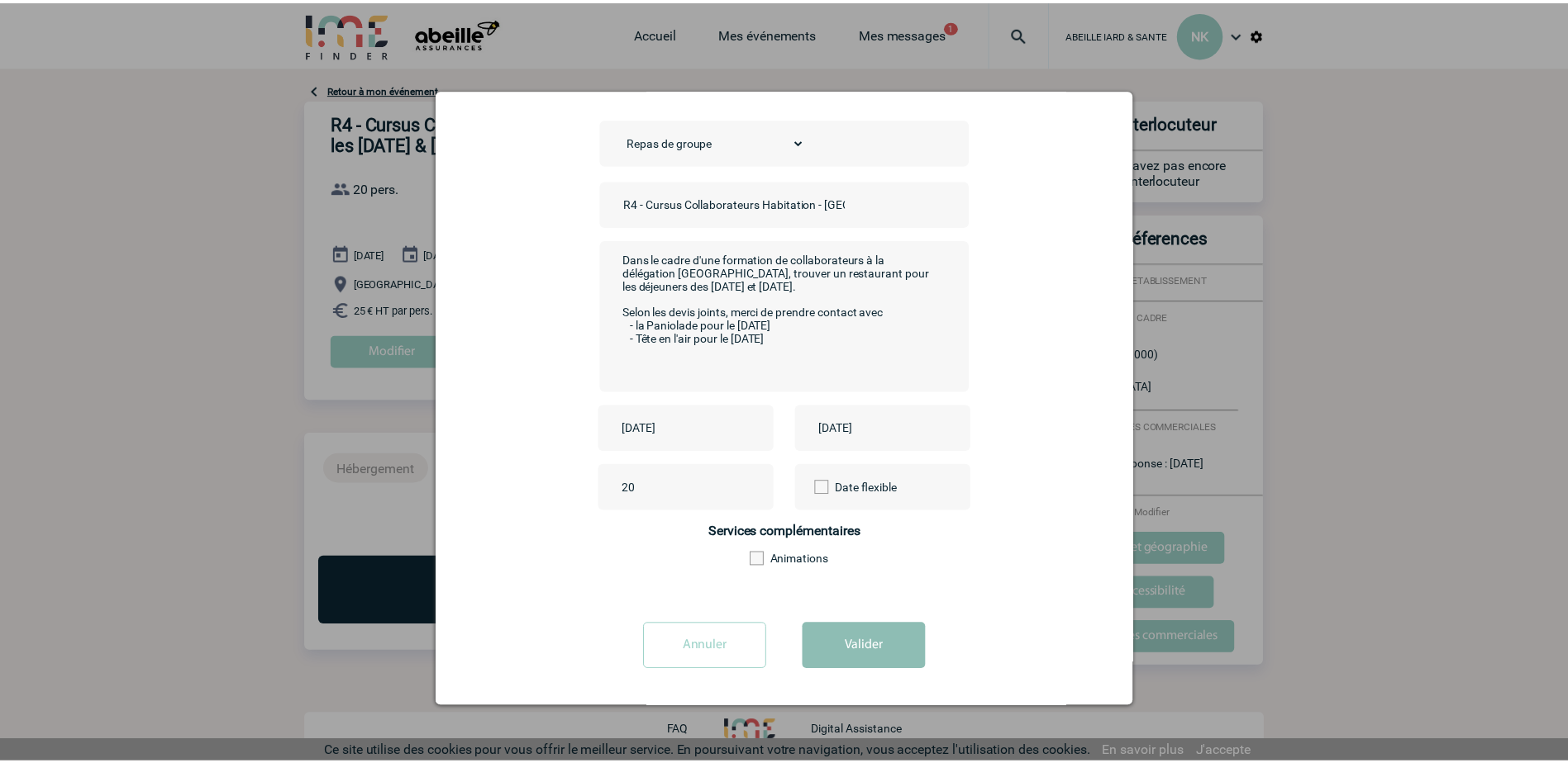
scroll to position [0, 0]
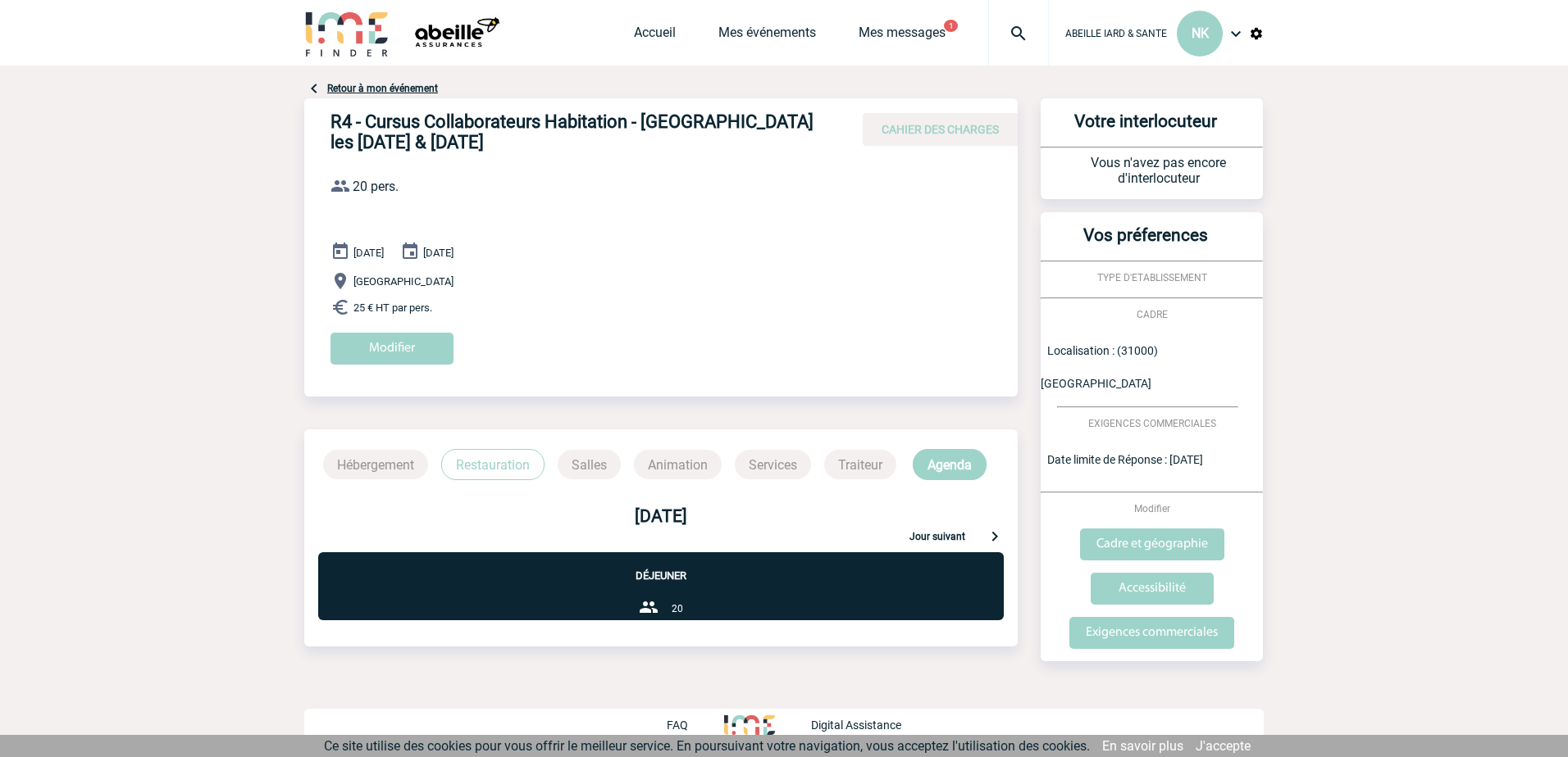
click at [506, 464] on p "Restauration" at bounding box center [493, 464] width 104 height 31
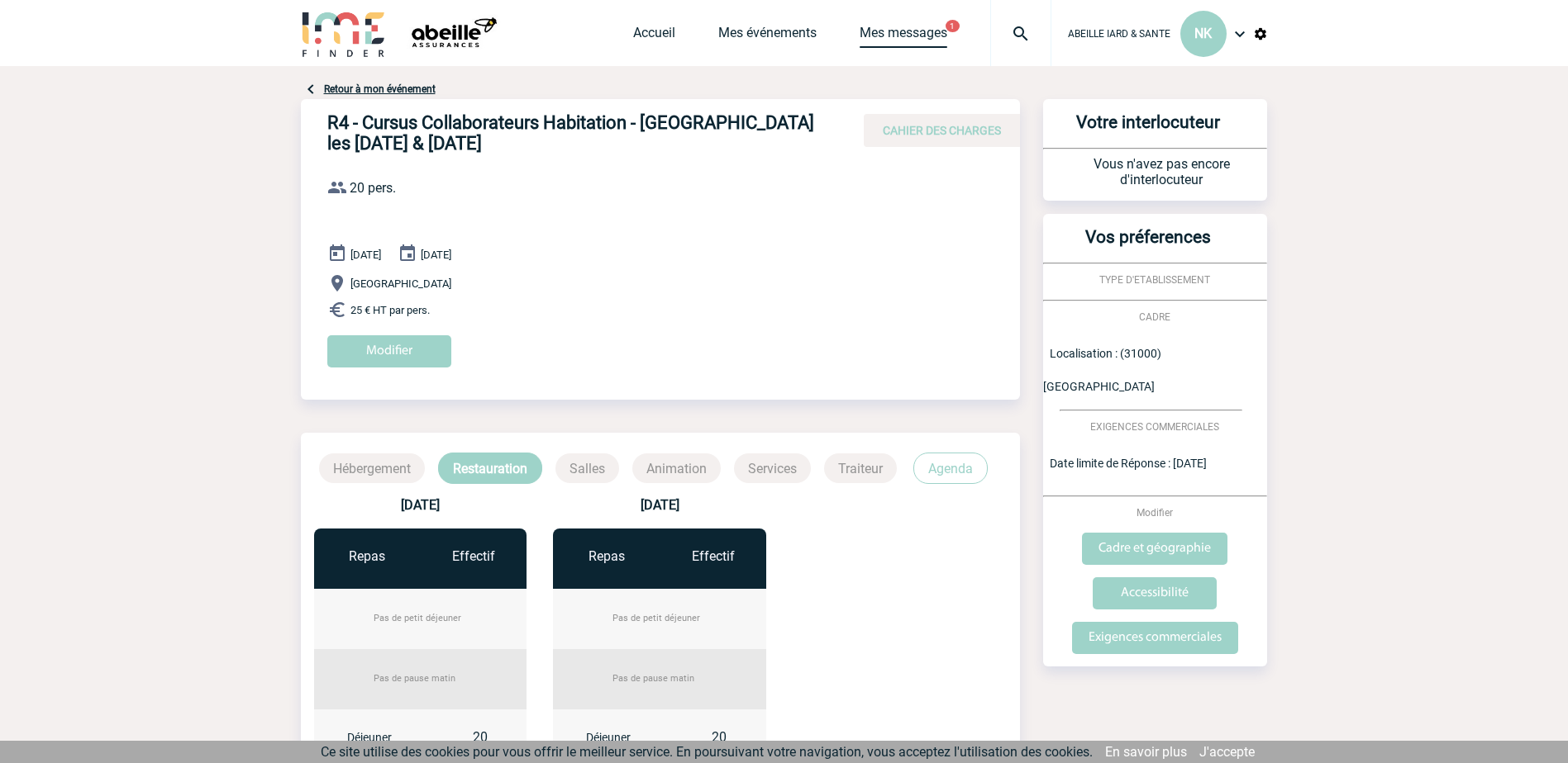
click at [892, 30] on link "Mes messages" at bounding box center [903, 36] width 88 height 24
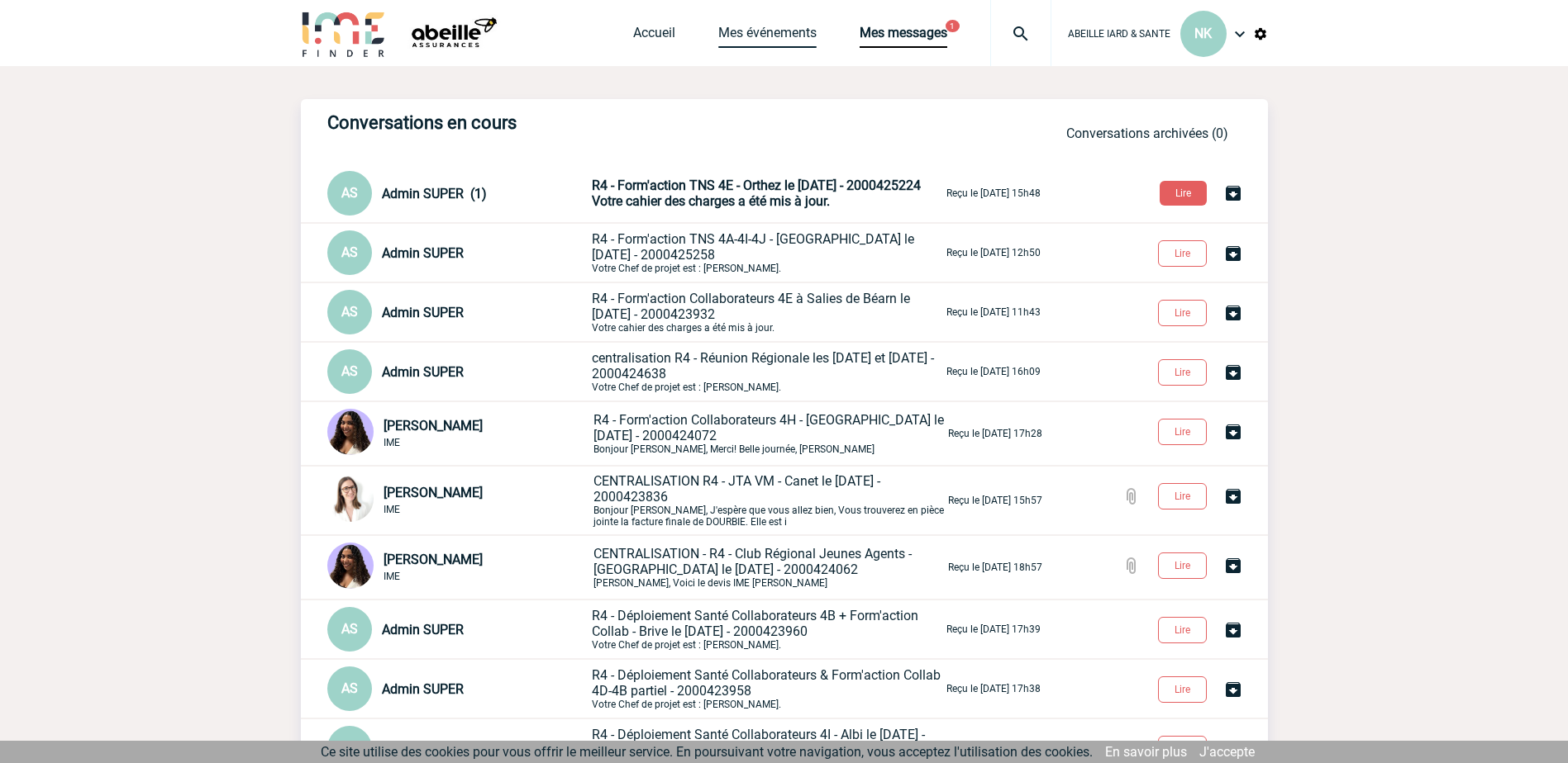
click at [748, 30] on link "Mes événements" at bounding box center [767, 36] width 98 height 24
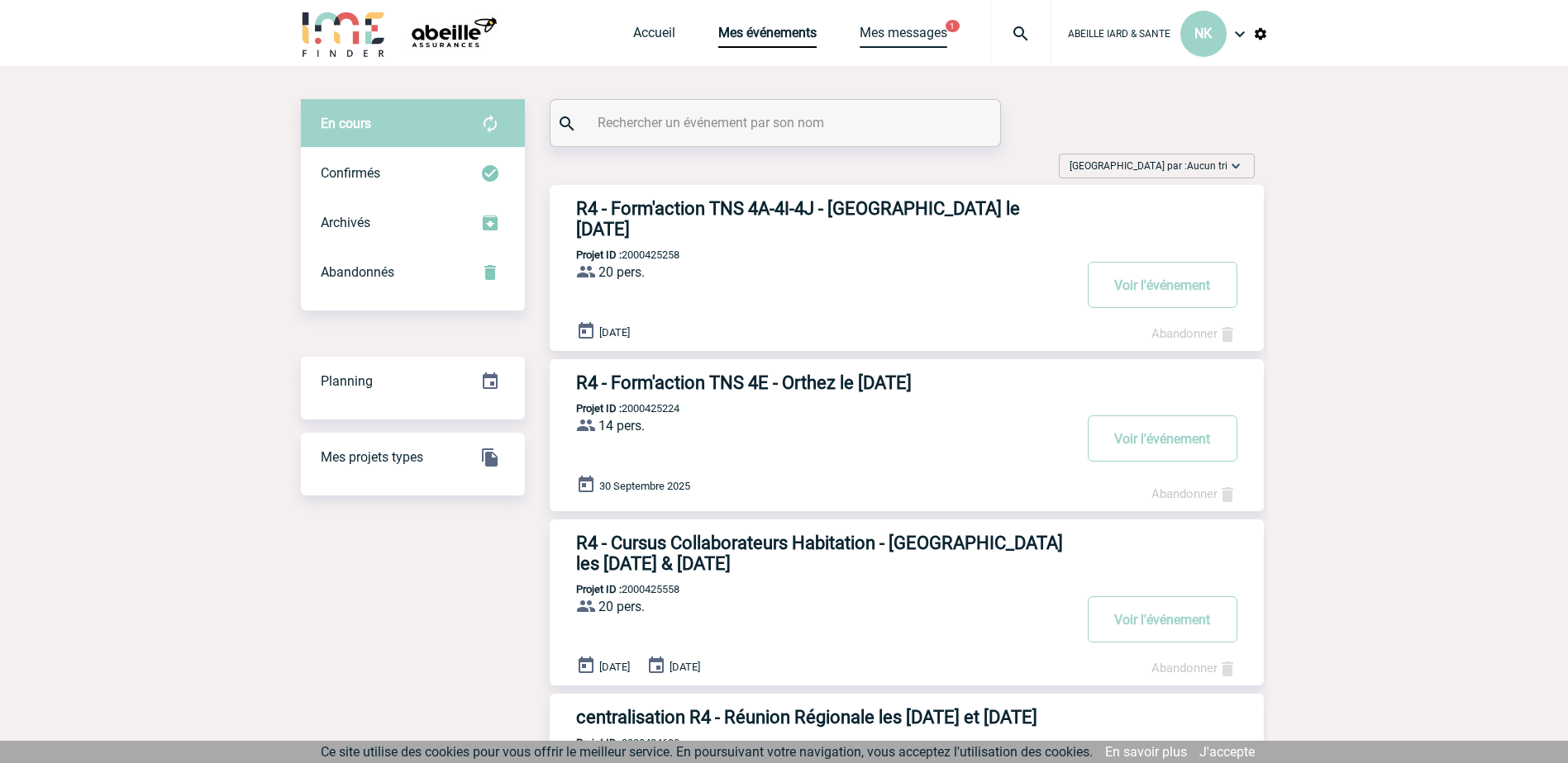
click at [899, 26] on link "Mes messages" at bounding box center [903, 36] width 88 height 24
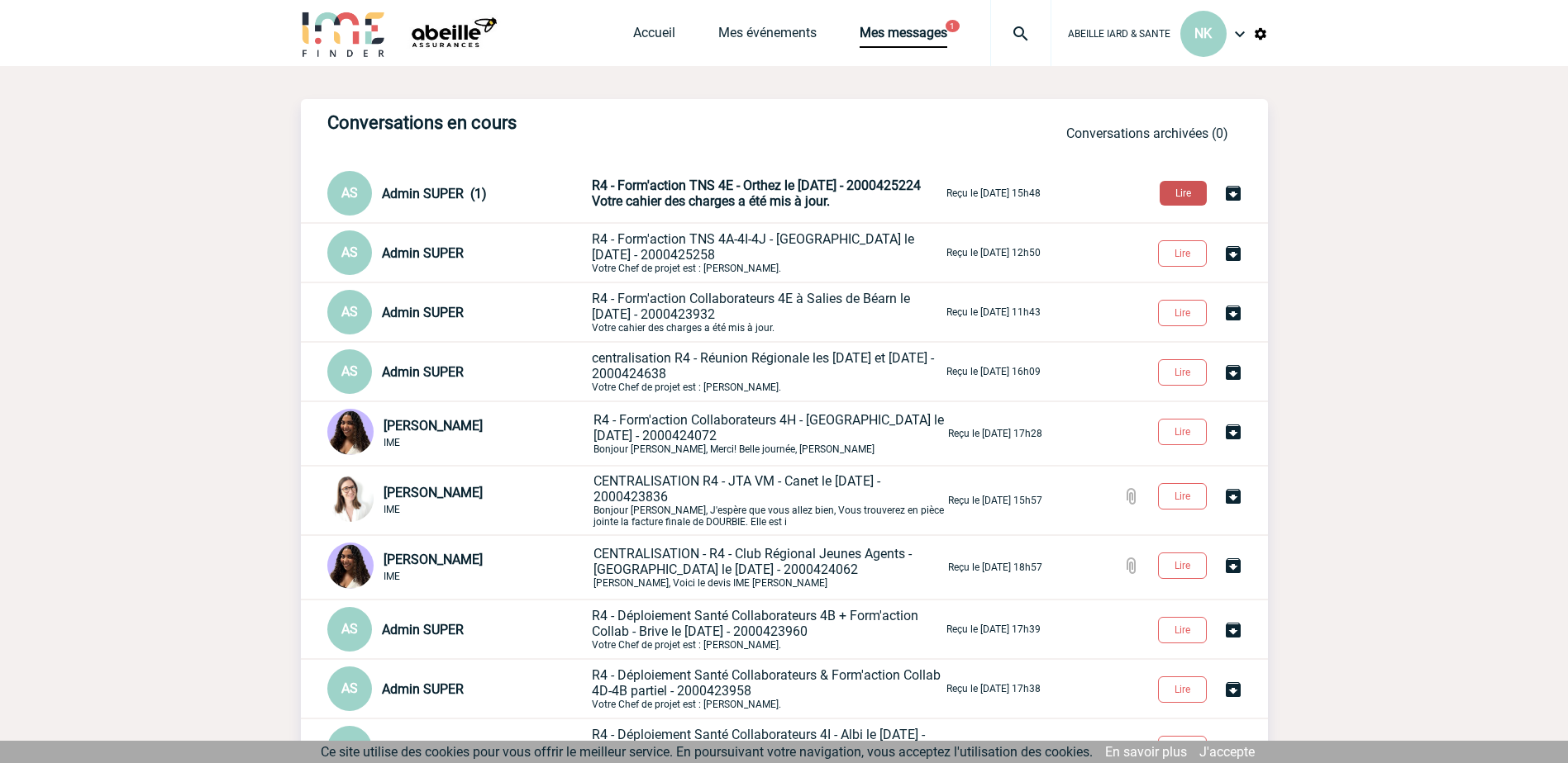
click at [1173, 193] on button "Lire" at bounding box center [1184, 193] width 47 height 24
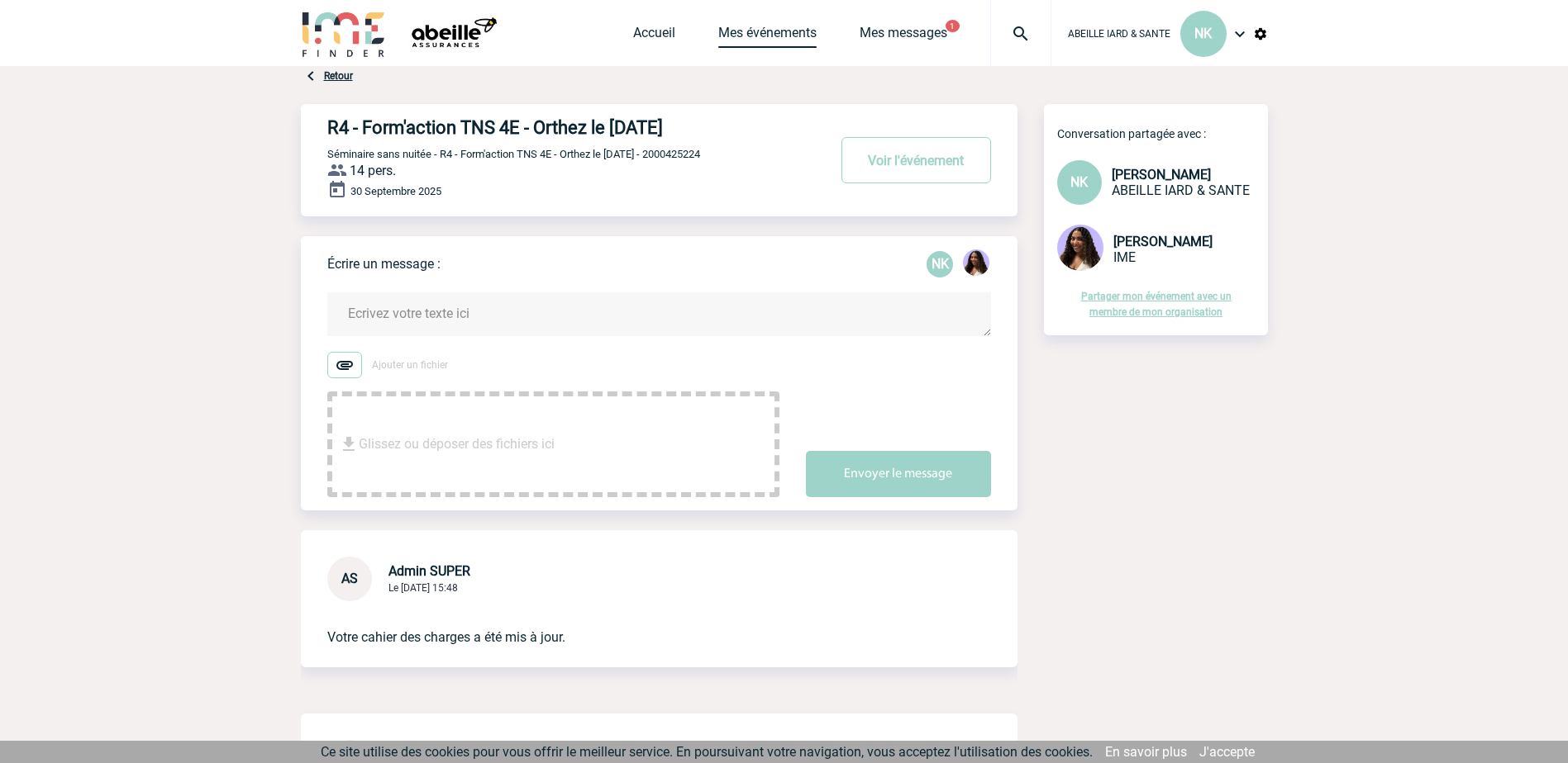
click at [763, 30] on link "Mes événements" at bounding box center [767, 36] width 98 height 24
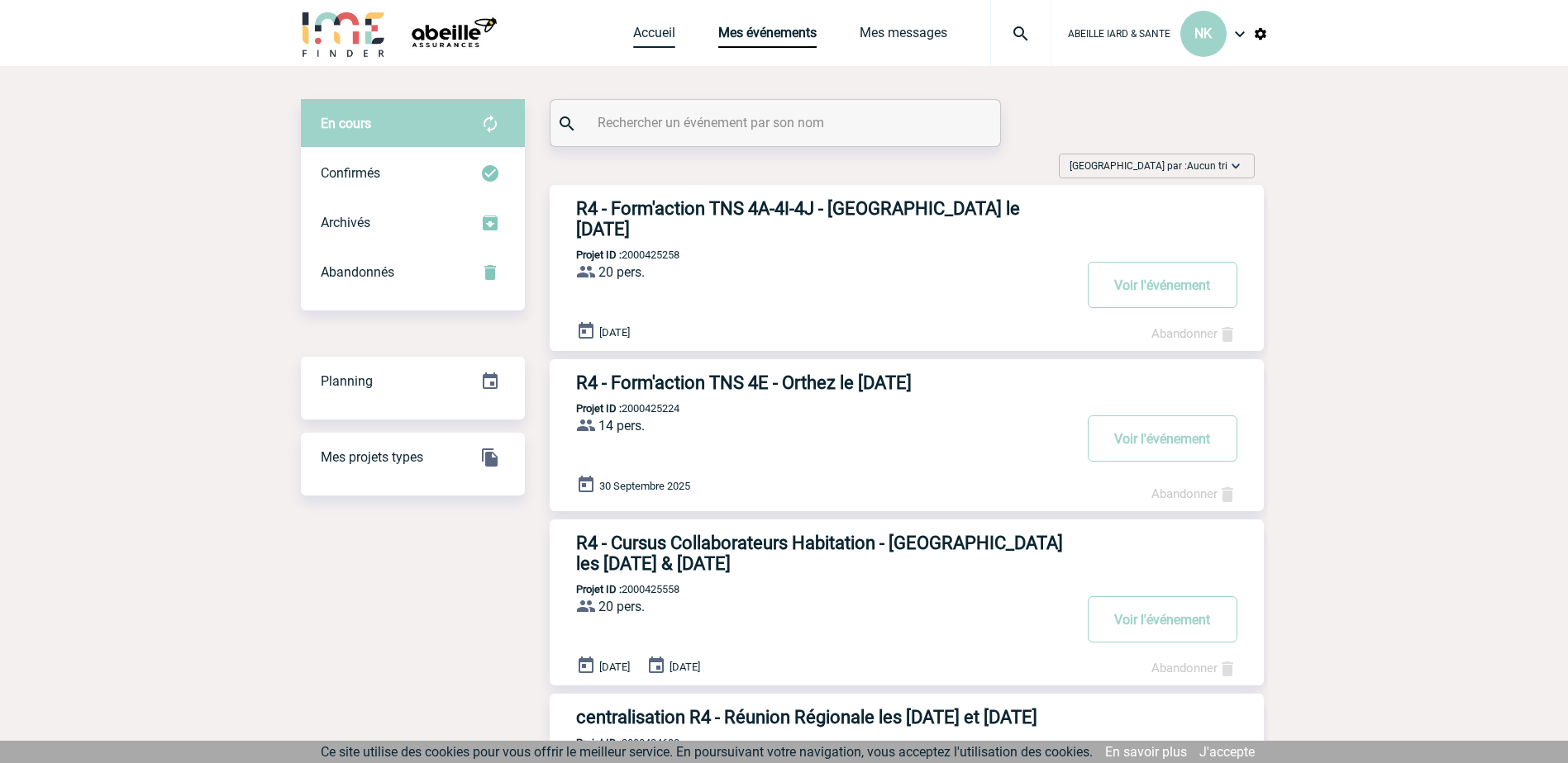
click at [643, 37] on link "Accueil" at bounding box center [654, 36] width 42 height 24
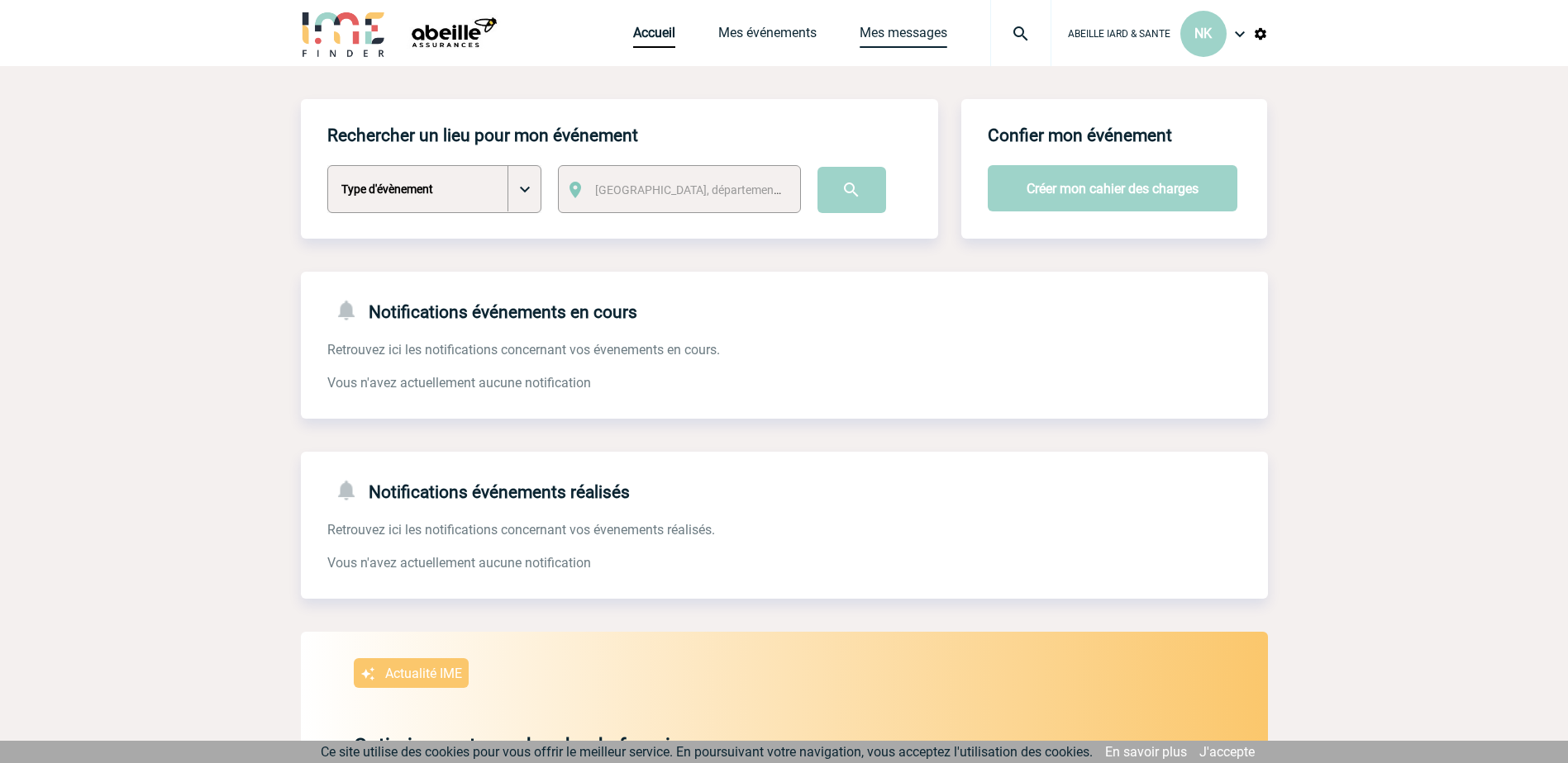
click at [888, 37] on link "Mes messages" at bounding box center [903, 36] width 88 height 24
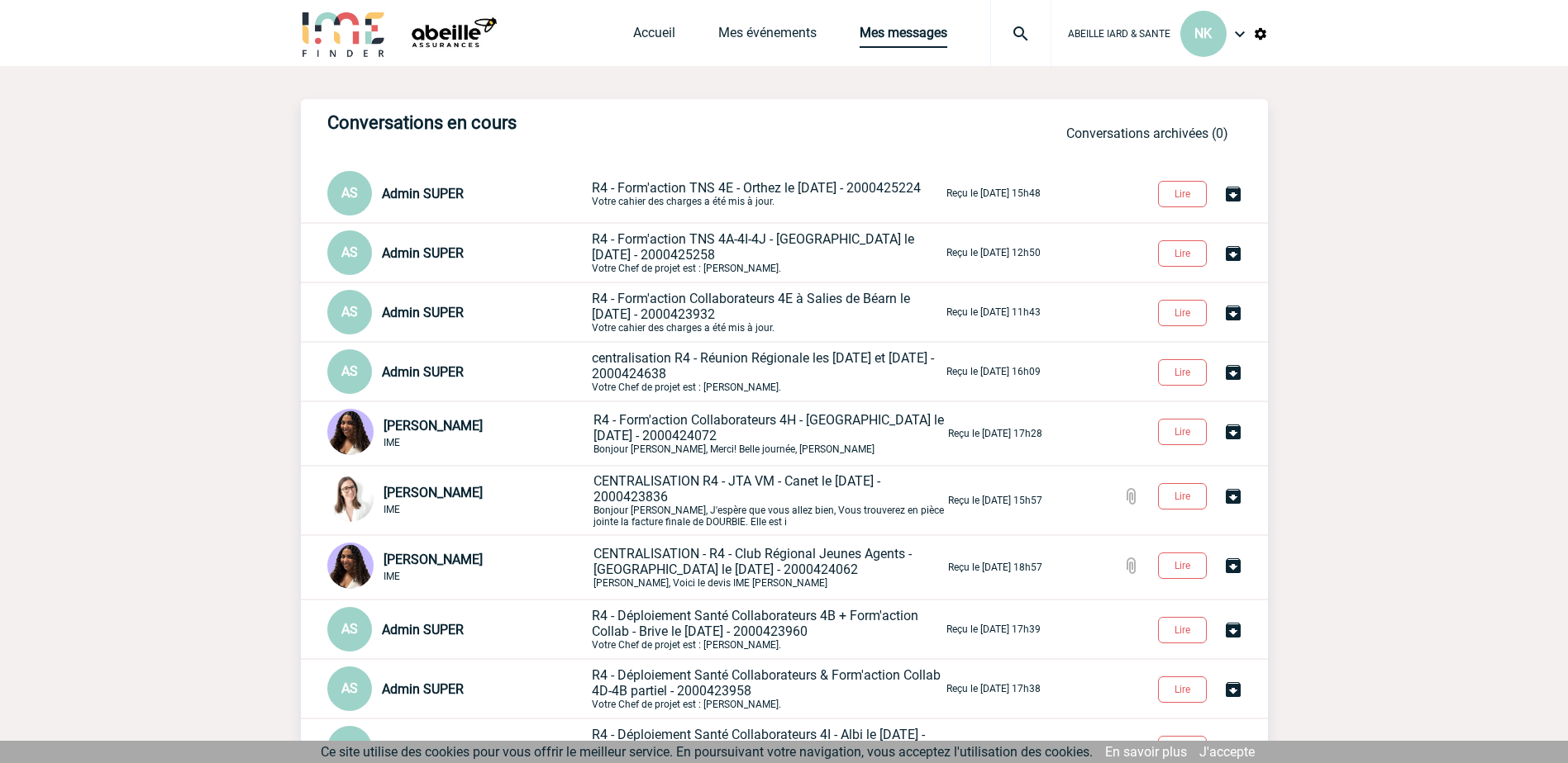
click at [921, 31] on link "Mes messages" at bounding box center [903, 36] width 88 height 24
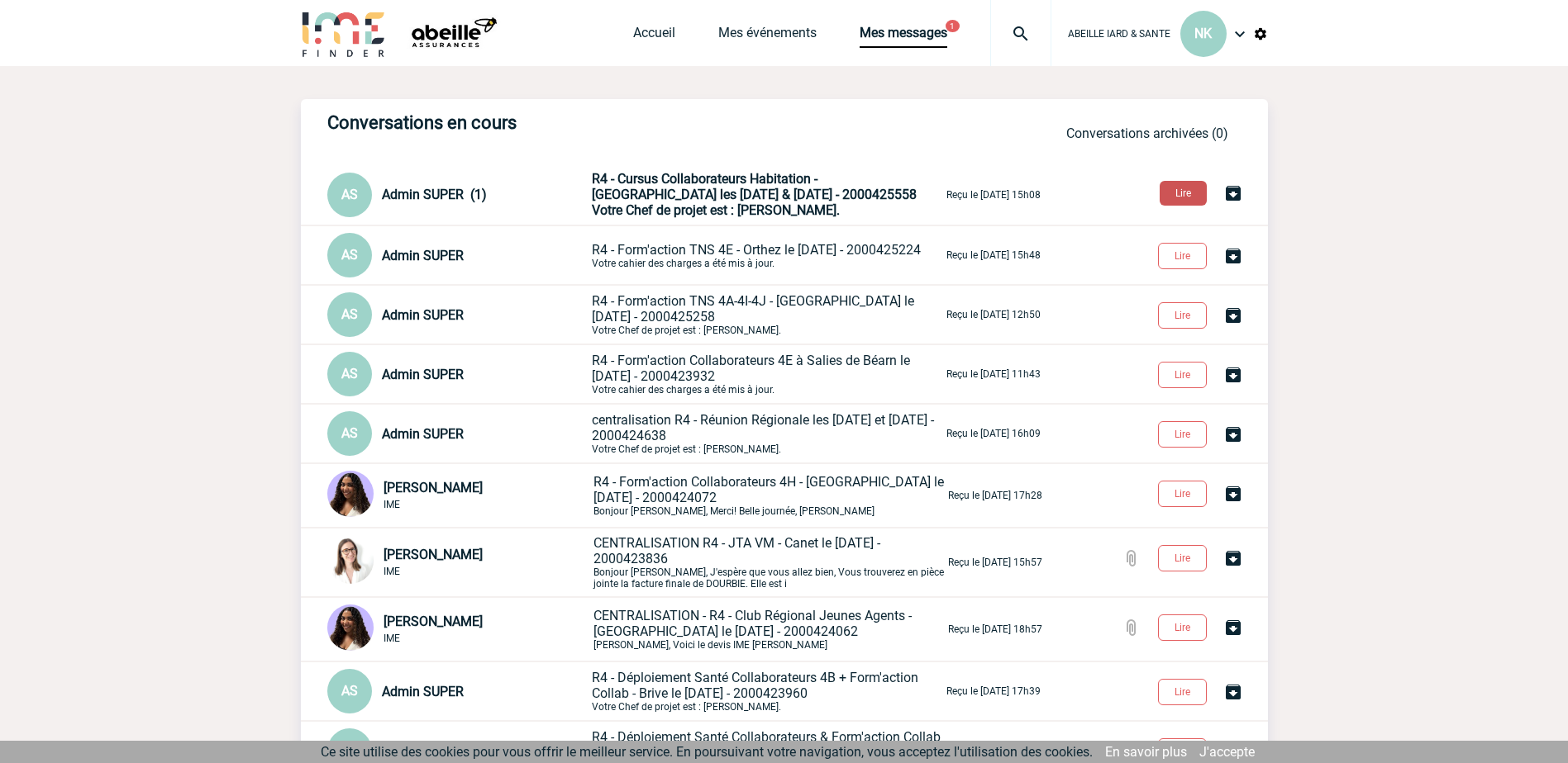
click at [1184, 193] on button "Lire" at bounding box center [1184, 193] width 47 height 24
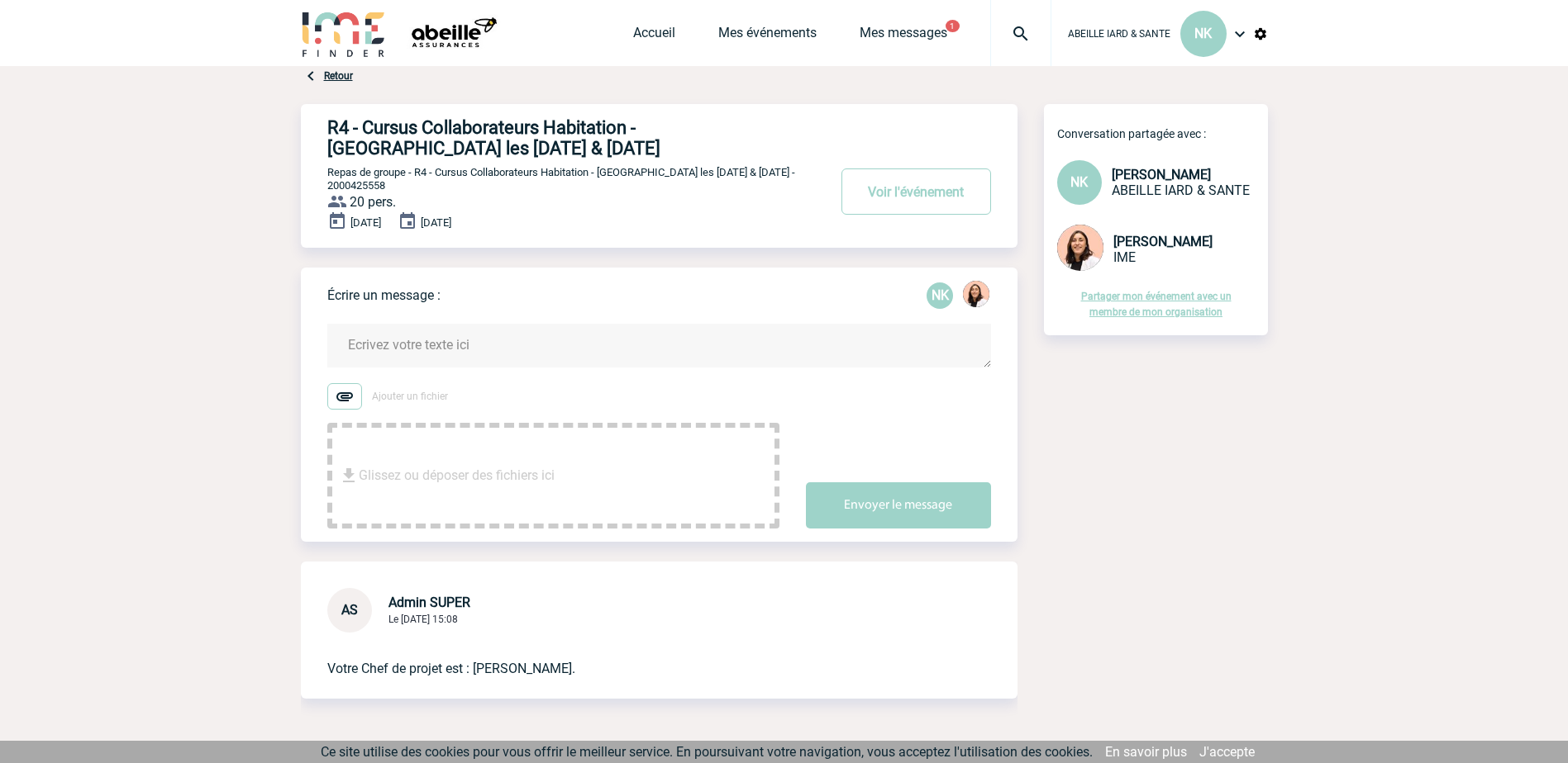
click at [347, 402] on img at bounding box center [344, 397] width 35 height 26
click at [0, 0] on input "Ajouter un fichier" at bounding box center [0, 0] width 0 height 0
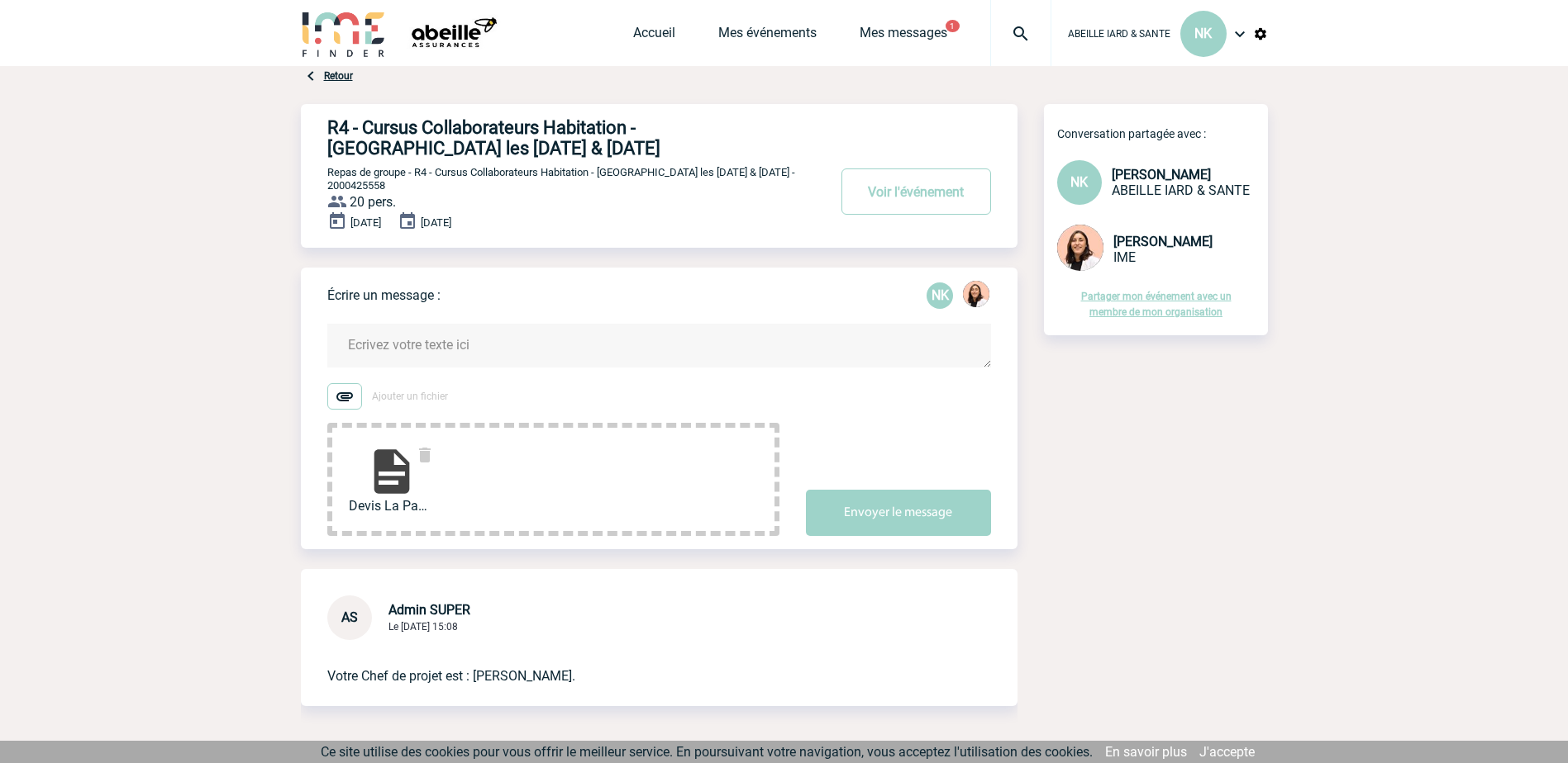
click at [350, 401] on img at bounding box center [344, 397] width 35 height 26
click at [0, 0] on input "Ajouter un fichier" at bounding box center [0, 0] width 0 height 0
click at [454, 346] on textarea at bounding box center [659, 346] width 663 height 43
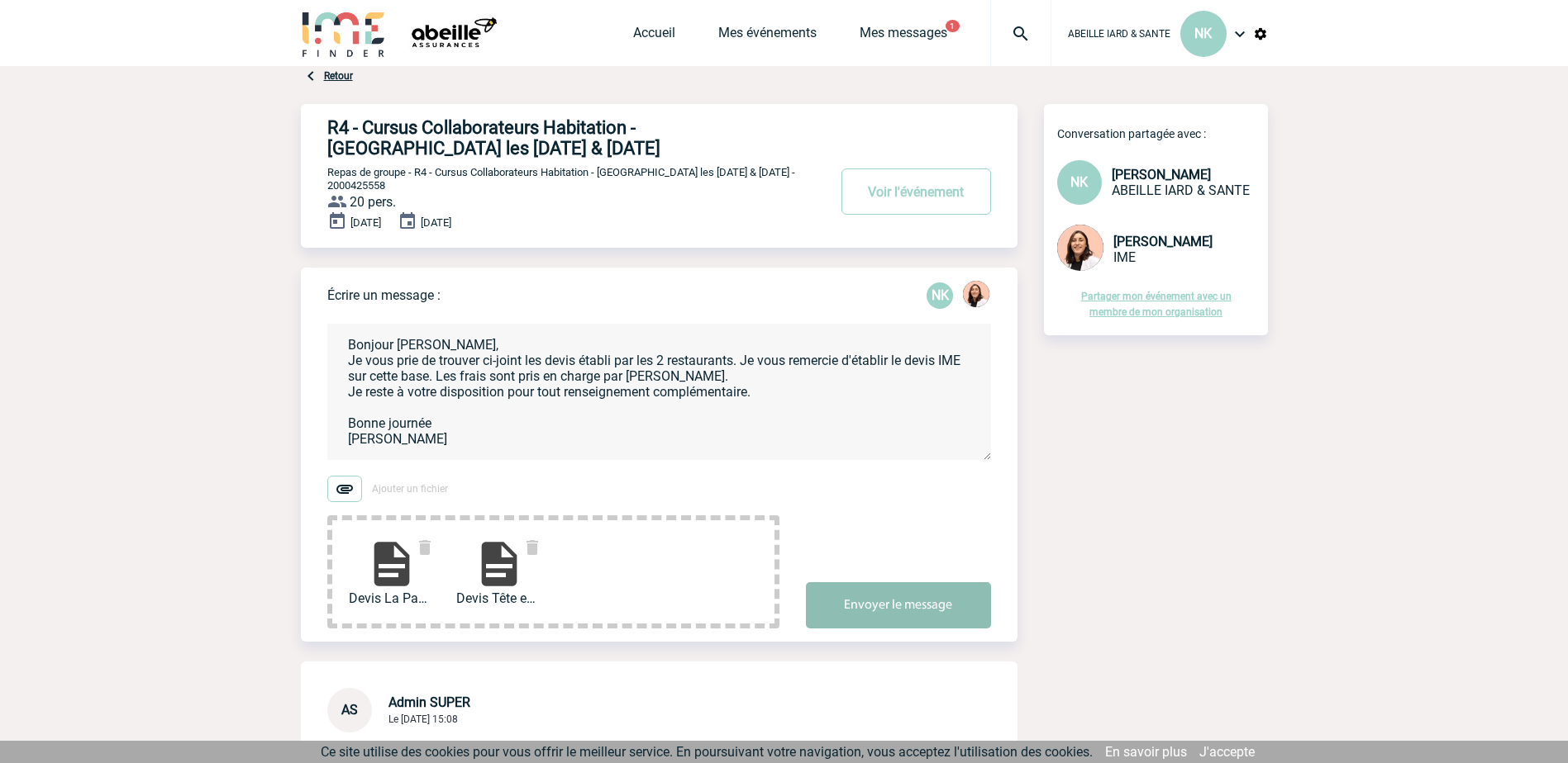
type textarea "Bonjour Mélissa, Je vous prie de trouver ci-joint les devis établi par les 2 re…"
click at [879, 604] on button "Envoyer le message" at bounding box center [898, 605] width 185 height 46
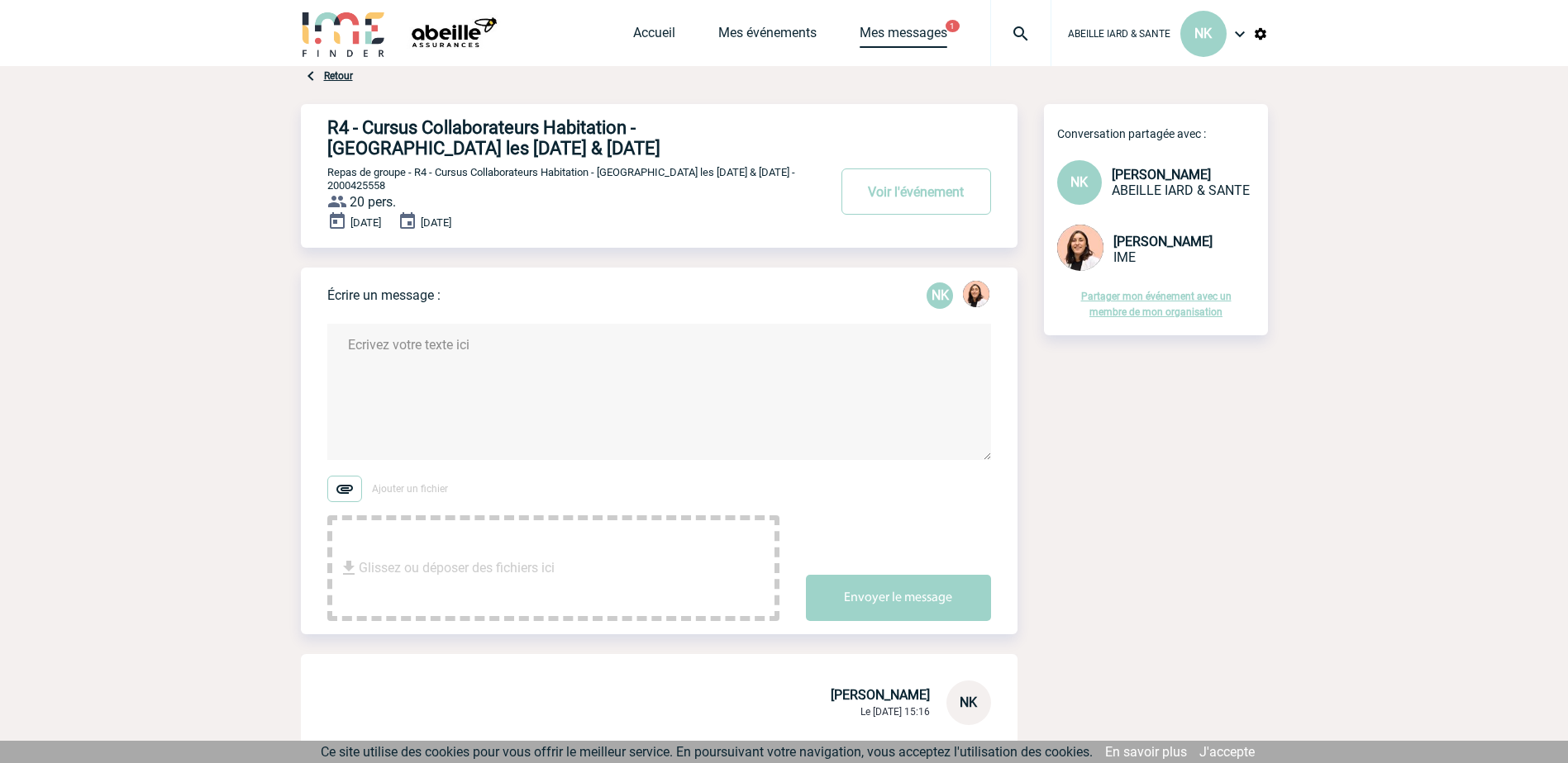
click at [919, 34] on link "Mes messages" at bounding box center [903, 36] width 88 height 24
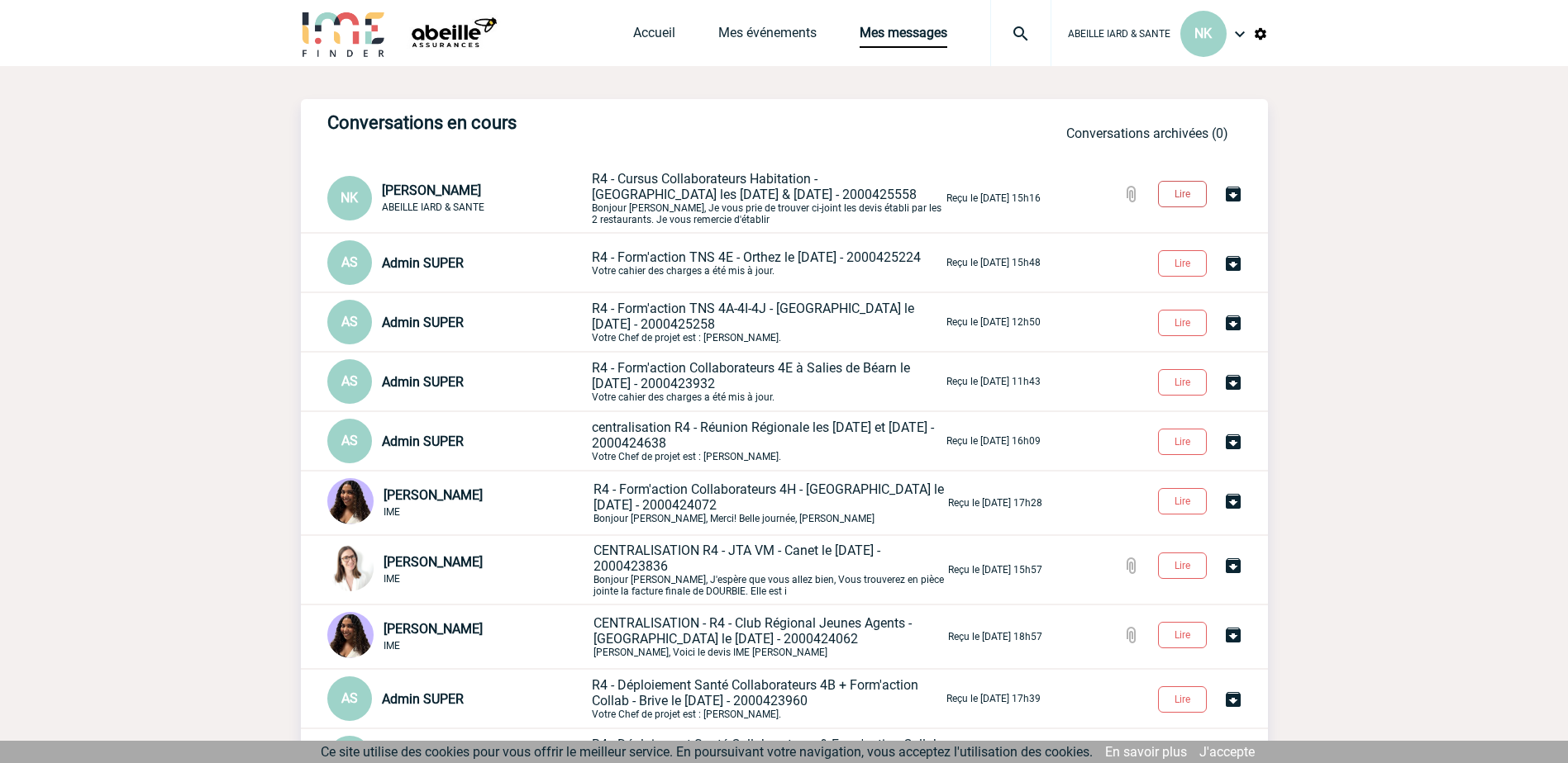
click at [1173, 199] on button "Lire" at bounding box center [1183, 194] width 49 height 26
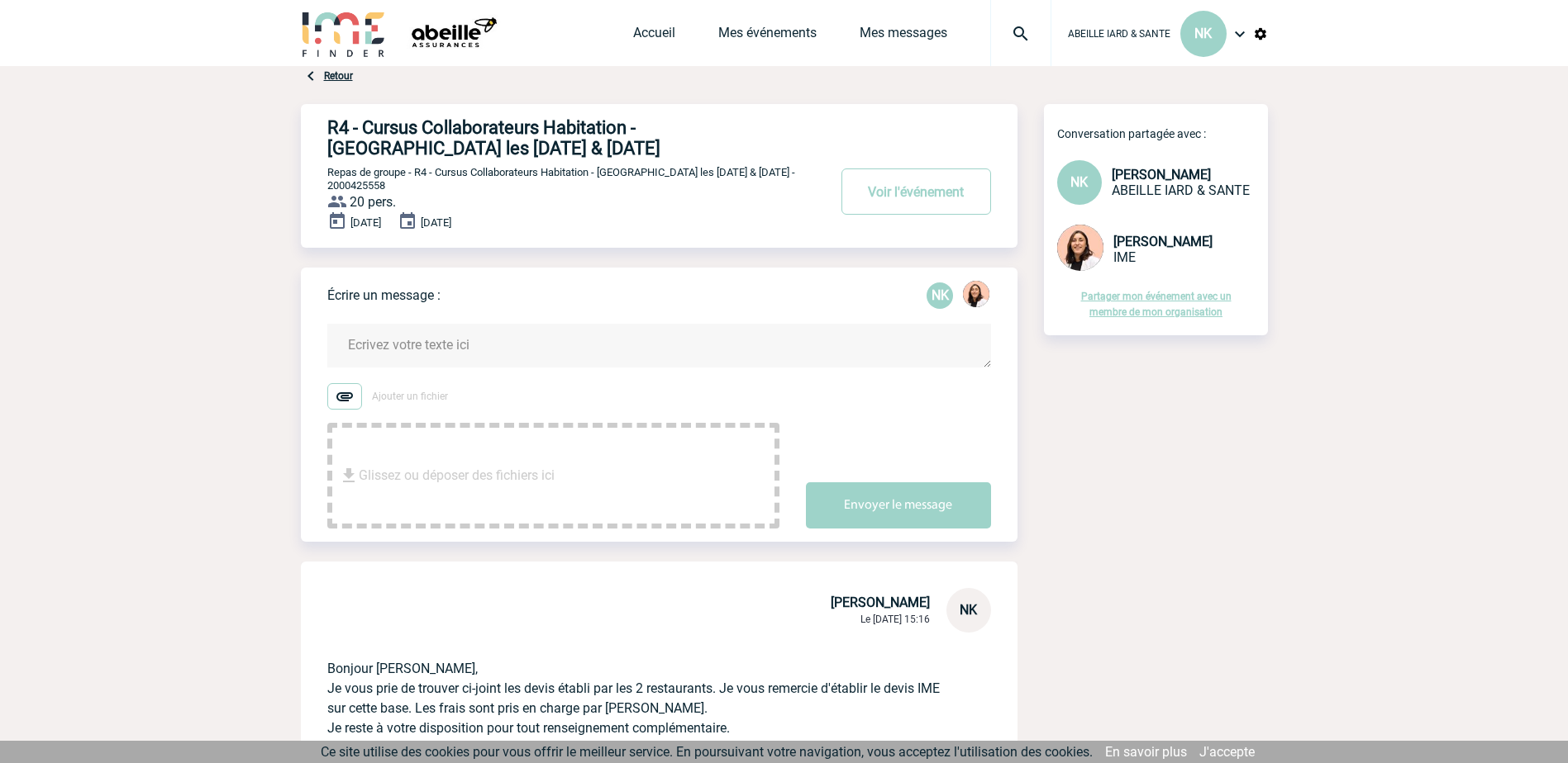
click at [416, 350] on textarea at bounding box center [659, 346] width 663 height 43
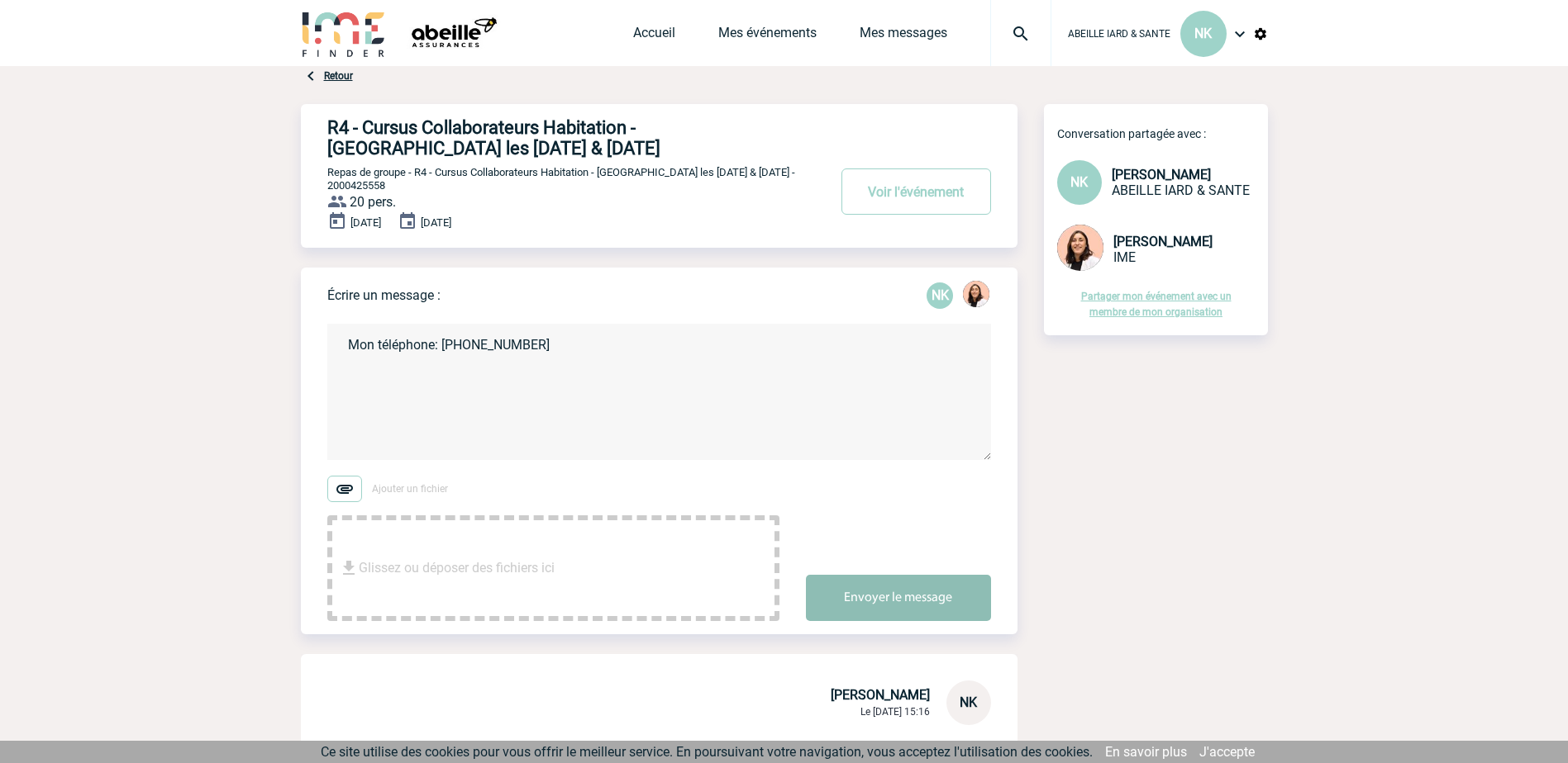
type textarea "Mon téléphone: [PHONE_NUMBER]"
click at [844, 599] on button "Envoyer le message" at bounding box center [898, 597] width 185 height 46
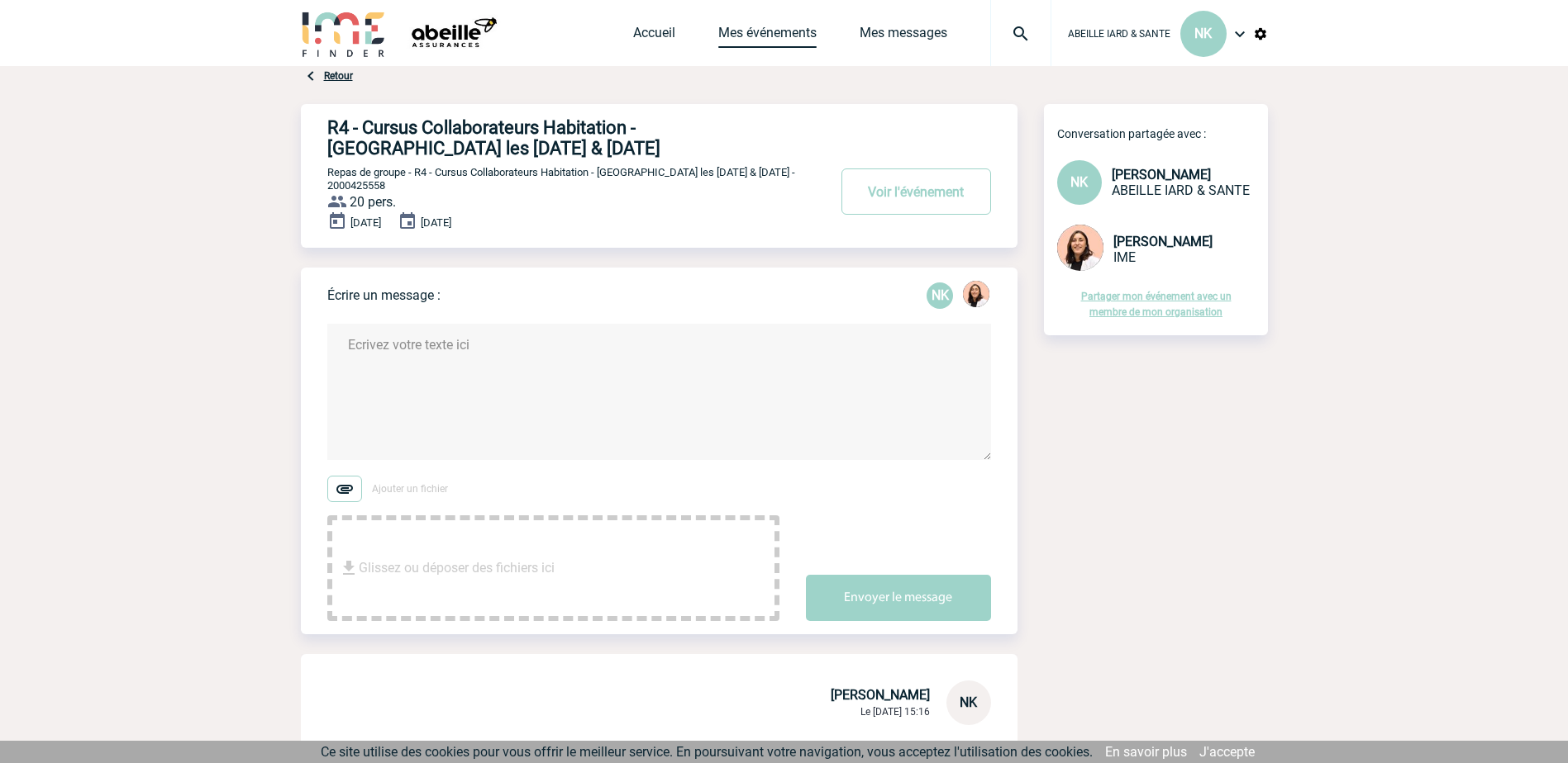
click at [757, 30] on link "Mes événements" at bounding box center [767, 36] width 98 height 24
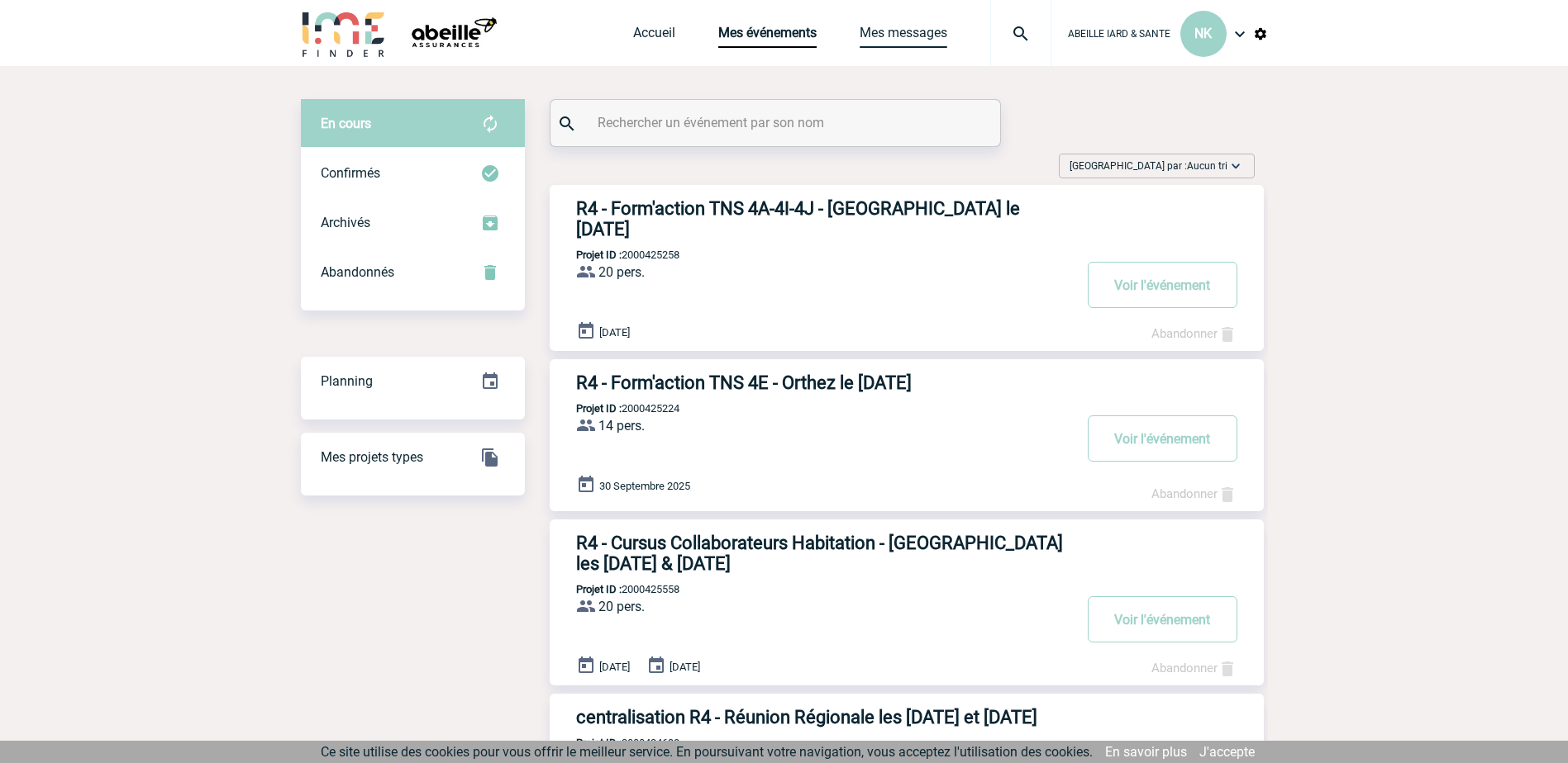
click at [908, 34] on link "Mes messages" at bounding box center [903, 36] width 88 height 24
